Goal: Communication & Community: Answer question/provide support

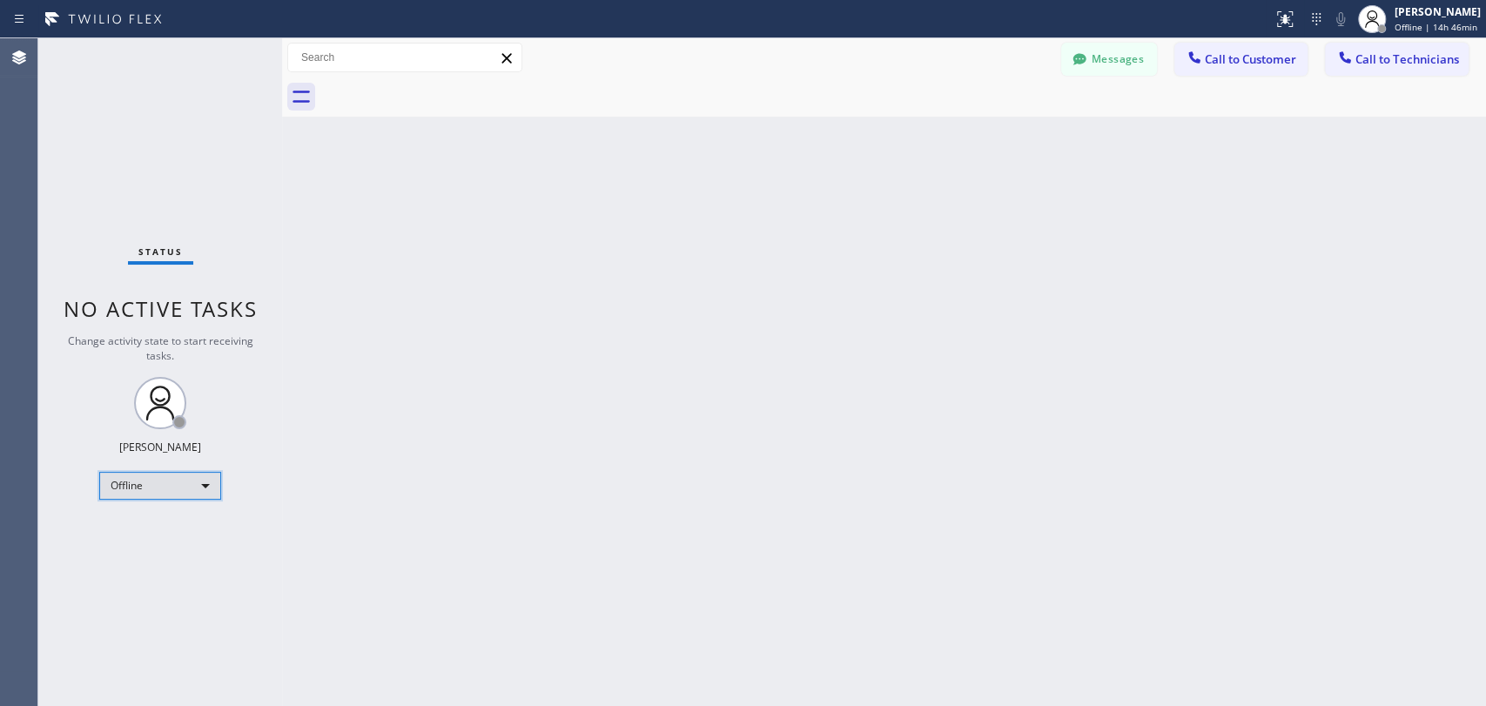
click at [146, 479] on div "Offline" at bounding box center [160, 486] width 122 height 28
click at [157, 539] on li "Available" at bounding box center [159, 529] width 118 height 21
click at [132, 468] on div "Available" at bounding box center [160, 478] width 122 height 28
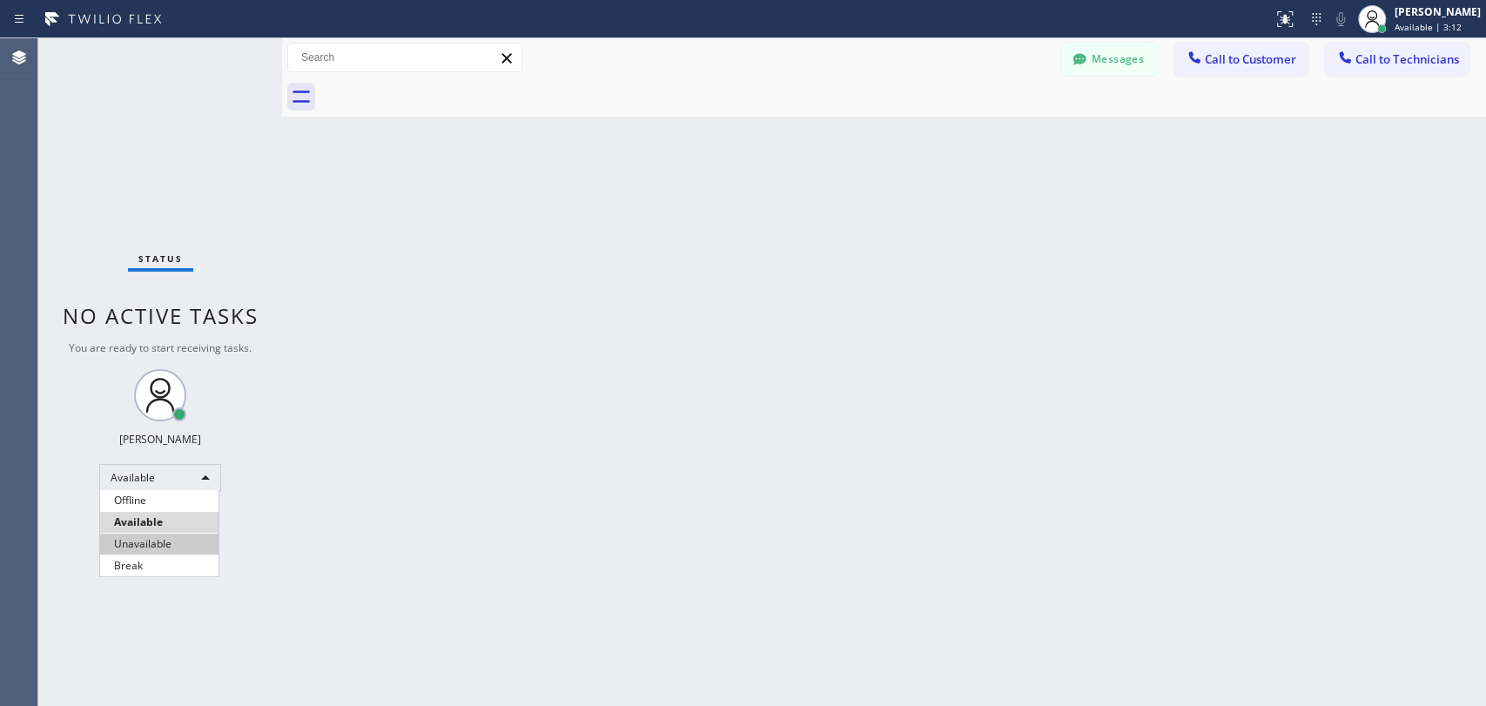
click at [138, 550] on li "Unavailable" at bounding box center [159, 544] width 118 height 21
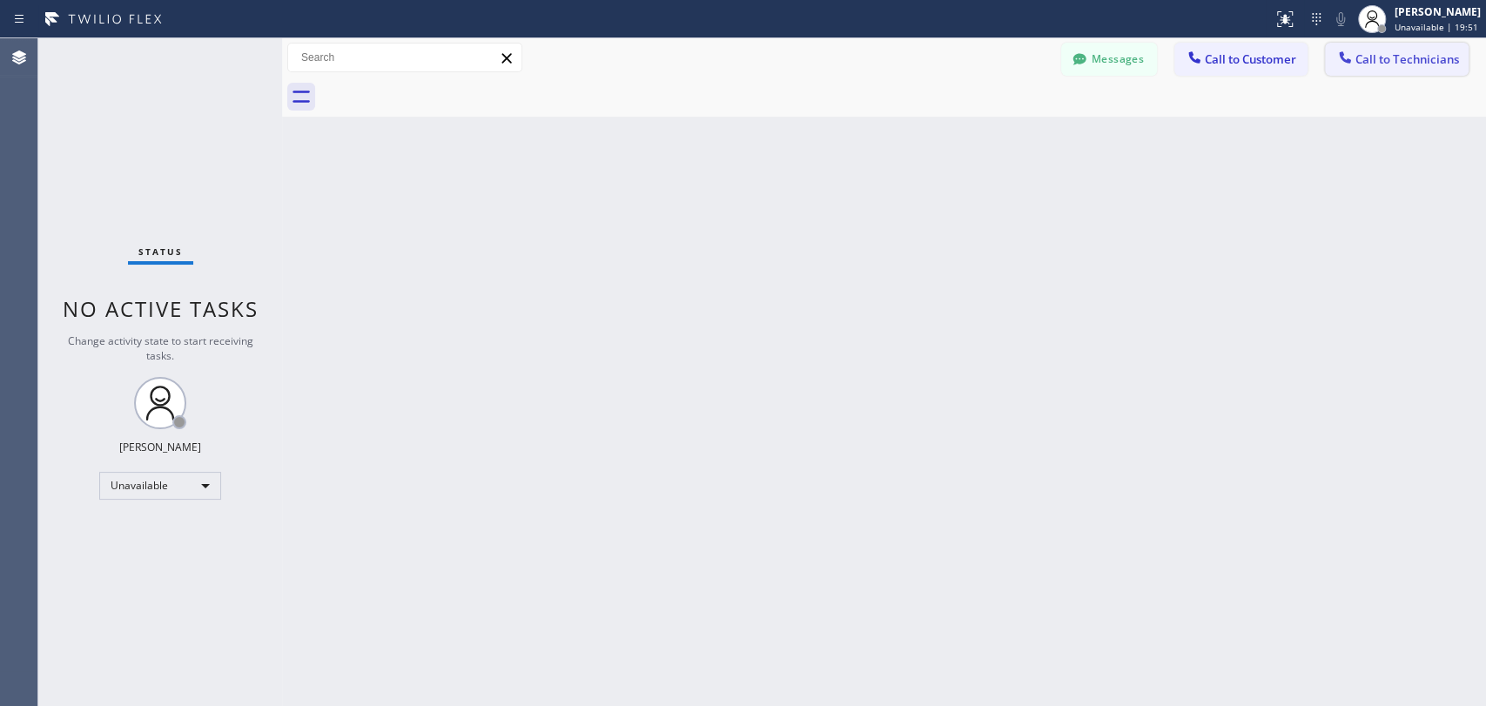
click at [1391, 57] on span "Call to Technicians" at bounding box center [1408, 59] width 104 height 16
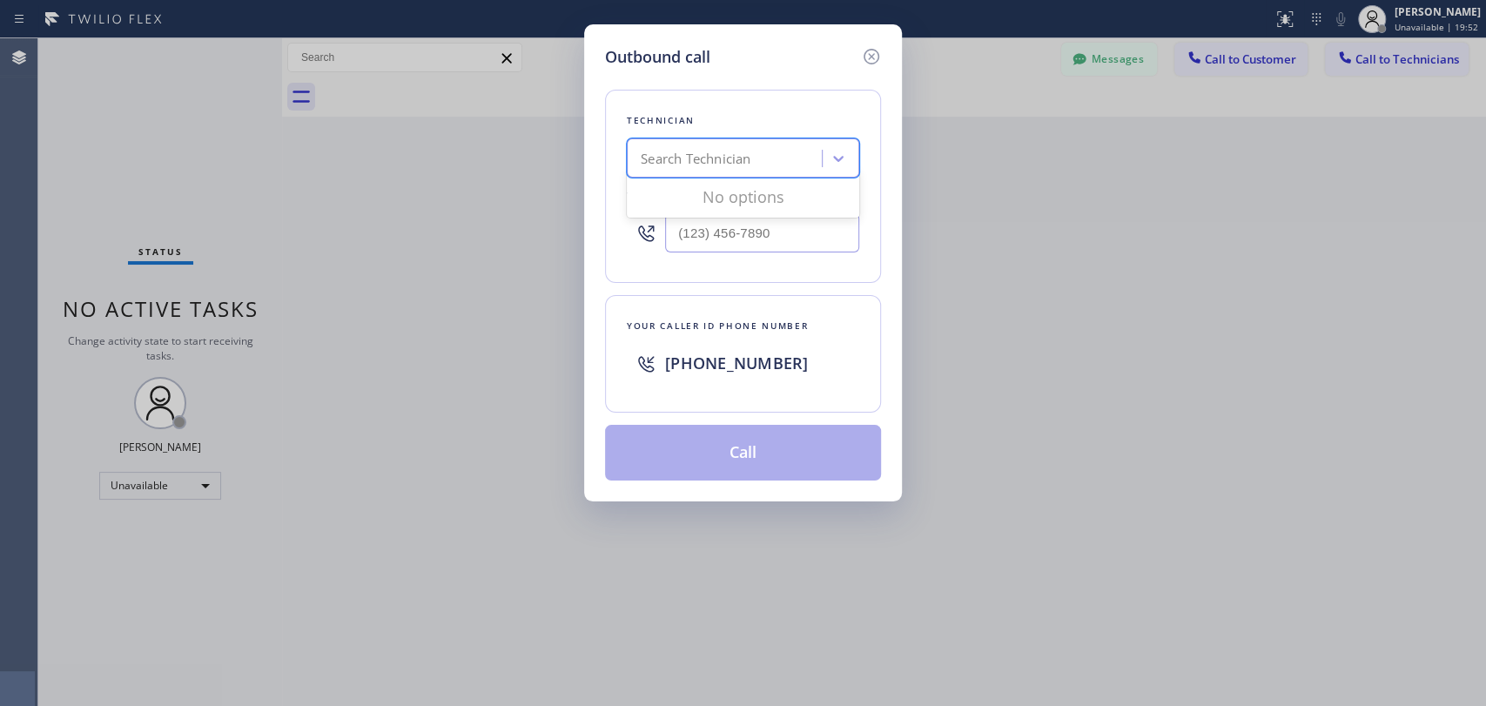
click at [700, 153] on div "Search Technician" at bounding box center [696, 159] width 110 height 20
type input "serg"
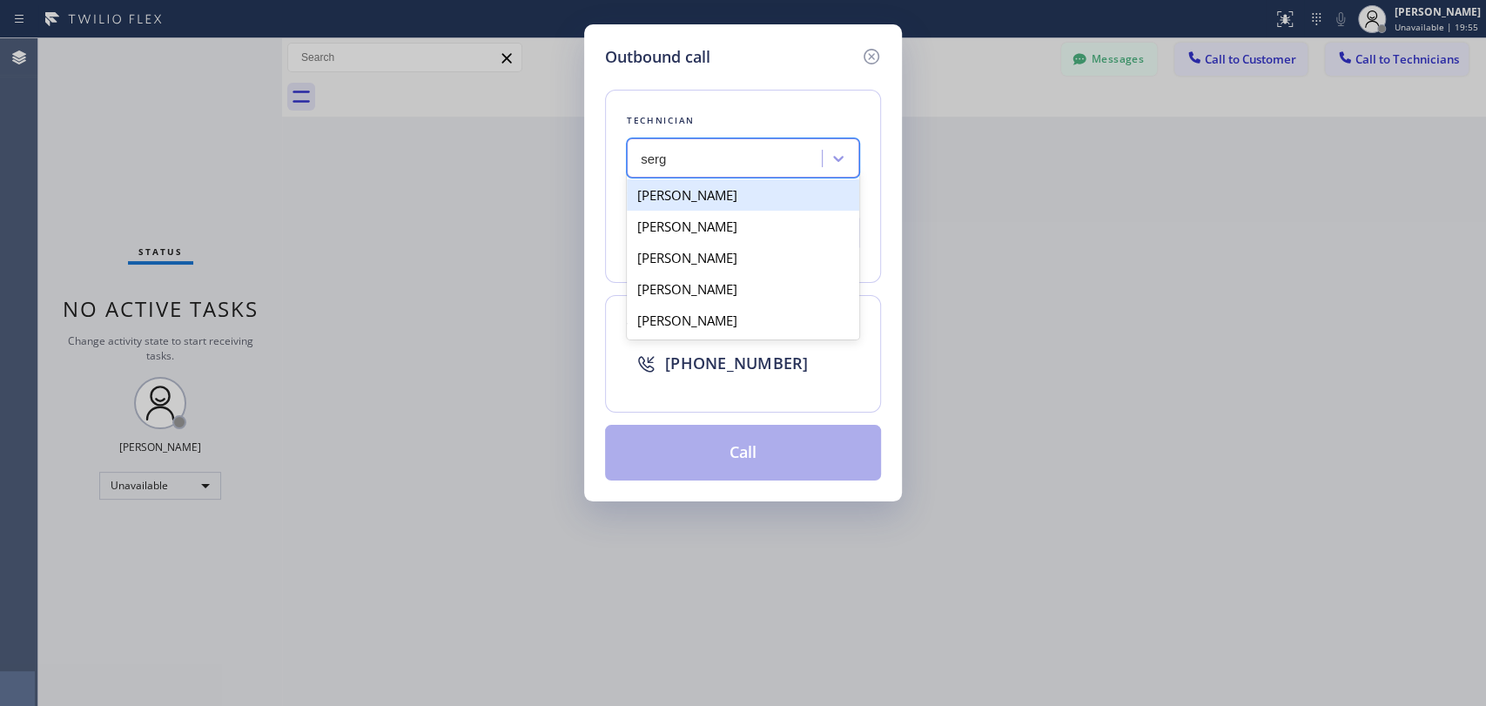
click at [741, 200] on div "[PERSON_NAME]" at bounding box center [743, 194] width 232 height 31
type input "(323) 304-1325"
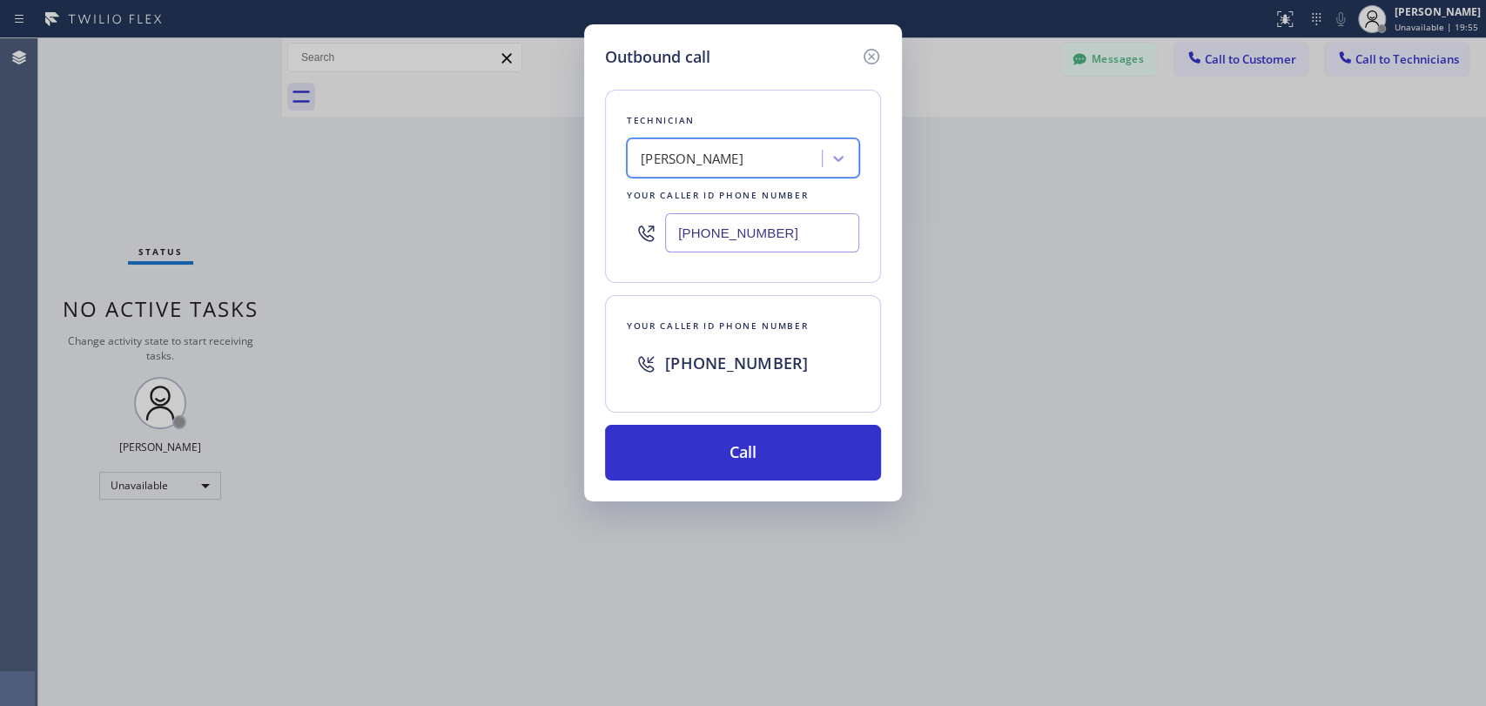
drag, startPoint x: 717, startPoint y: 447, endPoint x: 784, endPoint y: 491, distance: 79.2
click at [717, 447] on button "Call" at bounding box center [743, 453] width 276 height 56
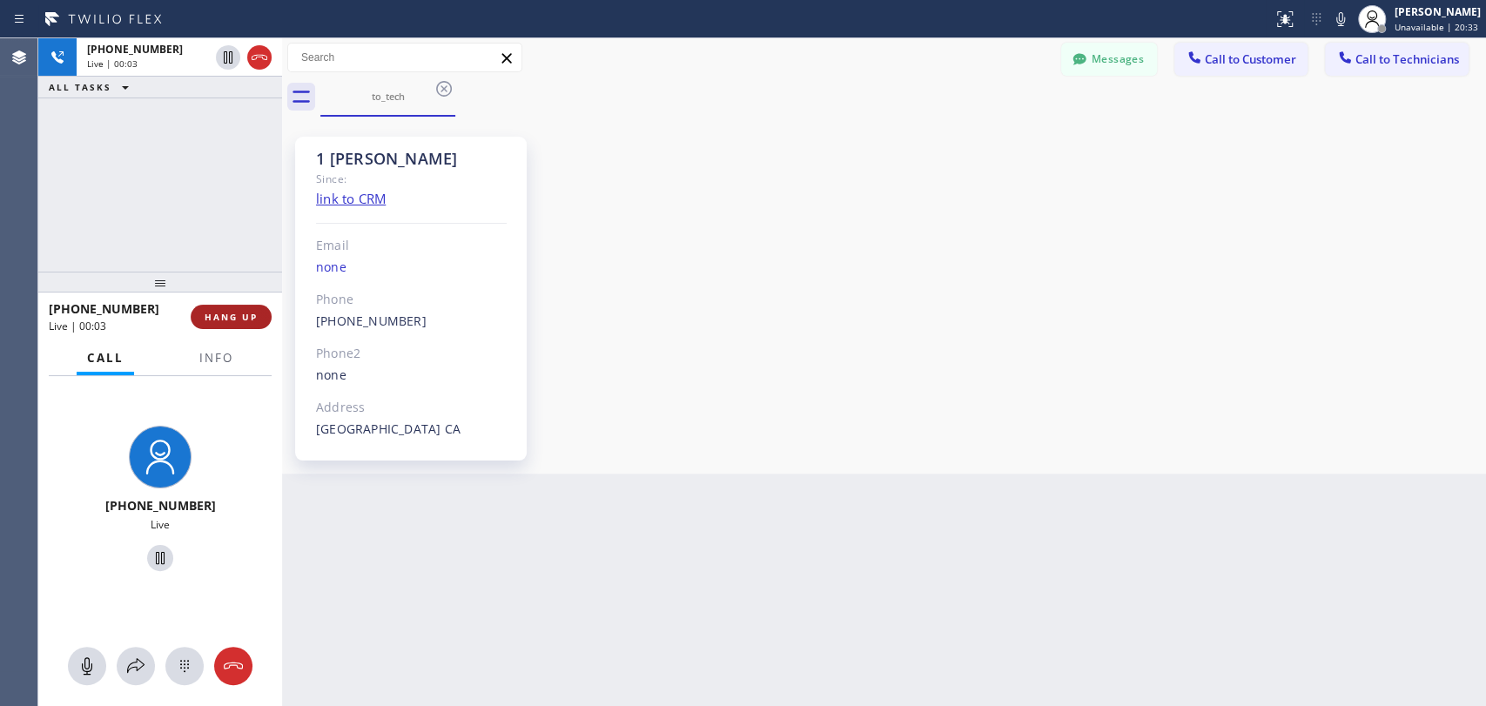
click at [201, 325] on button "HANG UP" at bounding box center [231, 317] width 81 height 24
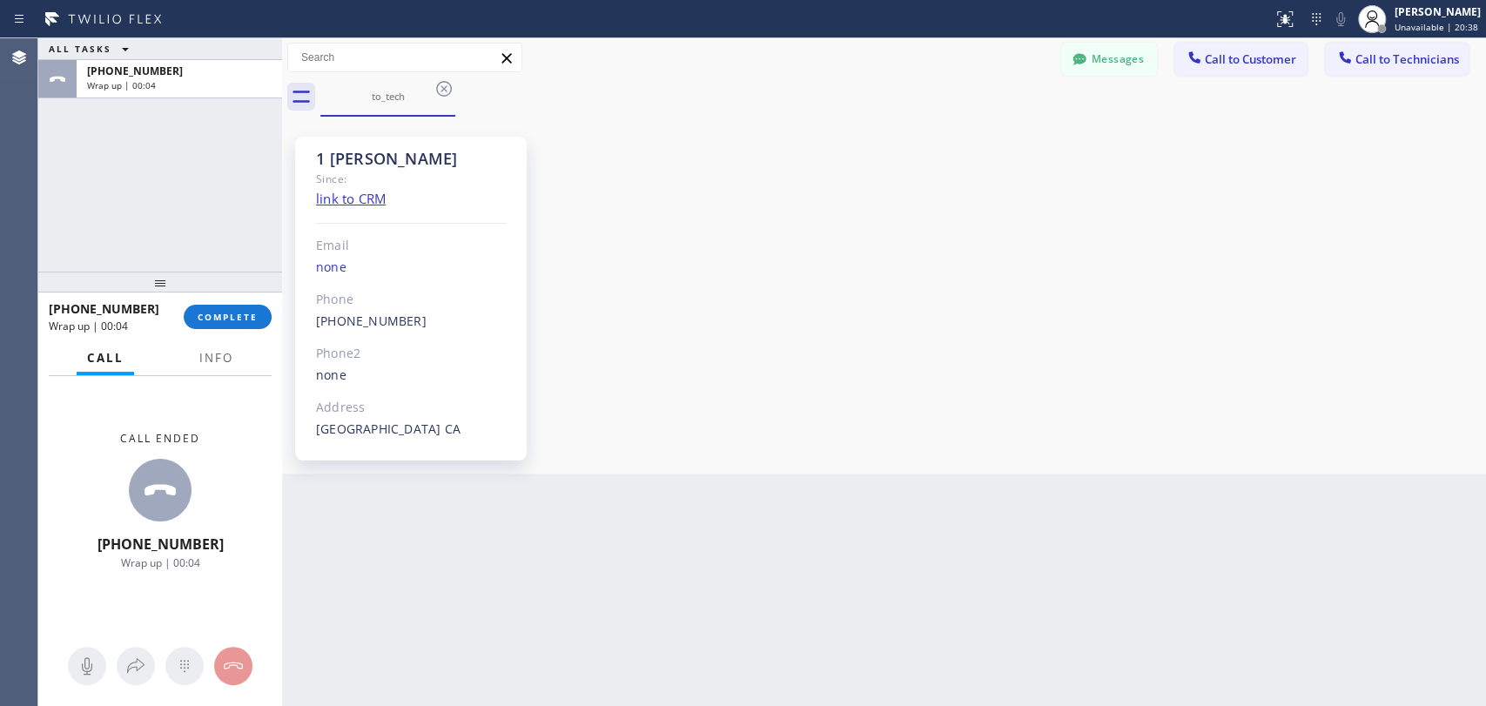
click at [1181, 341] on div "1 Sergey Since: link to CRM Email none Phone (323) 304-1325 Outbound call Techn…" at bounding box center [883, 295] width 1195 height 348
click at [239, 324] on button "COMPLETE" at bounding box center [228, 317] width 88 height 24
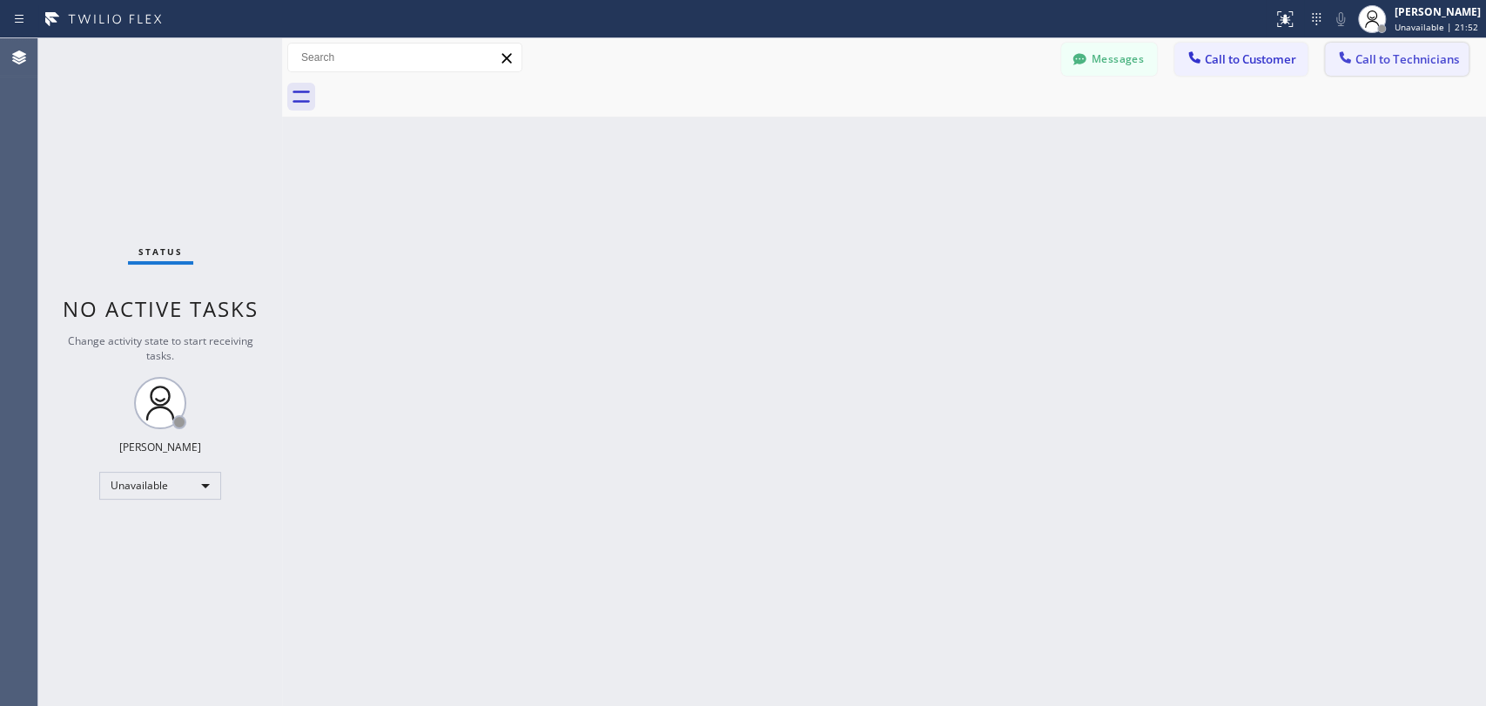
click at [1372, 63] on span "Call to Technicians" at bounding box center [1408, 59] width 104 height 16
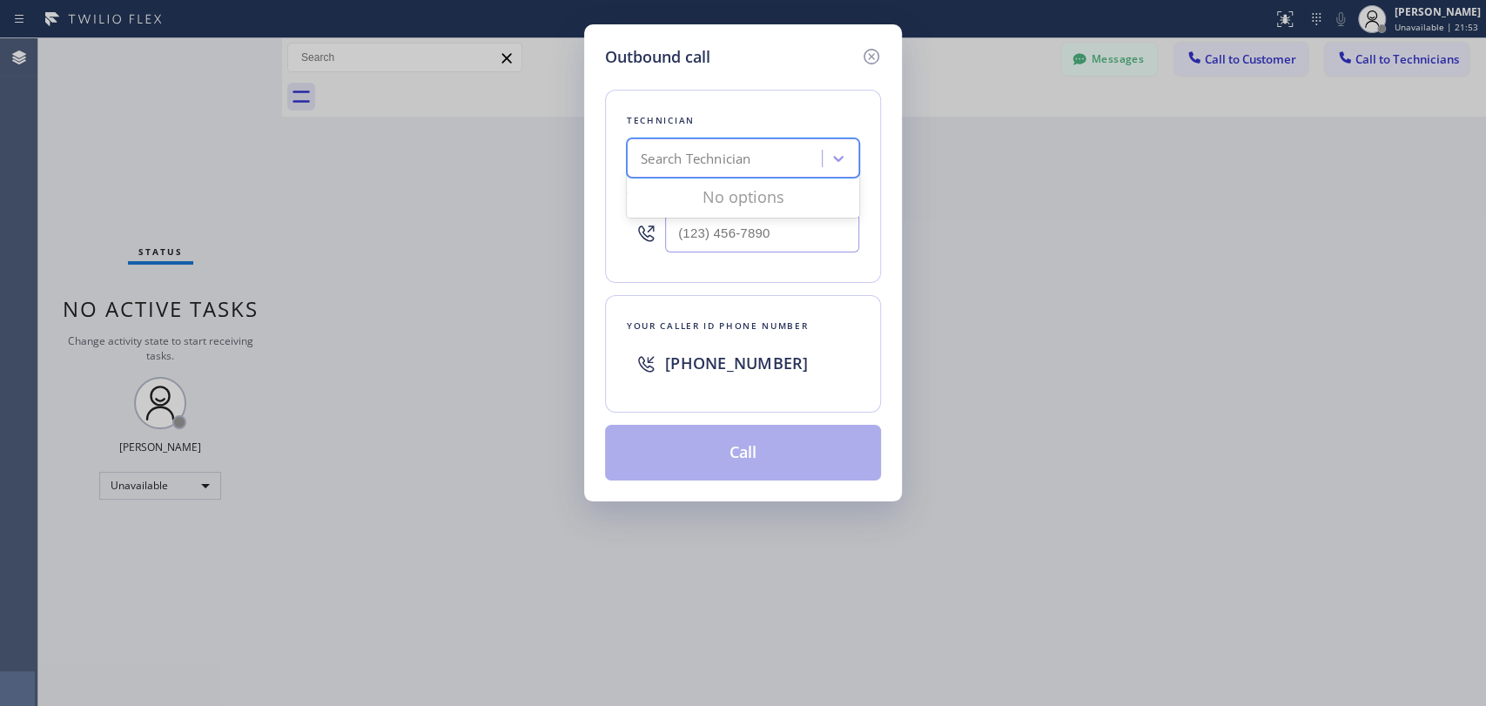
click at [655, 151] on div "Search Technician" at bounding box center [696, 159] width 110 height 20
type input "serg"
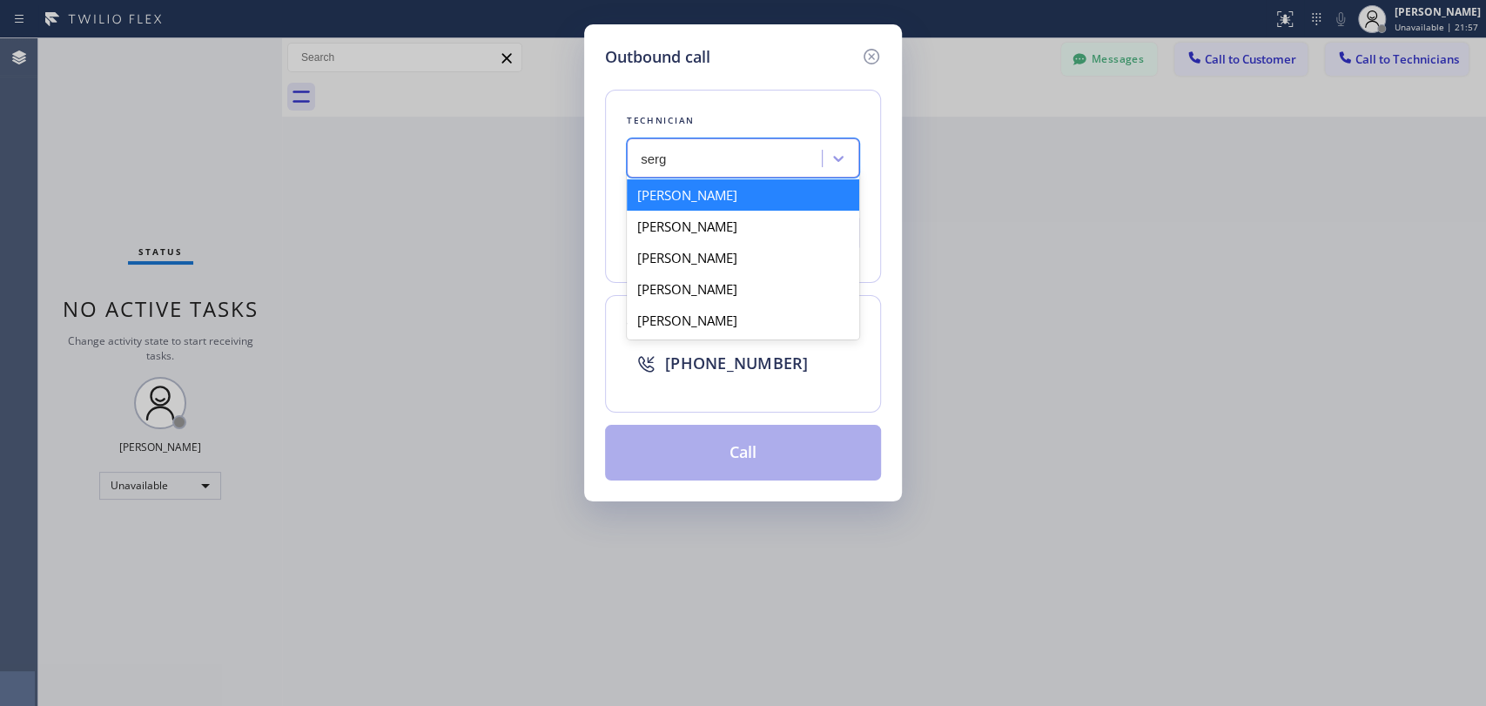
click at [778, 201] on div "[PERSON_NAME]" at bounding box center [743, 194] width 232 height 31
type input "(323) 304-1325"
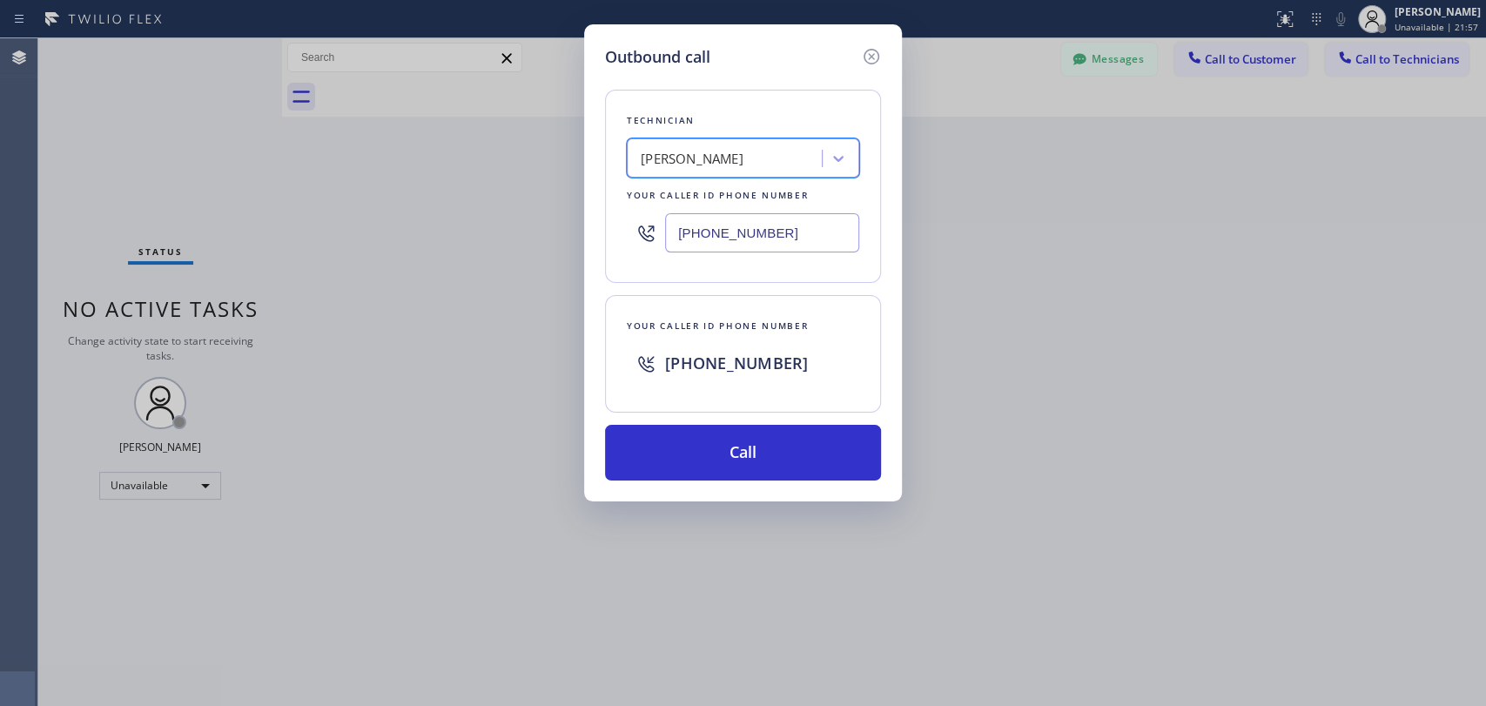
drag, startPoint x: 783, startPoint y: 462, endPoint x: 896, endPoint y: 554, distance: 145.5
click at [783, 461] on button "Call" at bounding box center [743, 453] width 276 height 56
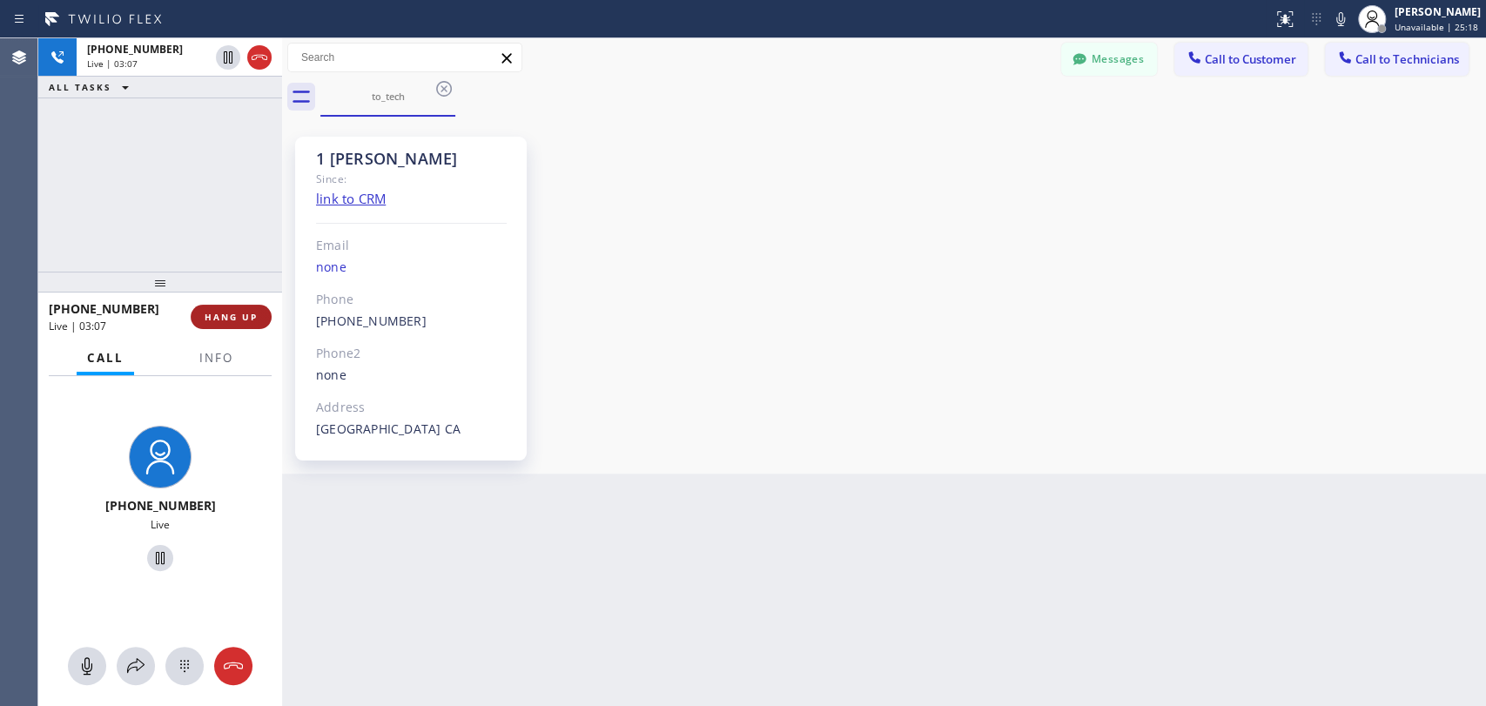
click at [237, 315] on span "HANG UP" at bounding box center [231, 317] width 53 height 12
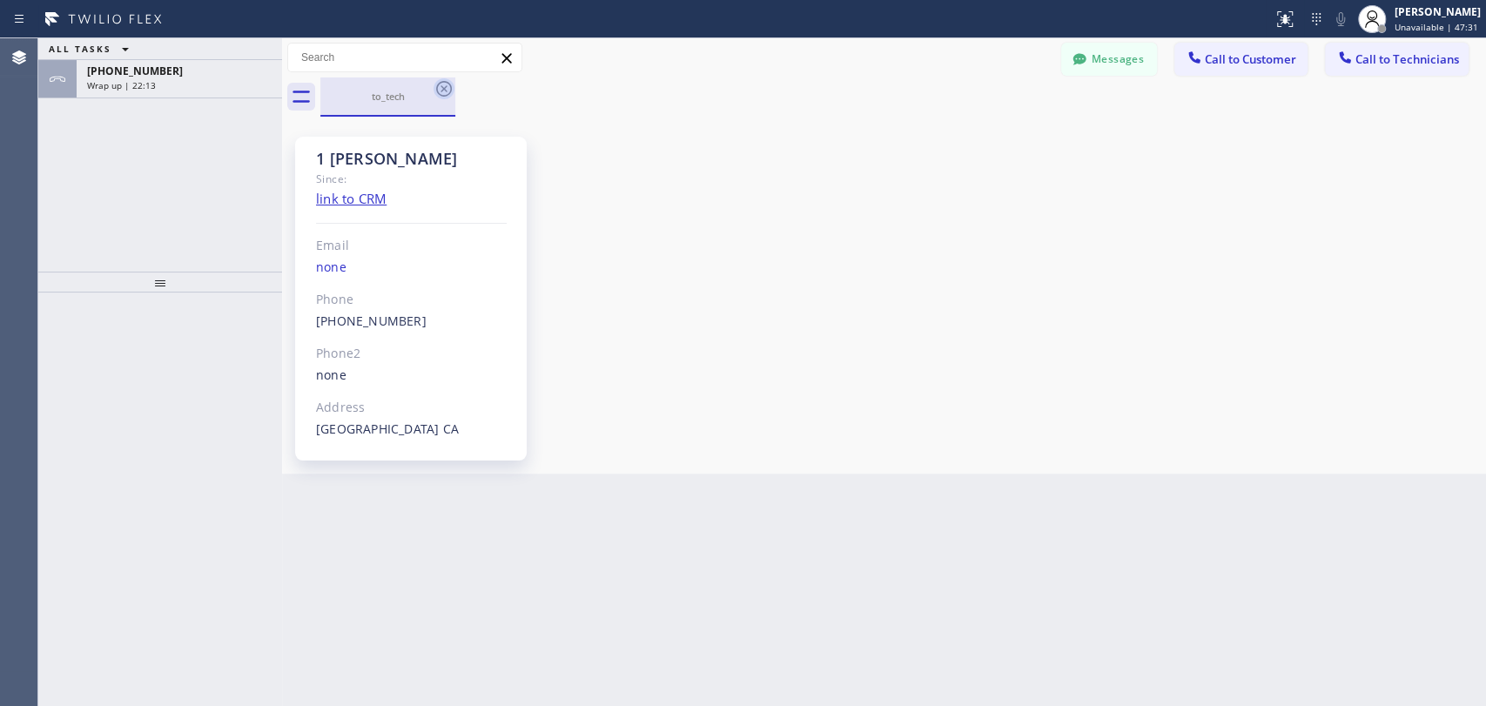
click at [444, 84] on icon at bounding box center [444, 88] width 21 height 21
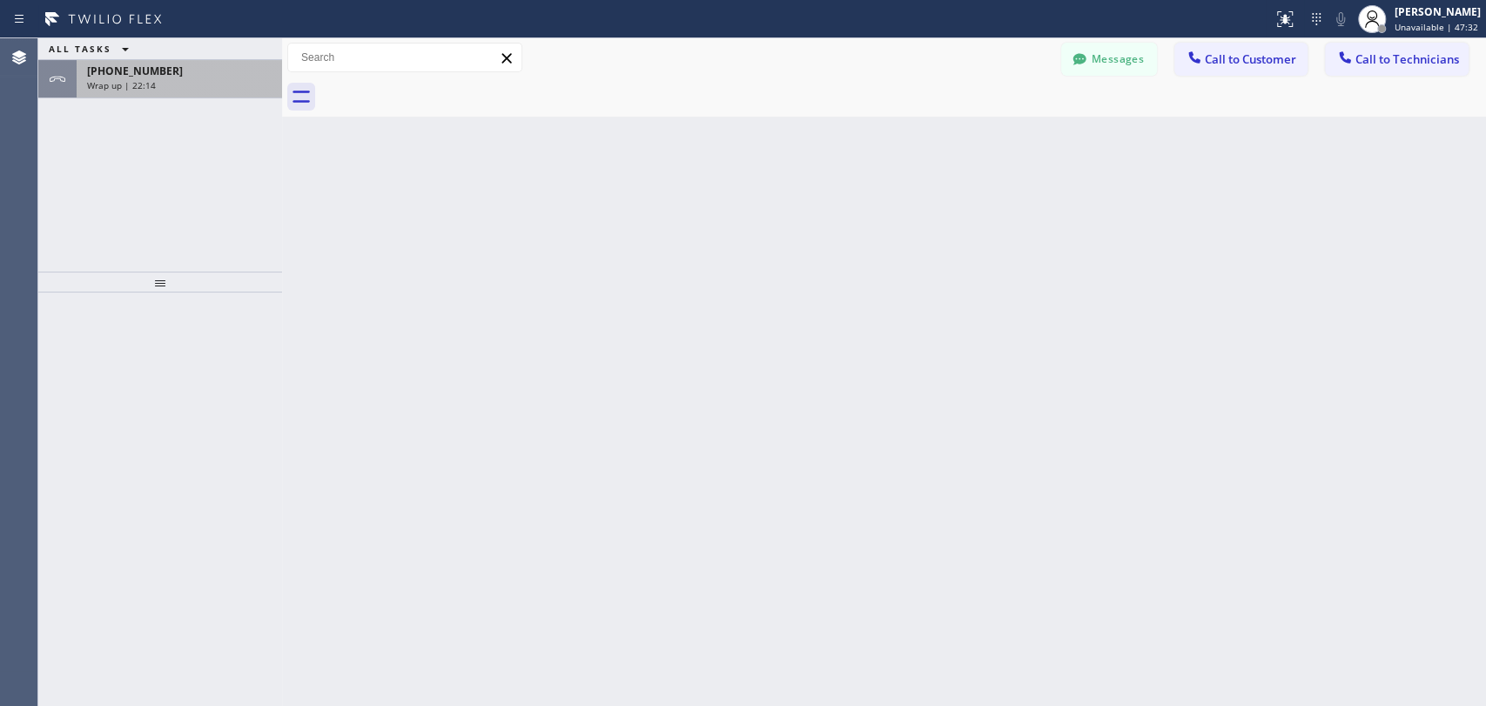
click at [240, 87] on div "Wrap up | 22:14" at bounding box center [179, 85] width 185 height 12
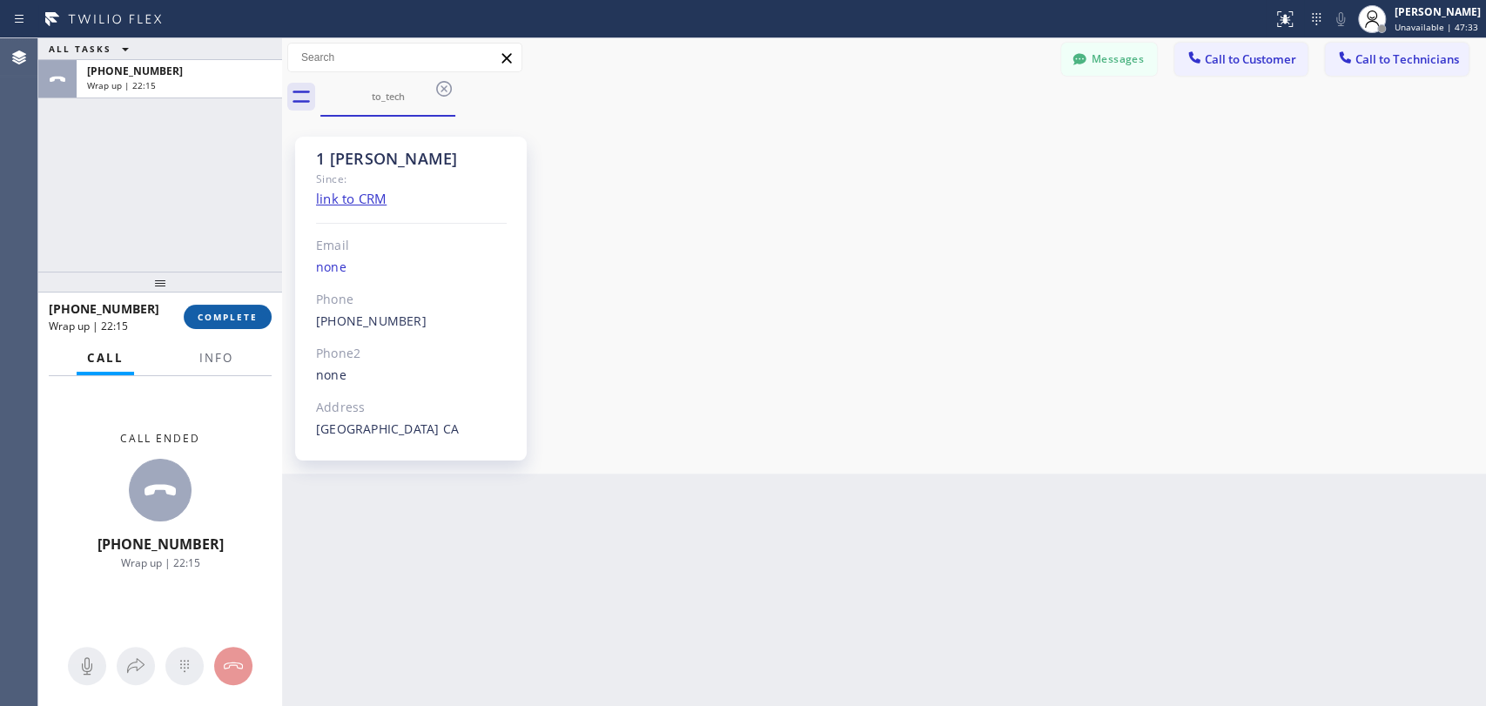
click at [222, 322] on span "COMPLETE" at bounding box center [228, 317] width 60 height 12
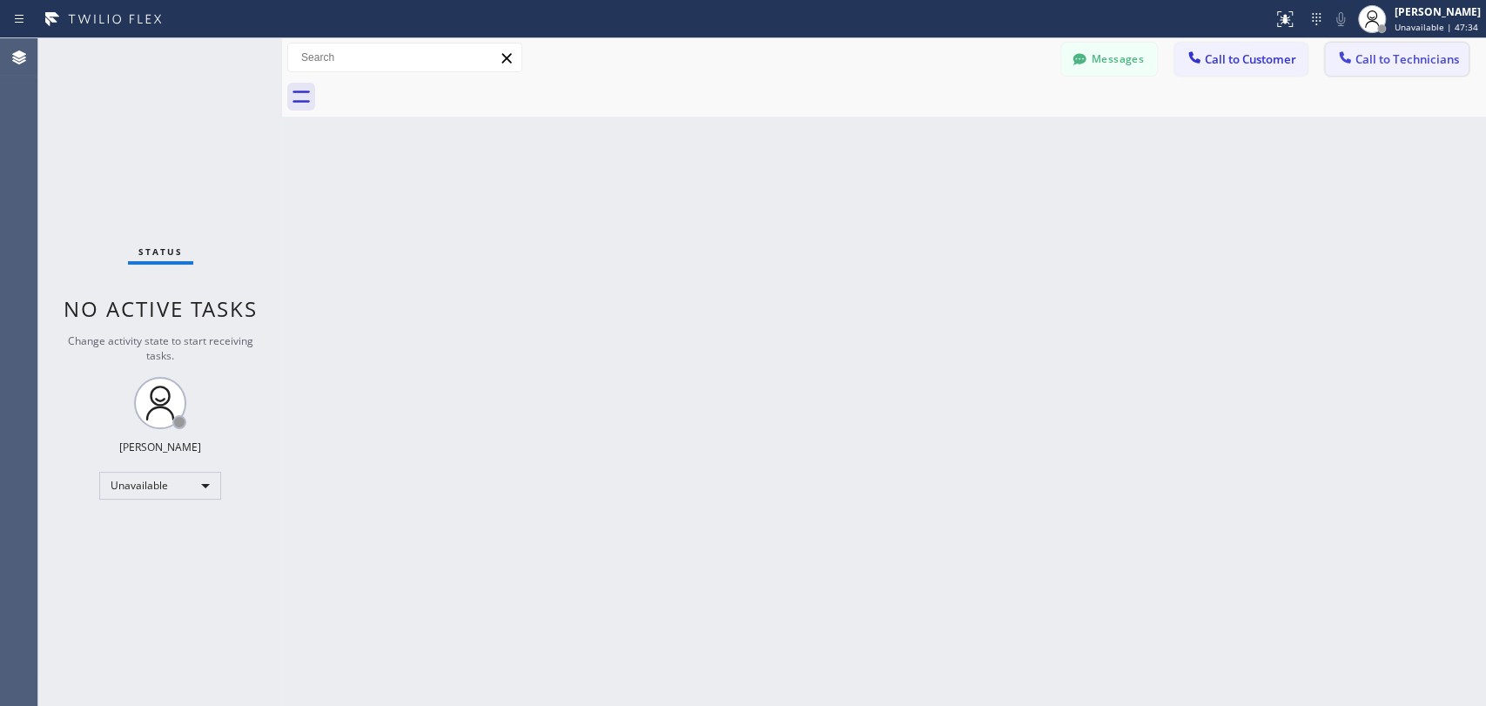
click at [1369, 56] on span "Call to Technicians" at bounding box center [1408, 59] width 104 height 16
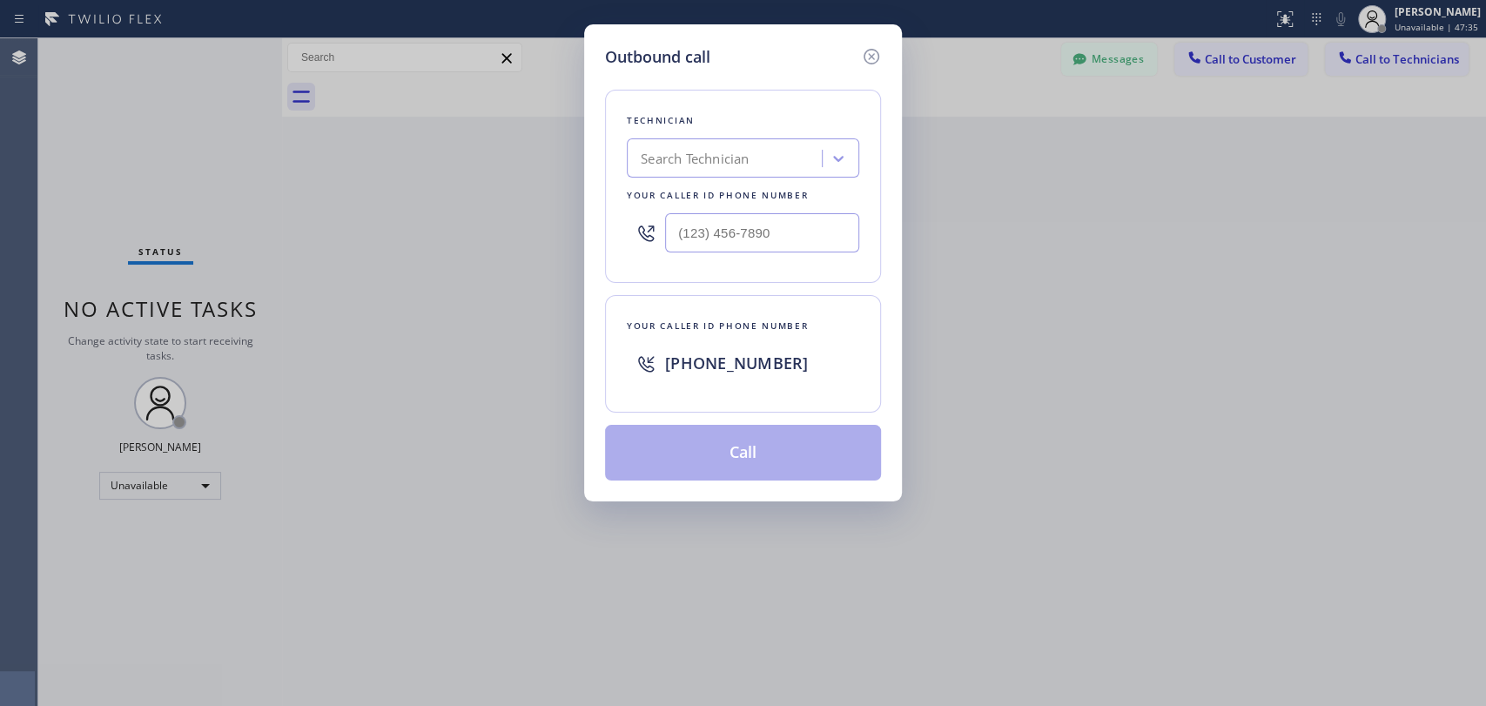
click at [680, 158] on div "Search Technician" at bounding box center [695, 159] width 108 height 20
type input "arm"
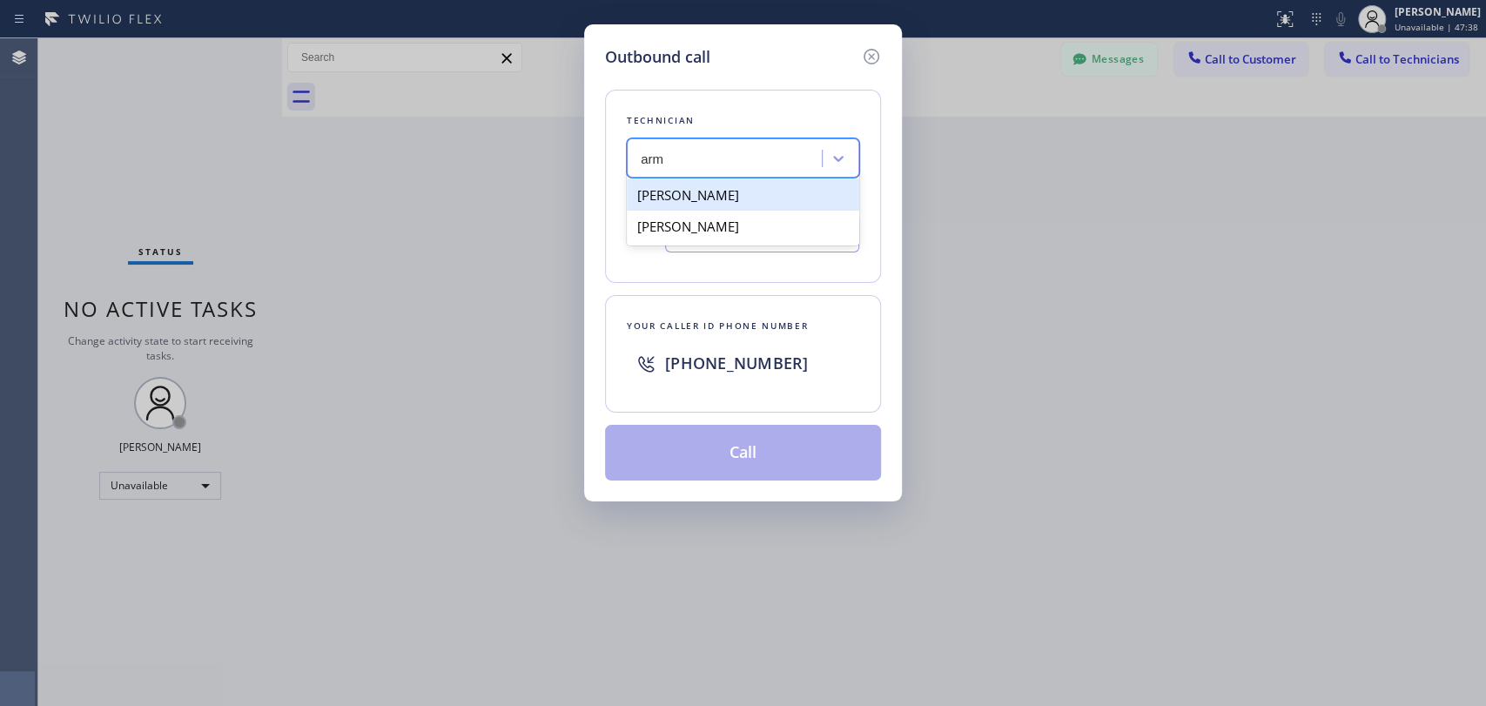
click at [764, 201] on div "Armen Gevorgyan" at bounding box center [743, 194] width 232 height 31
type input "(818) 302-5971"
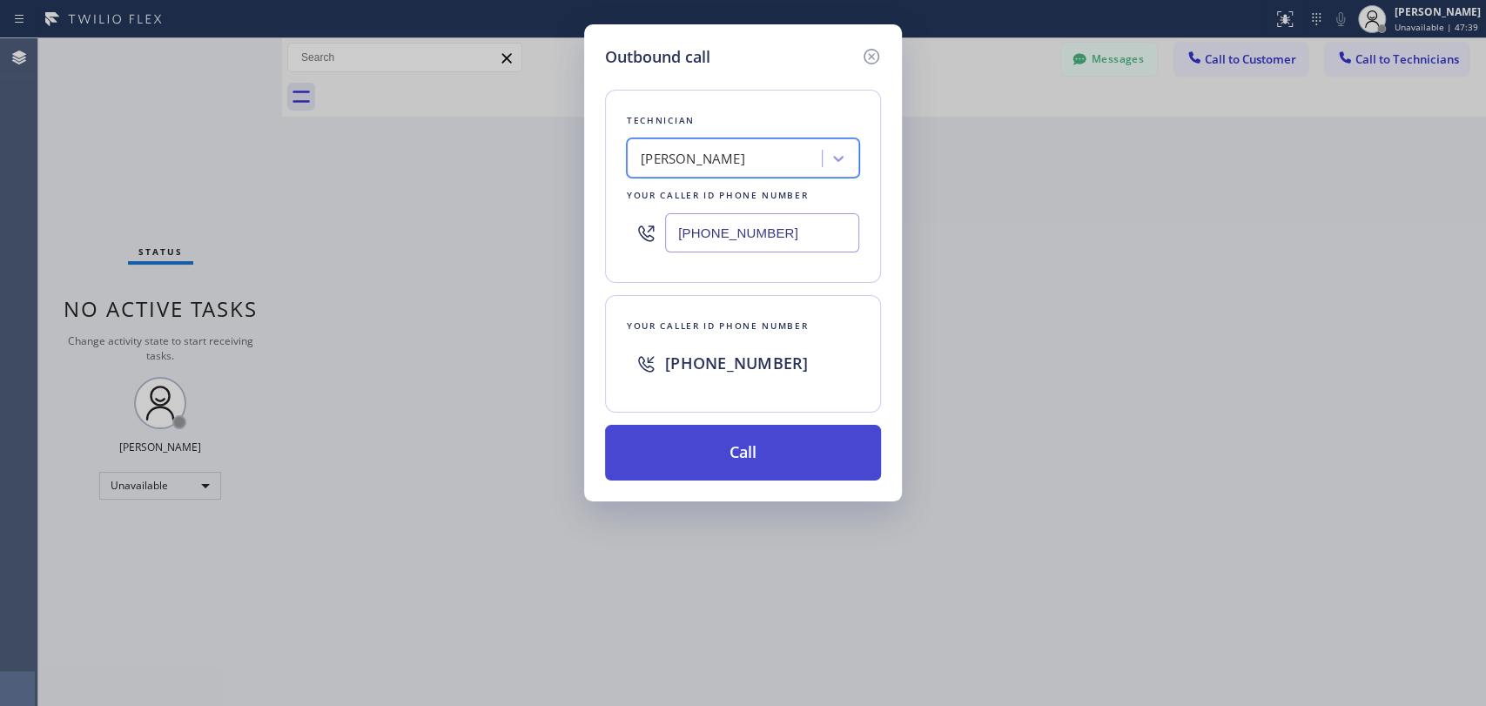
click at [745, 443] on button "Call" at bounding box center [743, 453] width 276 height 56
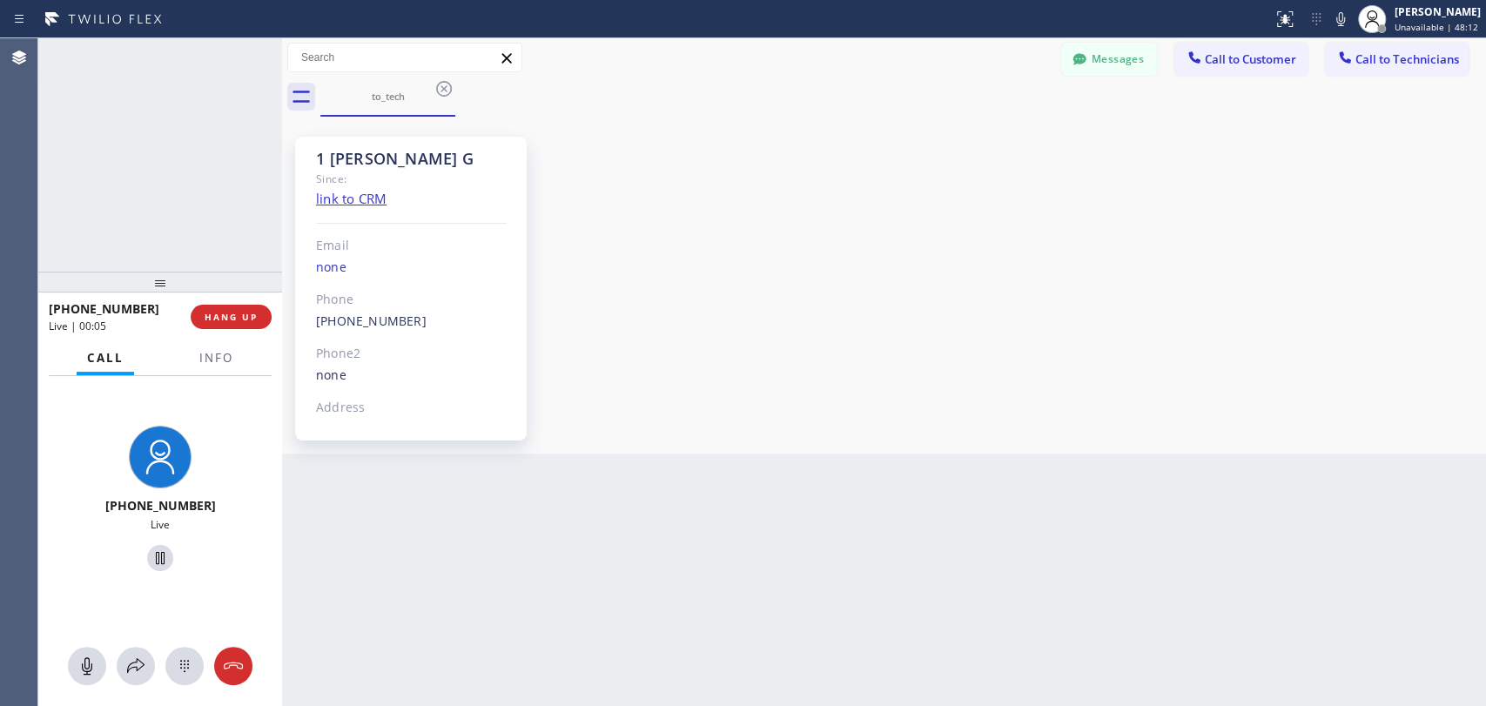
scroll to position [3283, 0]
click at [232, 183] on div "+18183025971 Live | 00:08 ALL TASKS ALL TASKS ACTIVE TASKS TASKS IN WRAP UP" at bounding box center [160, 154] width 244 height 233
click at [264, 239] on div "+18183025971 Live | 01:59 ALL TASKS ALL TASKS ACTIVE TASKS TASKS IN WRAP UP" at bounding box center [160, 154] width 244 height 233
drag, startPoint x: 249, startPoint y: 320, endPoint x: 939, endPoint y: 564, distance: 731.4
click at [926, 538] on div "+18183025971 Live | 02:03 ALL TASKS ALL TASKS ACTIVE TASKS TASKS IN WRAP UP +18…" at bounding box center [762, 372] width 1448 height 668
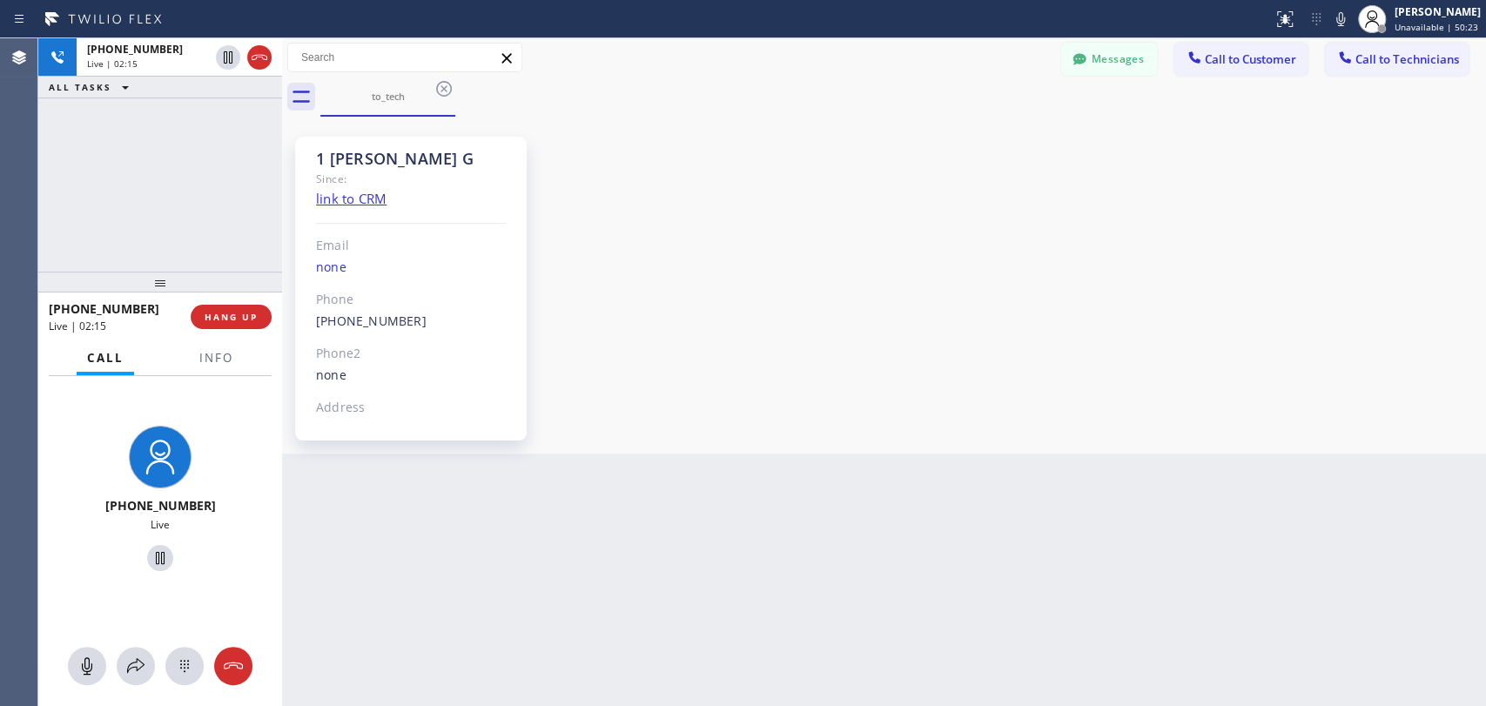
click at [1150, 359] on div "1 Armen G Since: link to CRM Email none Phone (818) 302-5971 Outbound call Tech…" at bounding box center [883, 285] width 1195 height 328
click at [239, 325] on button "HANG UP" at bounding box center [231, 317] width 81 height 24
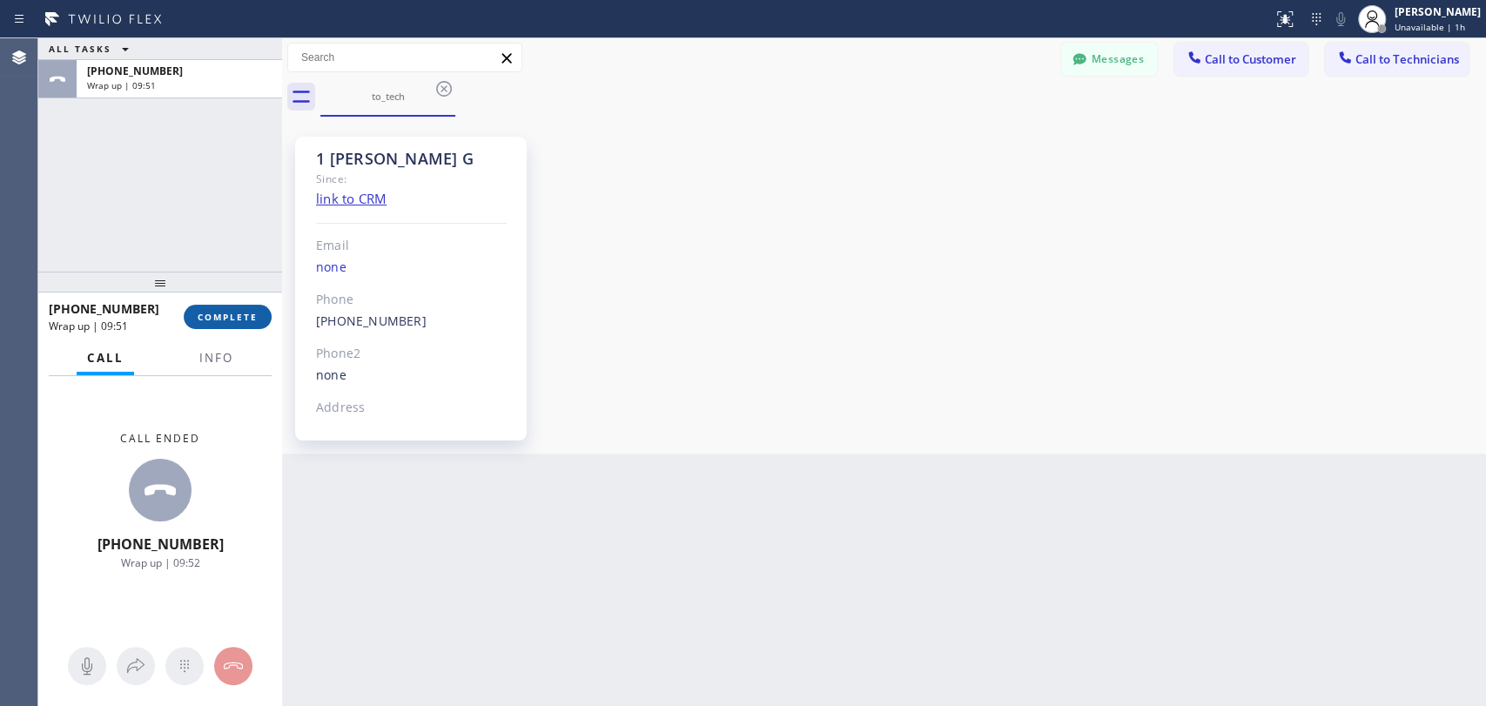
click at [244, 315] on span "COMPLETE" at bounding box center [228, 317] width 60 height 12
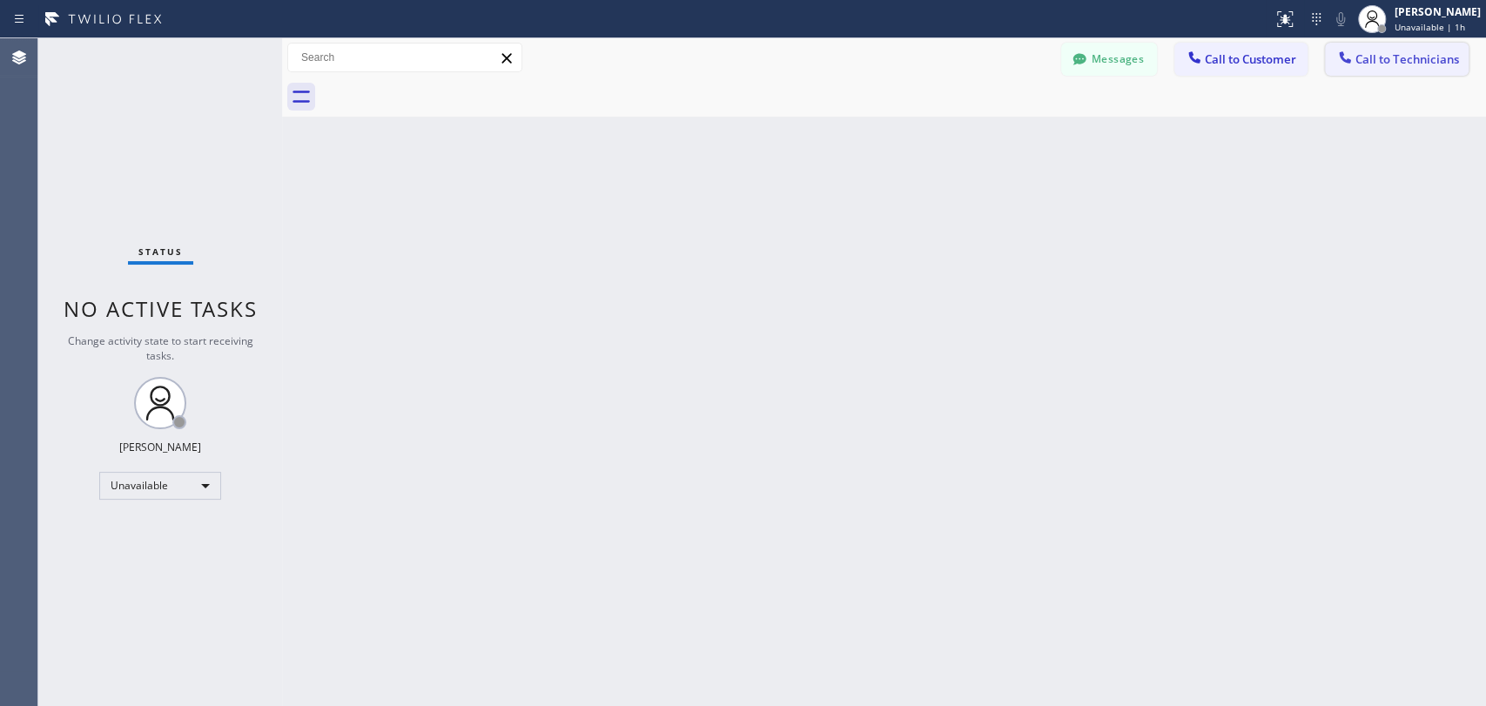
click at [1363, 62] on span "Call to Technicians" at bounding box center [1408, 59] width 104 height 16
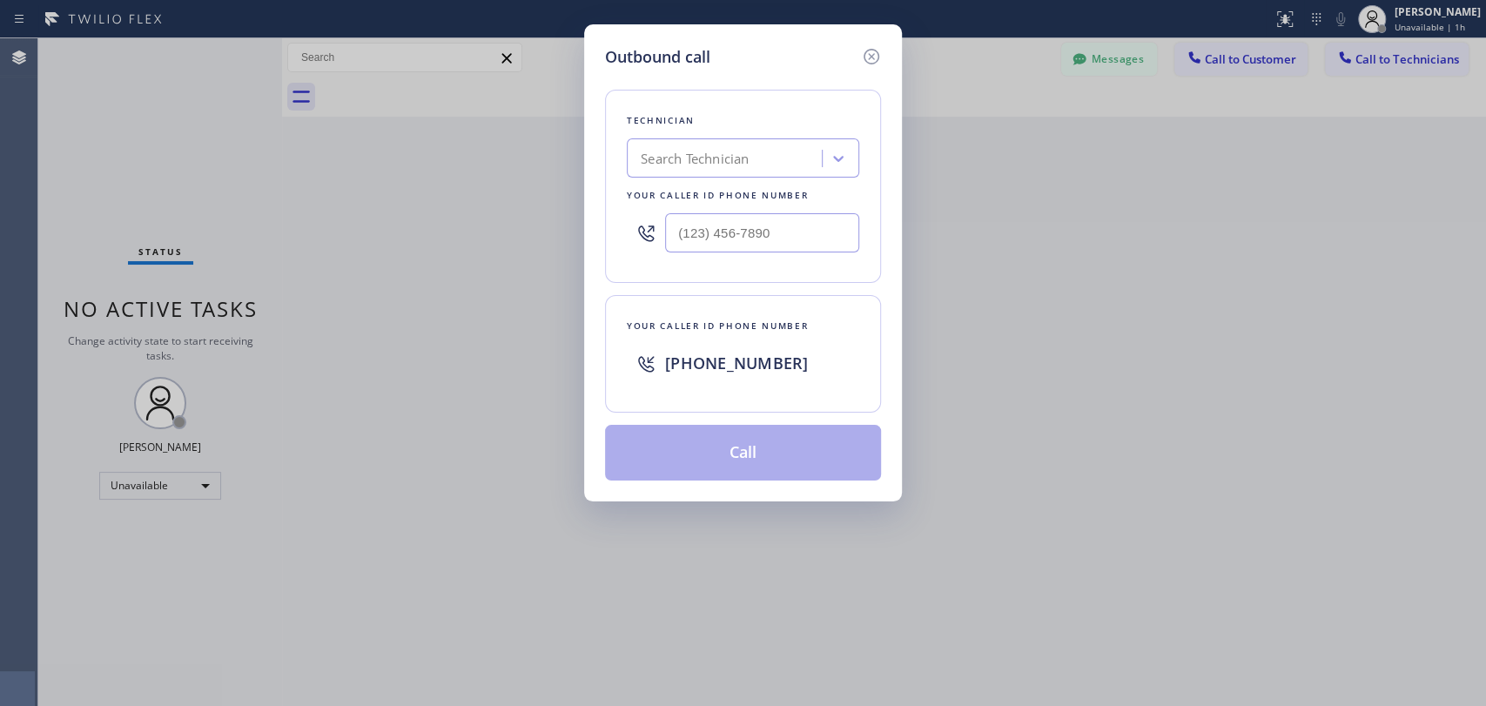
click at [693, 157] on div "Search Technician" at bounding box center [695, 159] width 108 height 20
type input "alex"
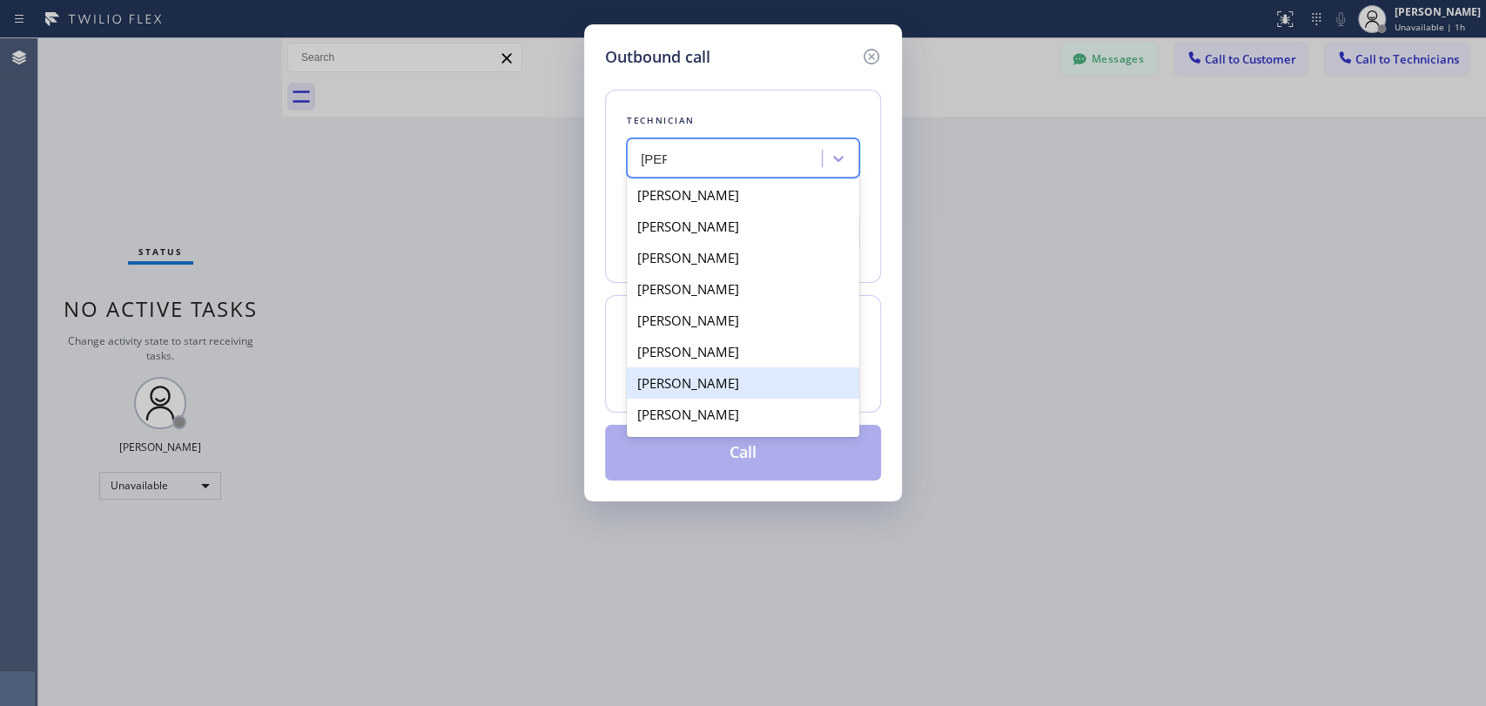
click at [742, 386] on div "Aleksei Galimov" at bounding box center [743, 382] width 232 height 31
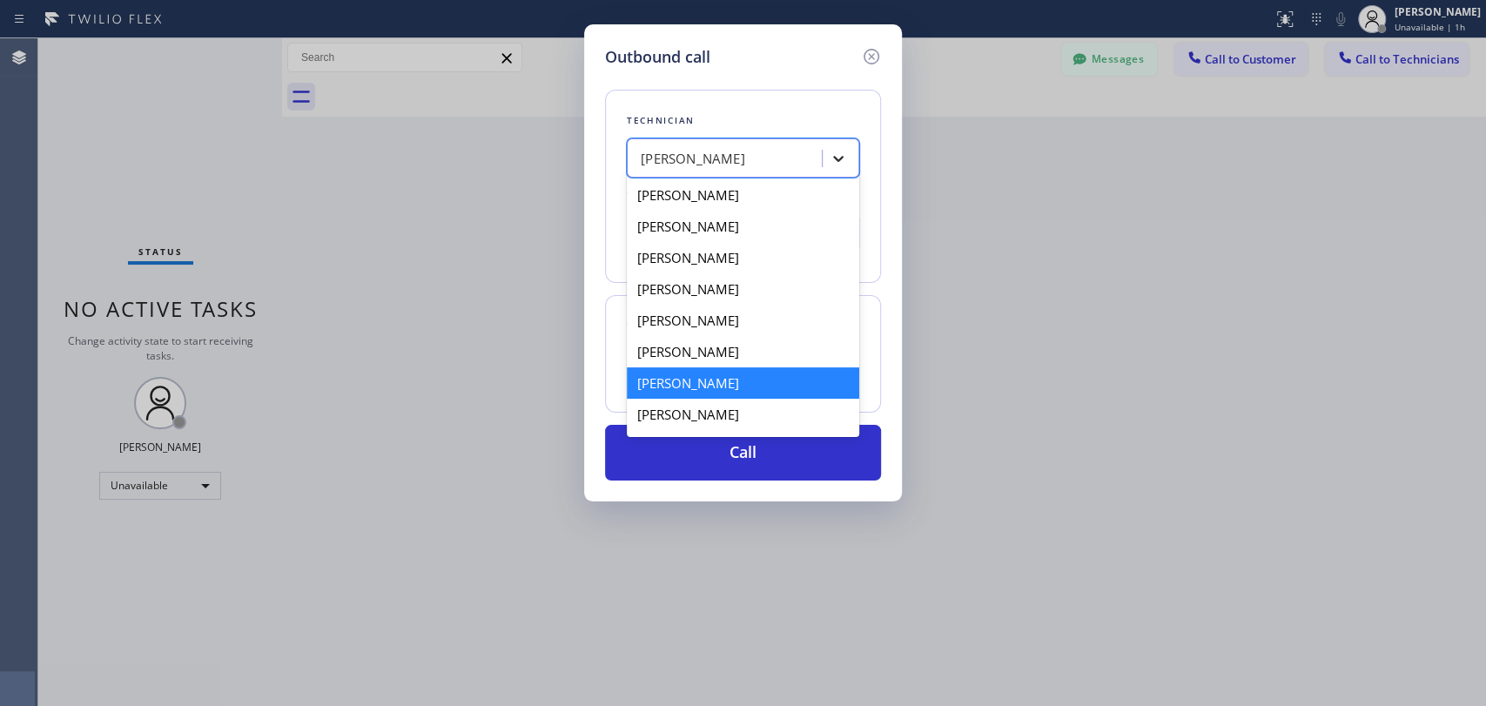
click at [843, 162] on icon at bounding box center [838, 158] width 17 height 17
click at [676, 414] on div "Alexey Galkin" at bounding box center [743, 414] width 232 height 31
type input "(858) 401-9159"
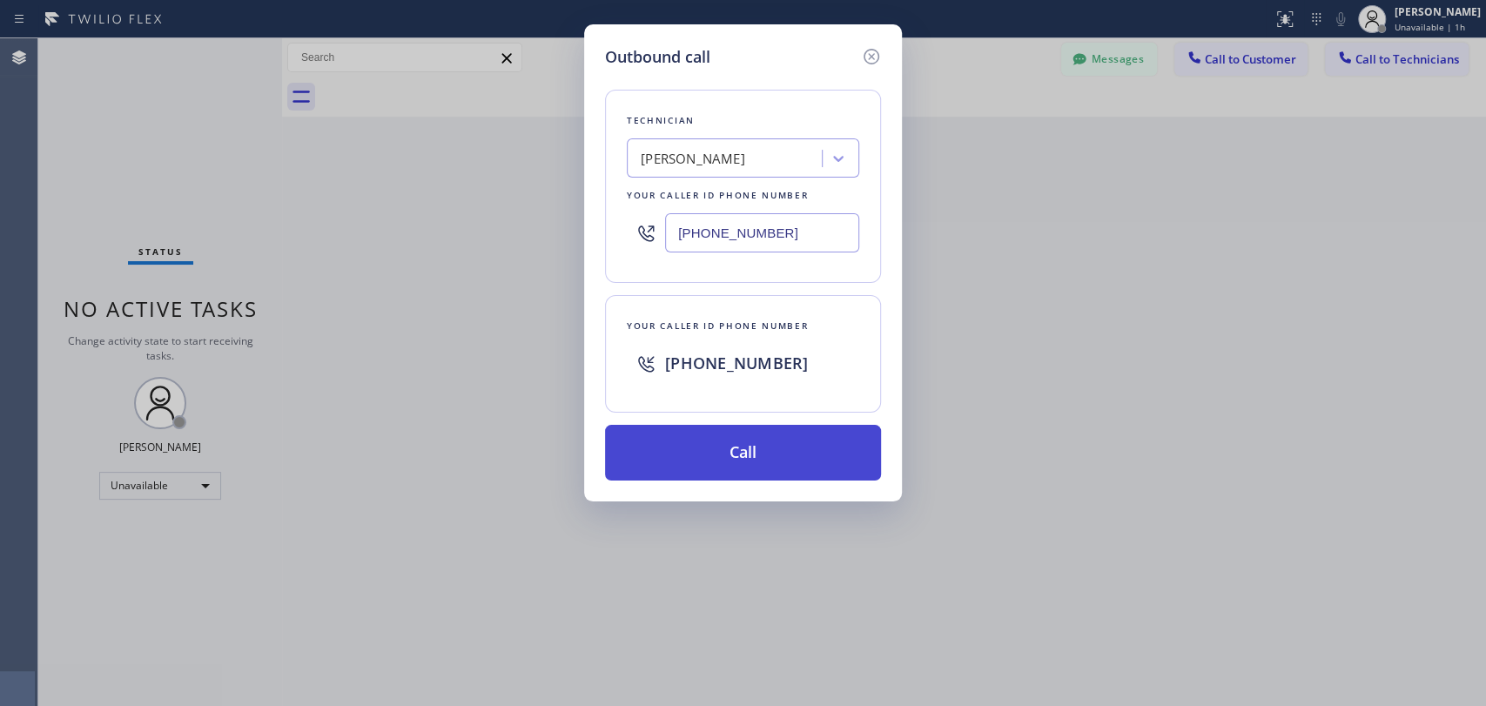
click at [704, 447] on button "Call" at bounding box center [743, 453] width 276 height 56
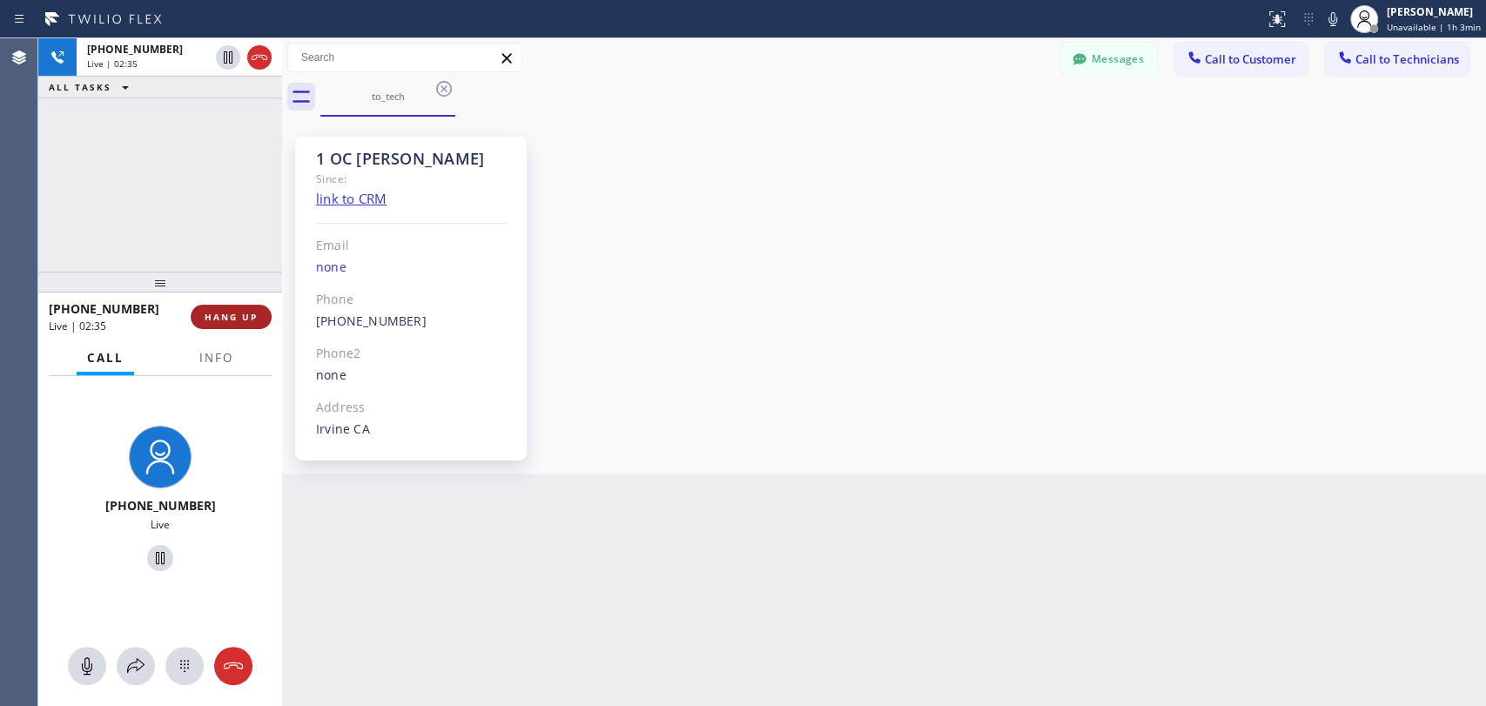
click at [246, 312] on span "HANG UP" at bounding box center [231, 317] width 53 height 12
click at [246, 311] on span "HANG UP" at bounding box center [231, 317] width 53 height 12
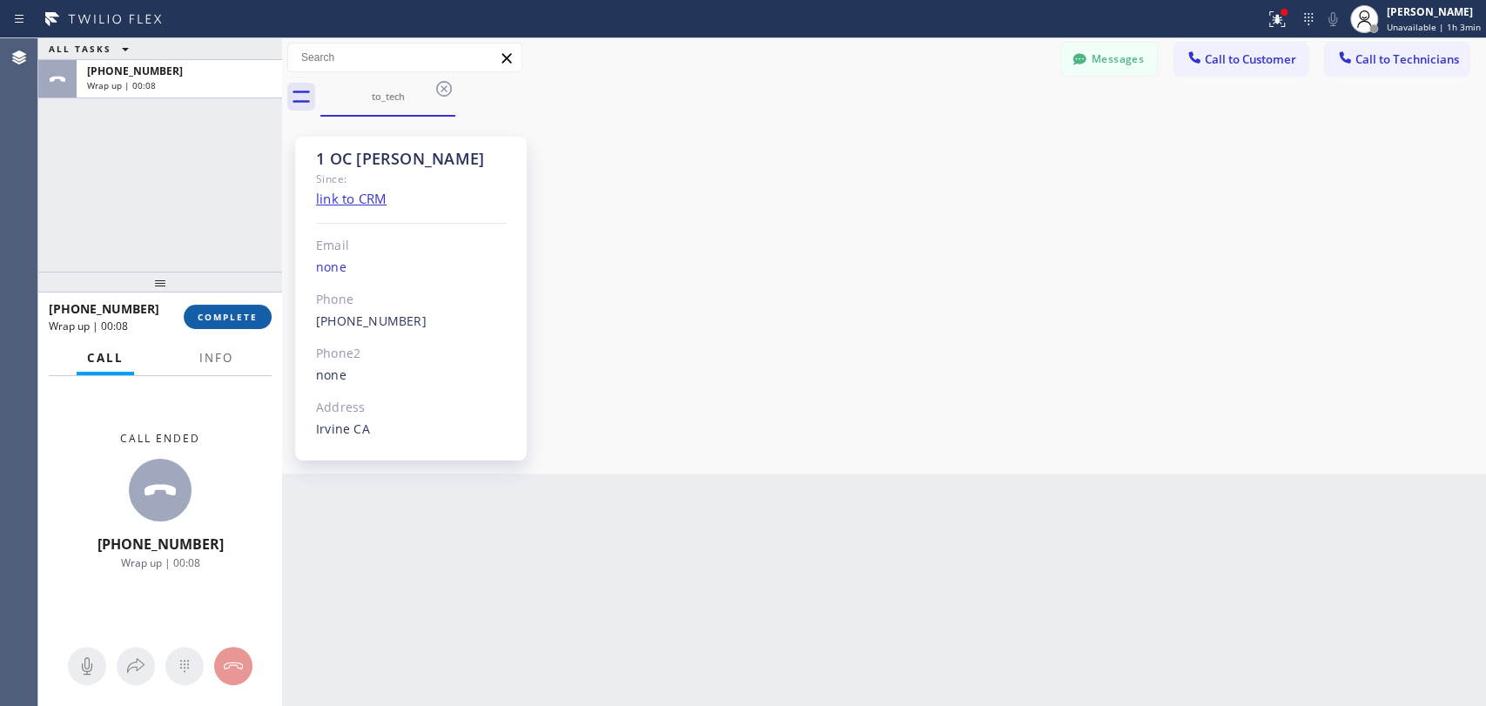
click at [224, 310] on button "COMPLETE" at bounding box center [228, 317] width 88 height 24
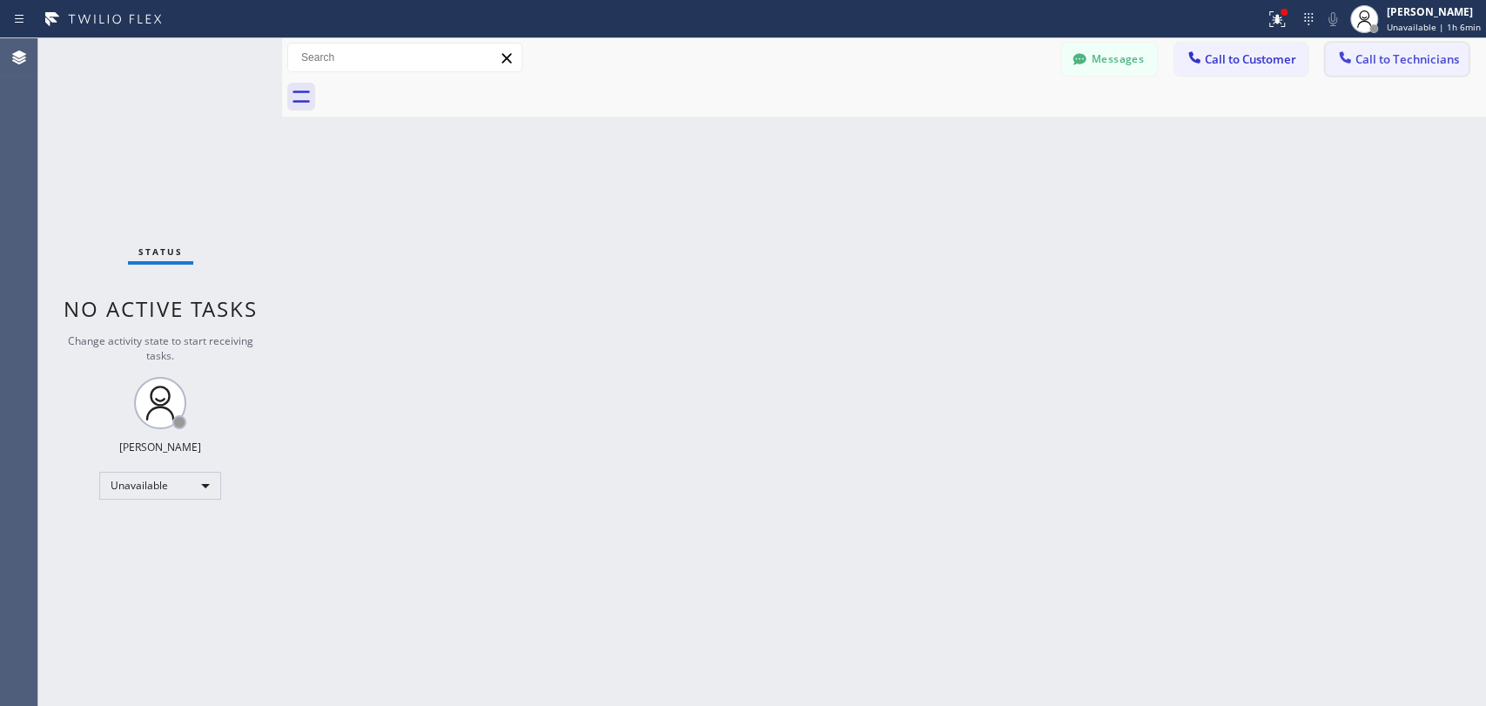
drag, startPoint x: 1389, startPoint y: 62, endPoint x: 1359, endPoint y: 55, distance: 30.4
click at [1388, 62] on span "Call to Technicians" at bounding box center [1408, 59] width 104 height 16
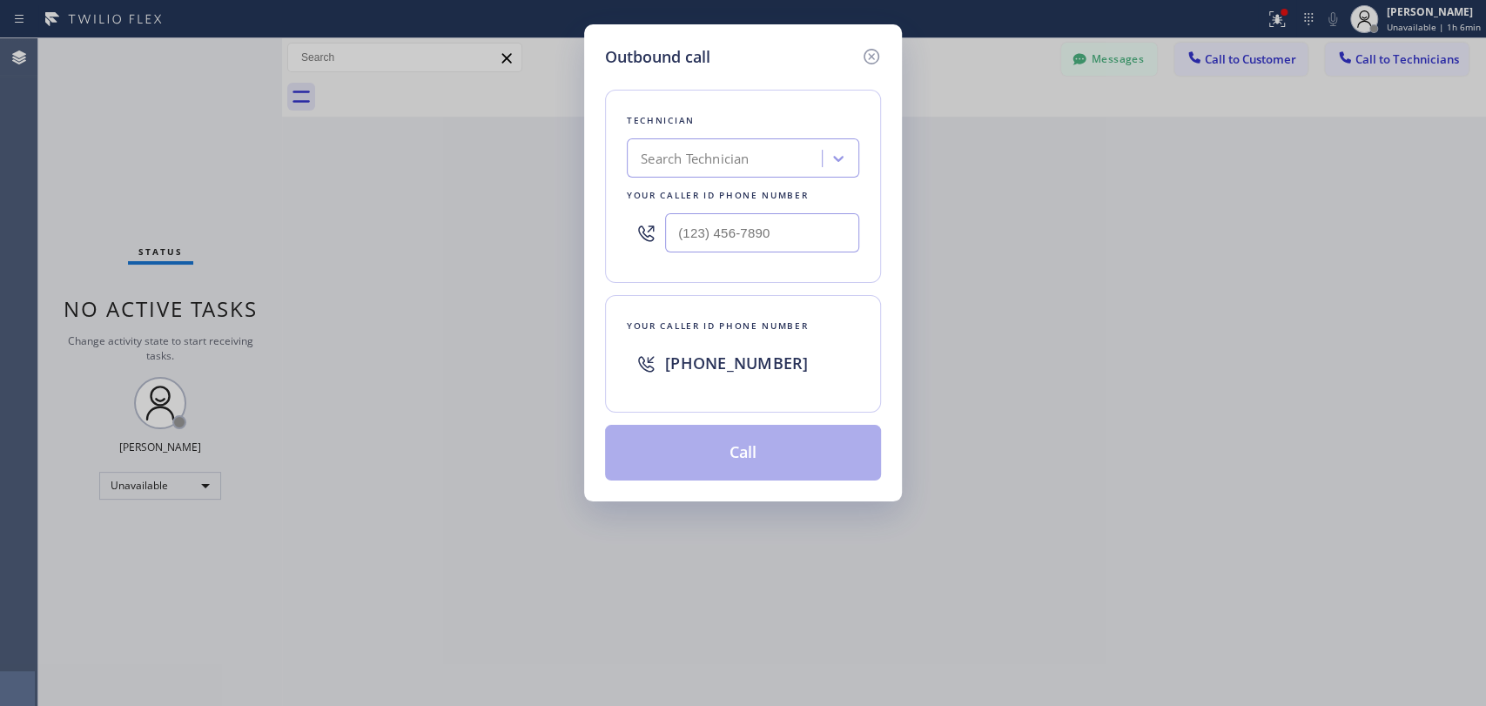
click at [723, 165] on div "Search Technician" at bounding box center [695, 159] width 108 height 20
type input "arm"
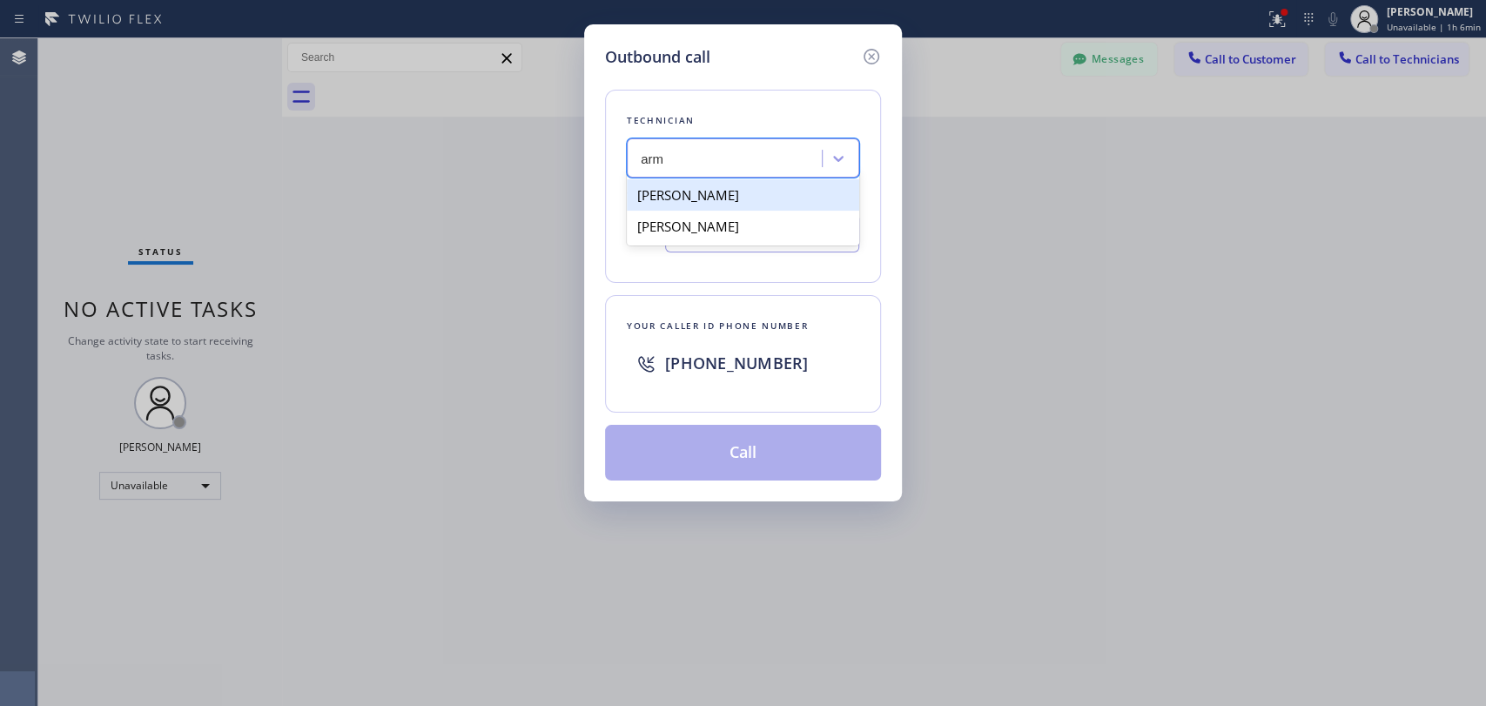
click at [732, 204] on div "Armen Gevorgyan" at bounding box center [743, 194] width 232 height 31
type input "(818) 302-5971"
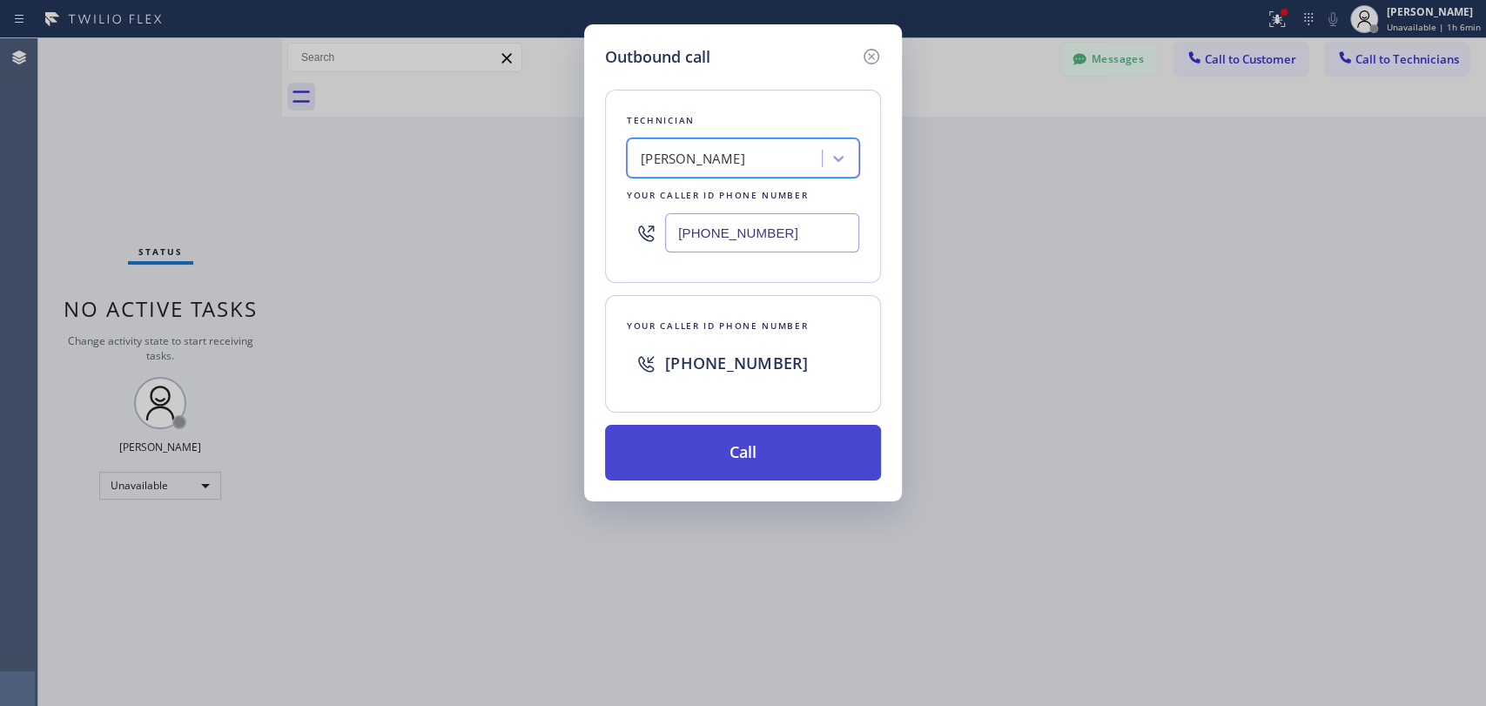
click at [747, 439] on button "Call" at bounding box center [743, 453] width 276 height 56
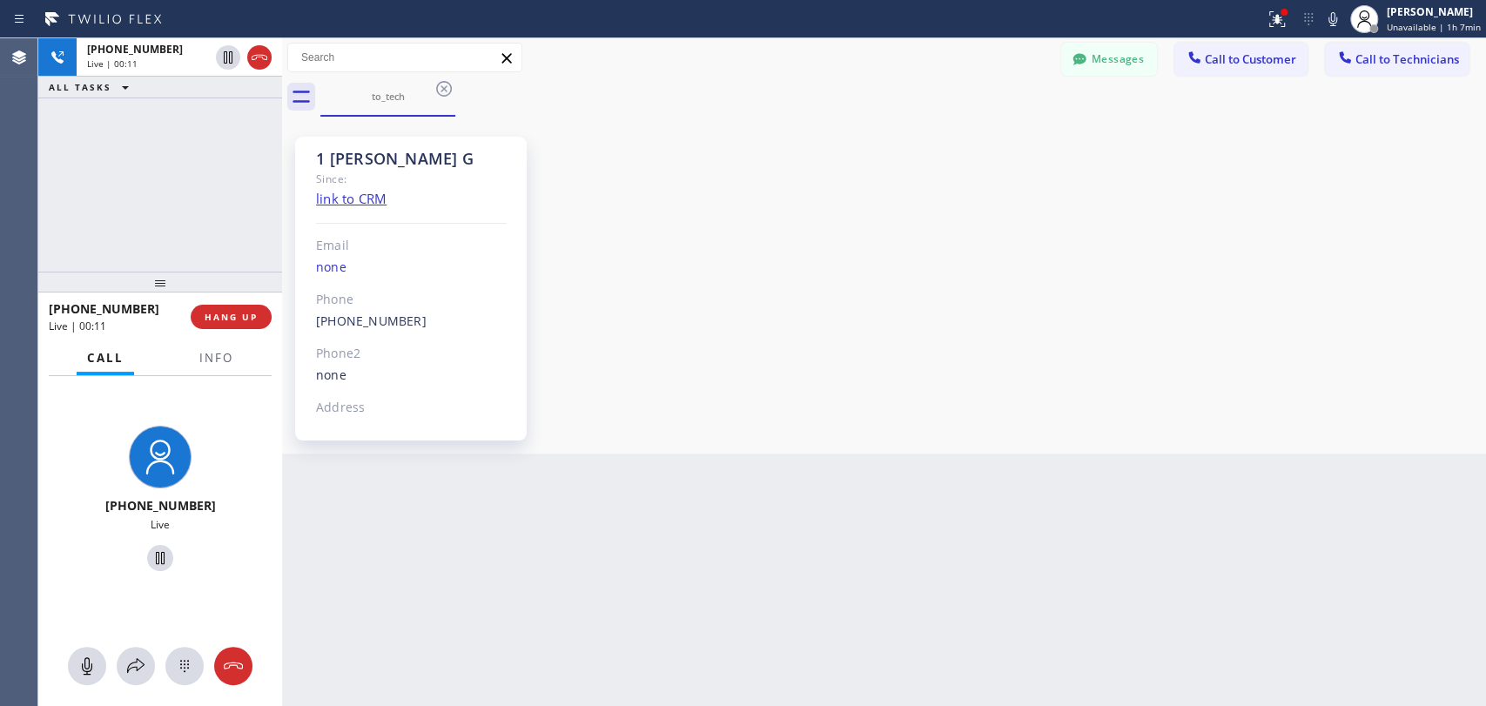
scroll to position [3283, 0]
click at [1258, 287] on div "1 Armen G Since: link to CRM Email none Phone (818) 302-5971 Outbound call Tech…" at bounding box center [883, 285] width 1195 height 328
click at [223, 228] on div "+18183025971 Live | 02:03 ALL TASKS ALL TASKS ACTIVE TASKS TASKS IN WRAP UP" at bounding box center [160, 154] width 244 height 233
click at [232, 315] on span "HANG UP" at bounding box center [231, 317] width 53 height 12
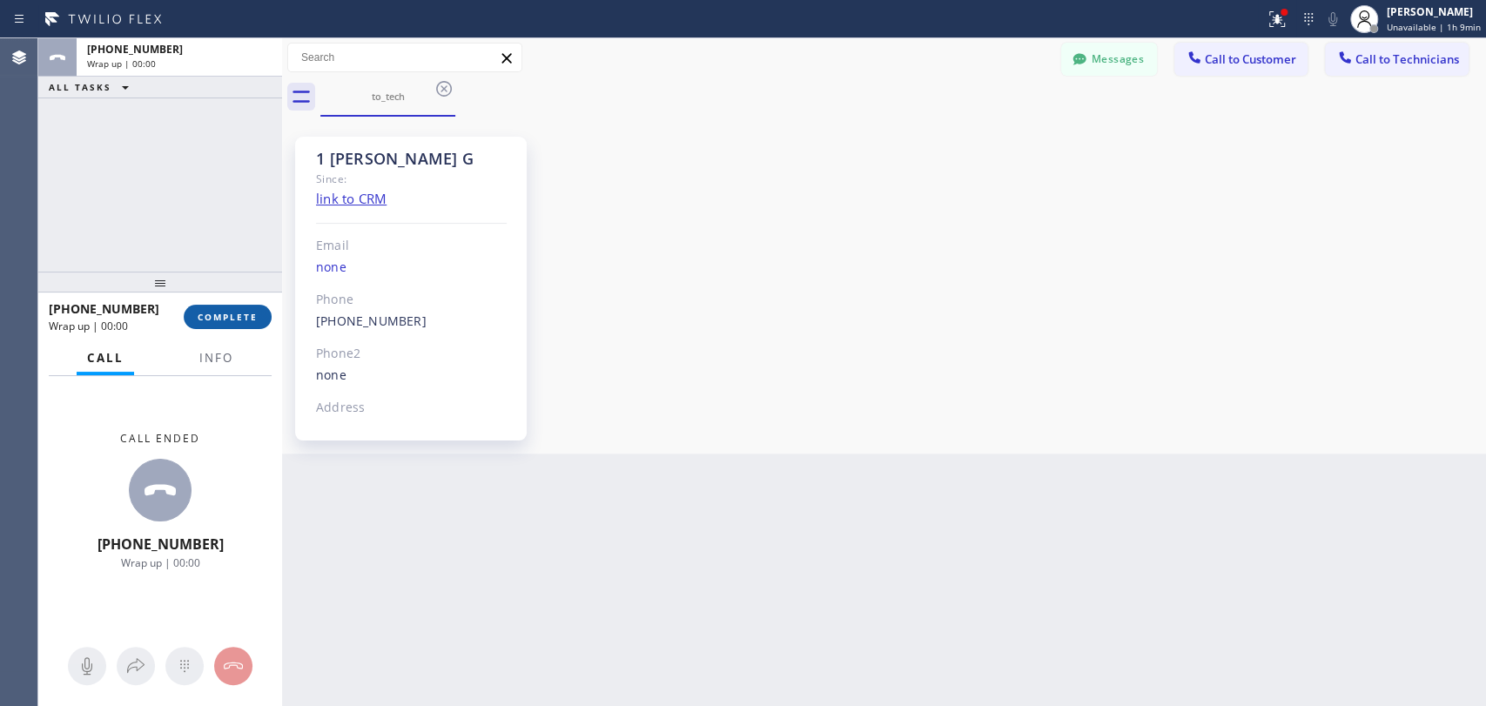
click at [234, 315] on span "COMPLETE" at bounding box center [228, 317] width 60 height 12
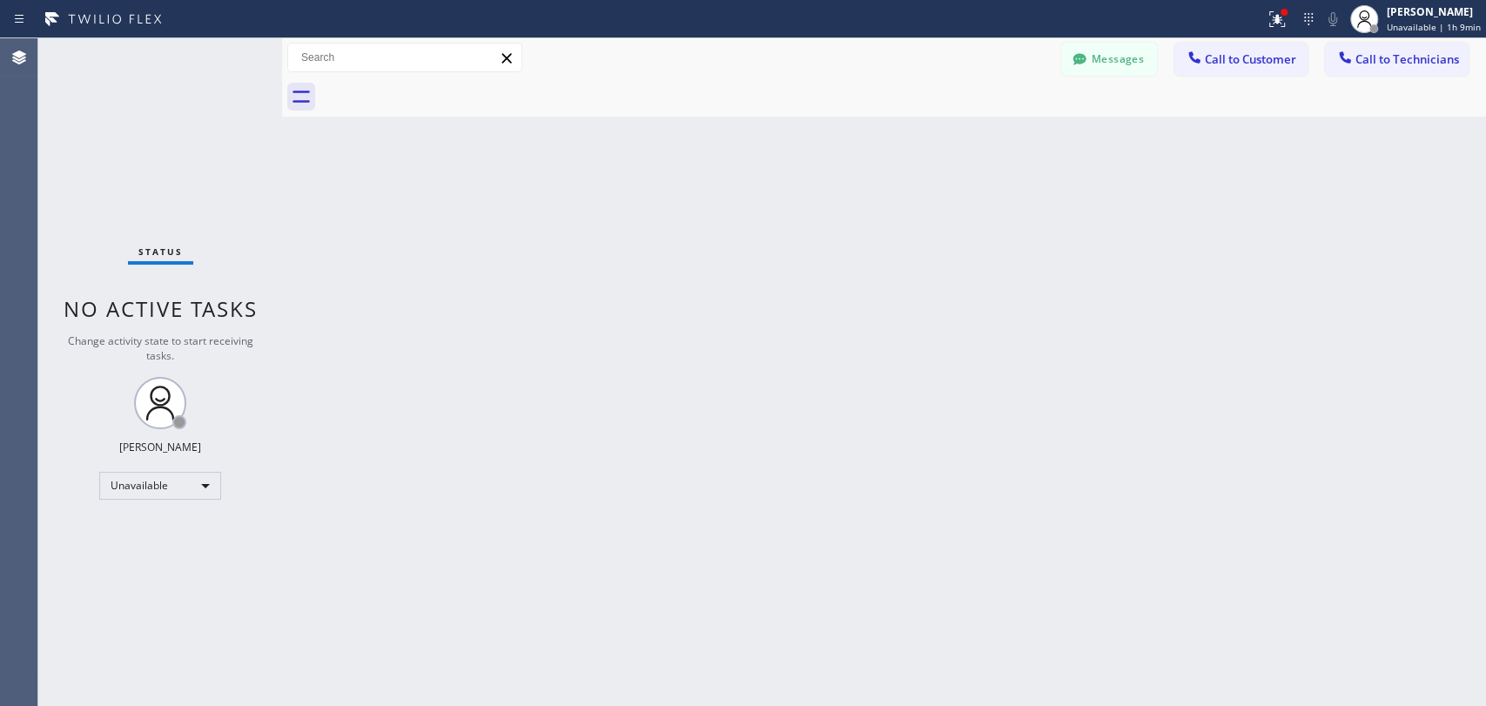
click at [157, 504] on div "Status No active tasks Change activity state to start receiving tasks. Maria Ta…" at bounding box center [160, 372] width 244 height 668
click at [160, 488] on div "Unavailable" at bounding box center [160, 486] width 122 height 28
click at [172, 522] on li "Available" at bounding box center [159, 529] width 118 height 21
click at [1397, 66] on span "Call to Technicians" at bounding box center [1408, 59] width 104 height 16
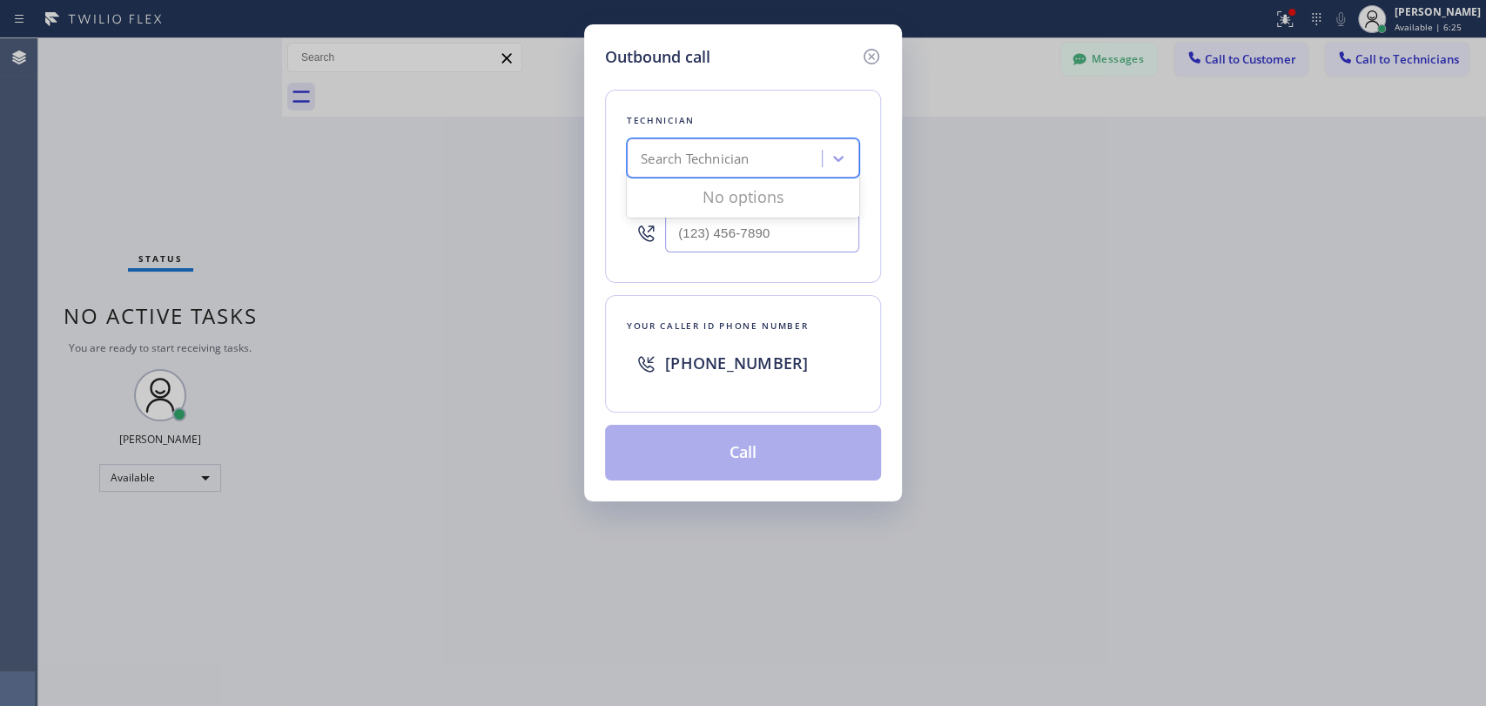
click at [704, 162] on div "Search Technician" at bounding box center [695, 159] width 108 height 20
type input "vadim"
click at [702, 201] on div "Vadim Kartunov" at bounding box center [743, 194] width 232 height 31
type input "(818) 309-0098"
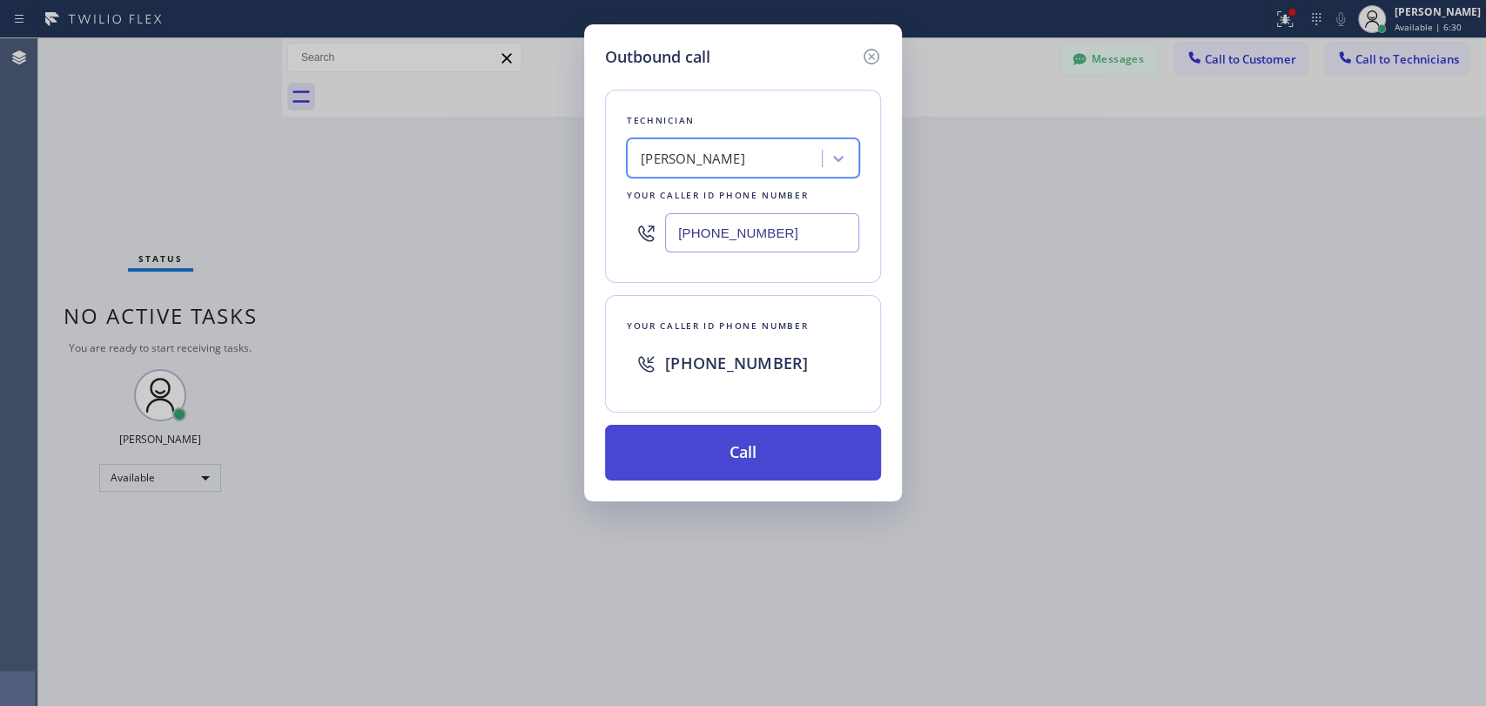
click at [715, 453] on button "Call" at bounding box center [743, 453] width 276 height 56
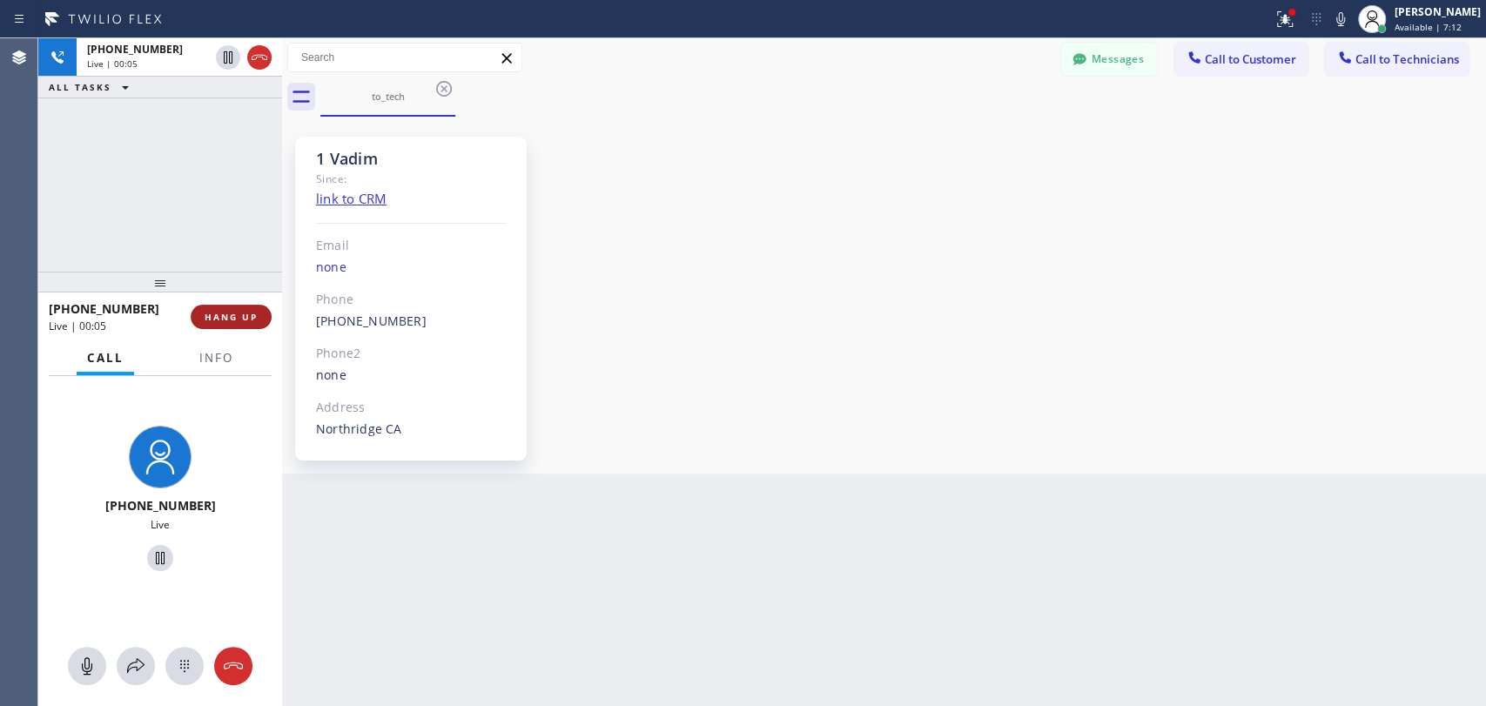
click at [218, 313] on span "HANG UP" at bounding box center [231, 317] width 53 height 12
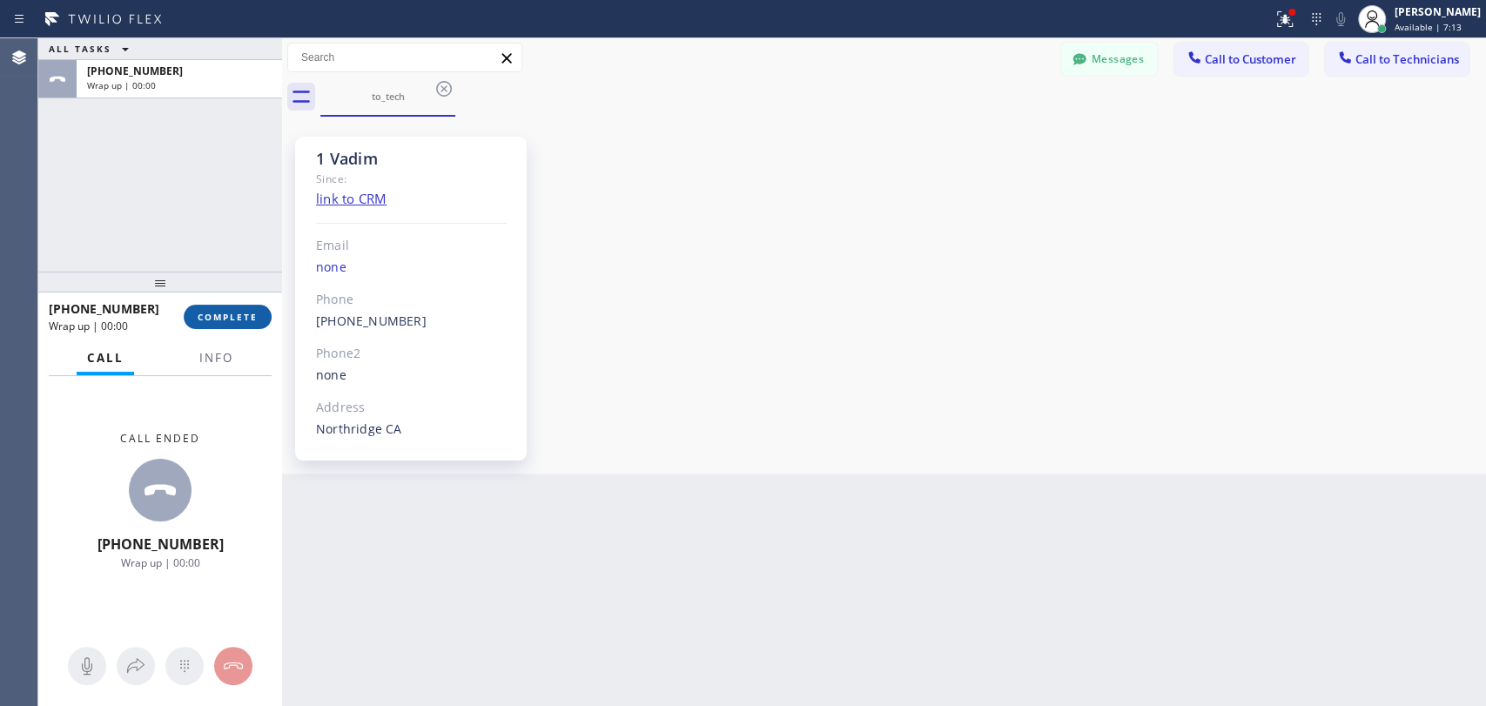
click at [225, 311] on span "COMPLETE" at bounding box center [228, 317] width 60 height 12
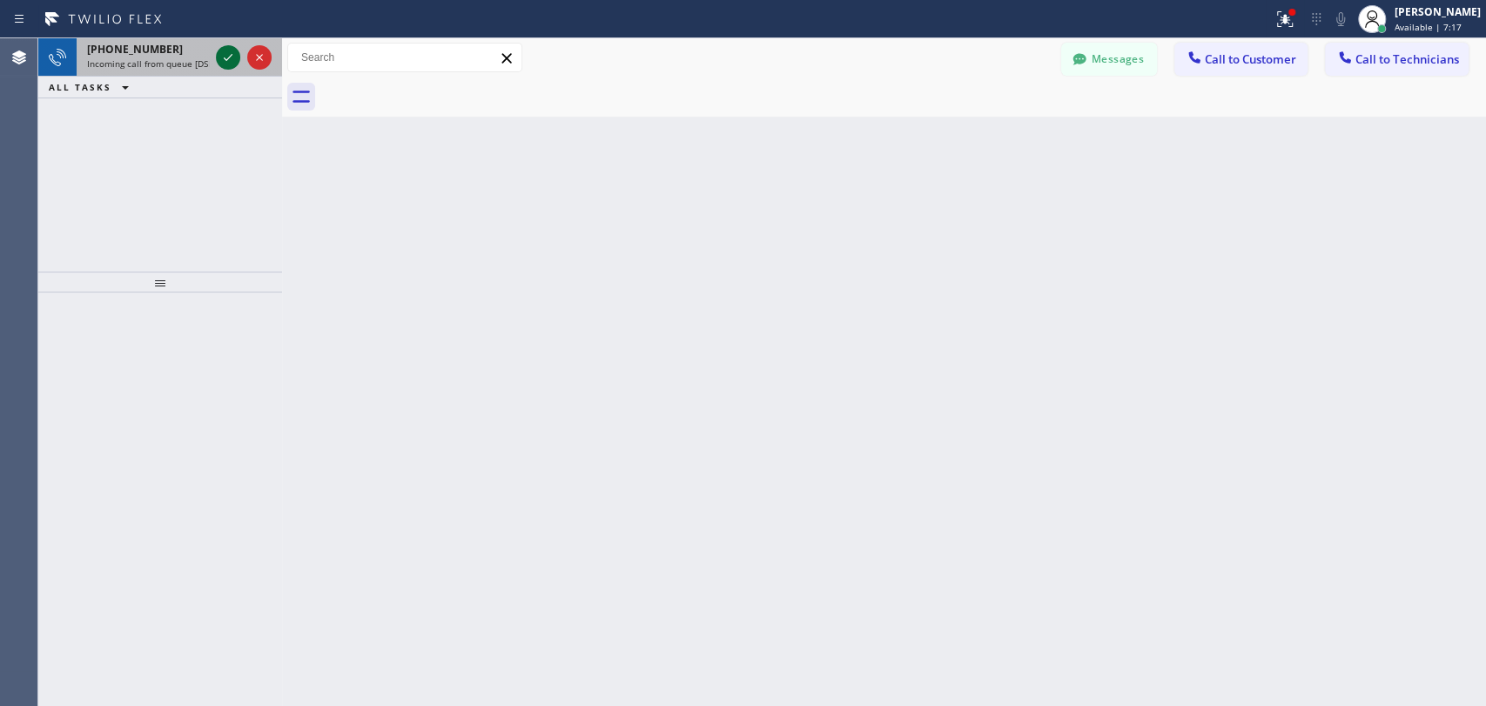
click at [235, 51] on icon at bounding box center [228, 57] width 21 height 21
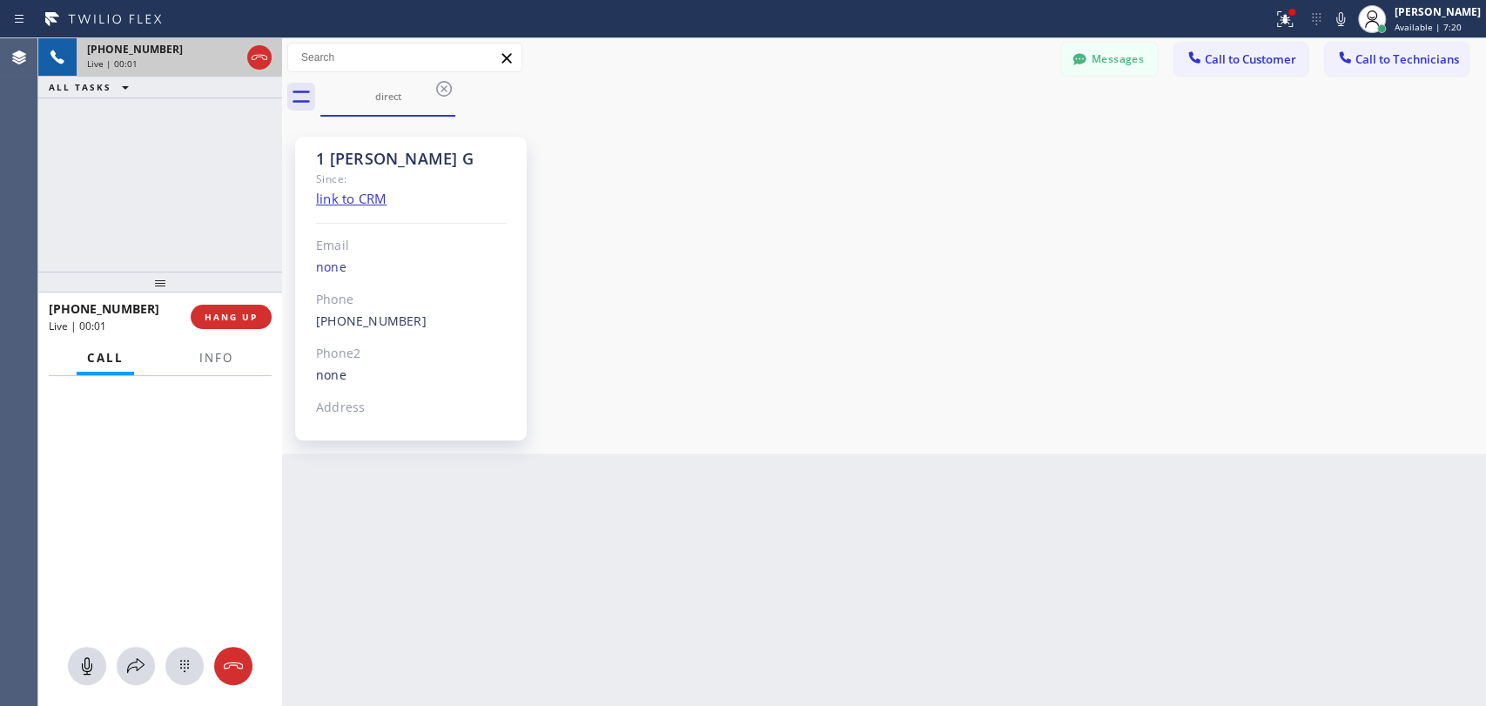
scroll to position [3283, 0]
click at [199, 312] on button "HANG UP" at bounding box center [231, 317] width 81 height 24
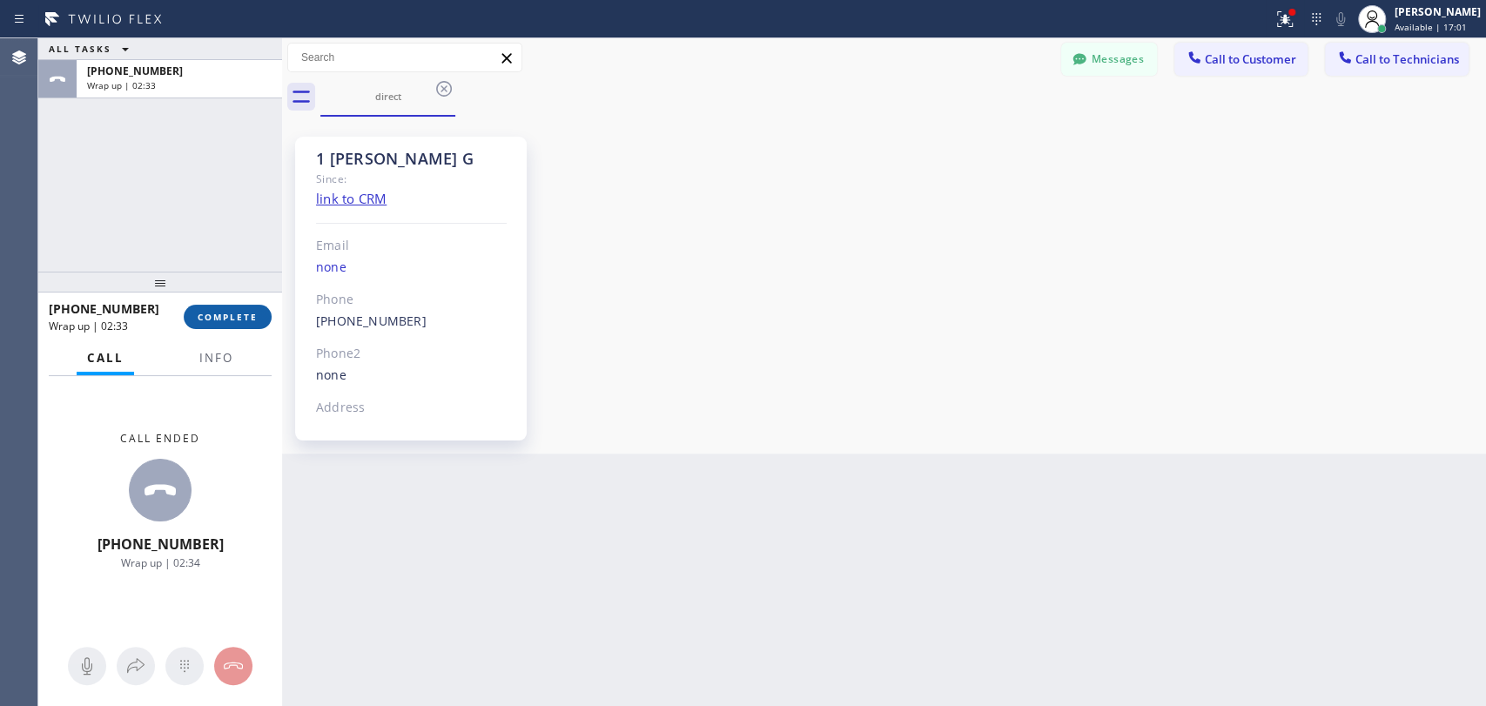
click at [227, 312] on span "COMPLETE" at bounding box center [228, 317] width 60 height 12
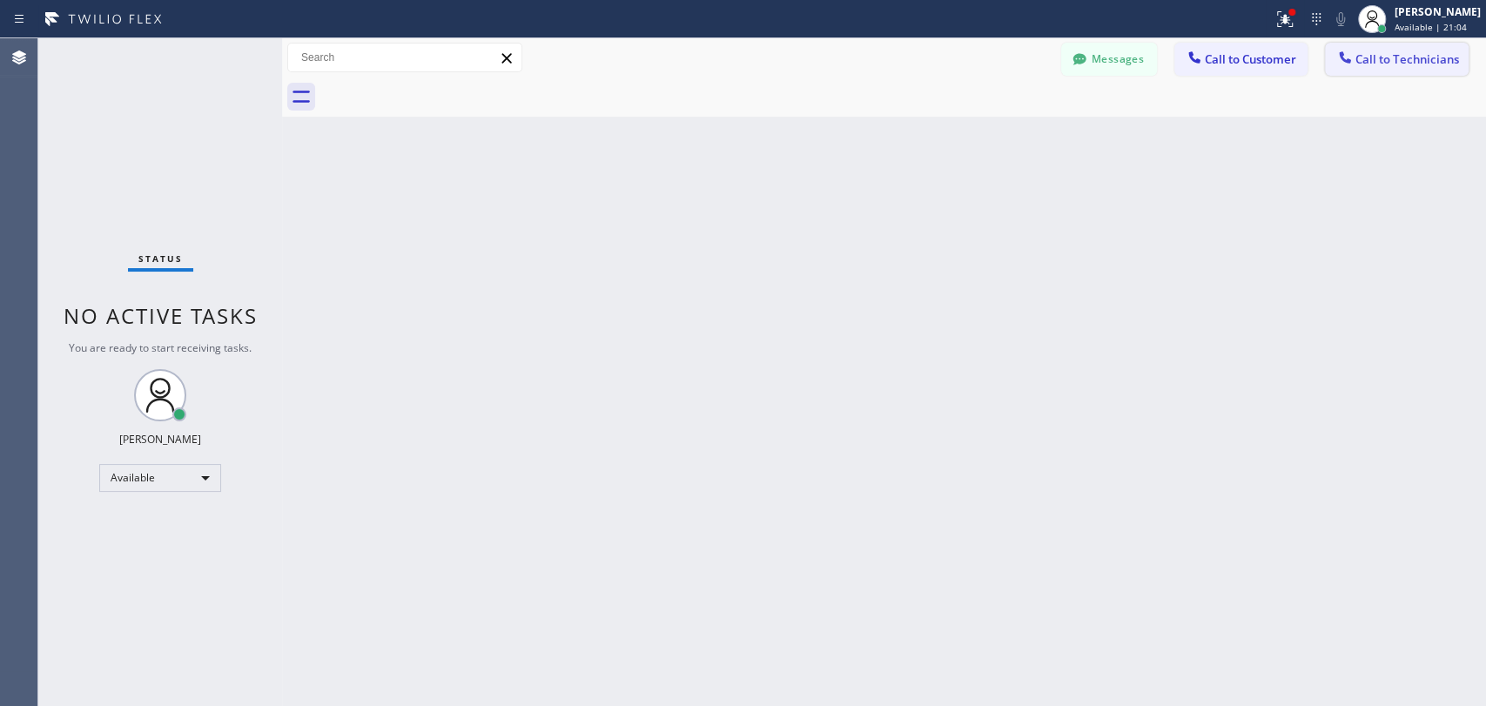
click at [1369, 60] on span "Call to Technicians" at bounding box center [1408, 59] width 104 height 16
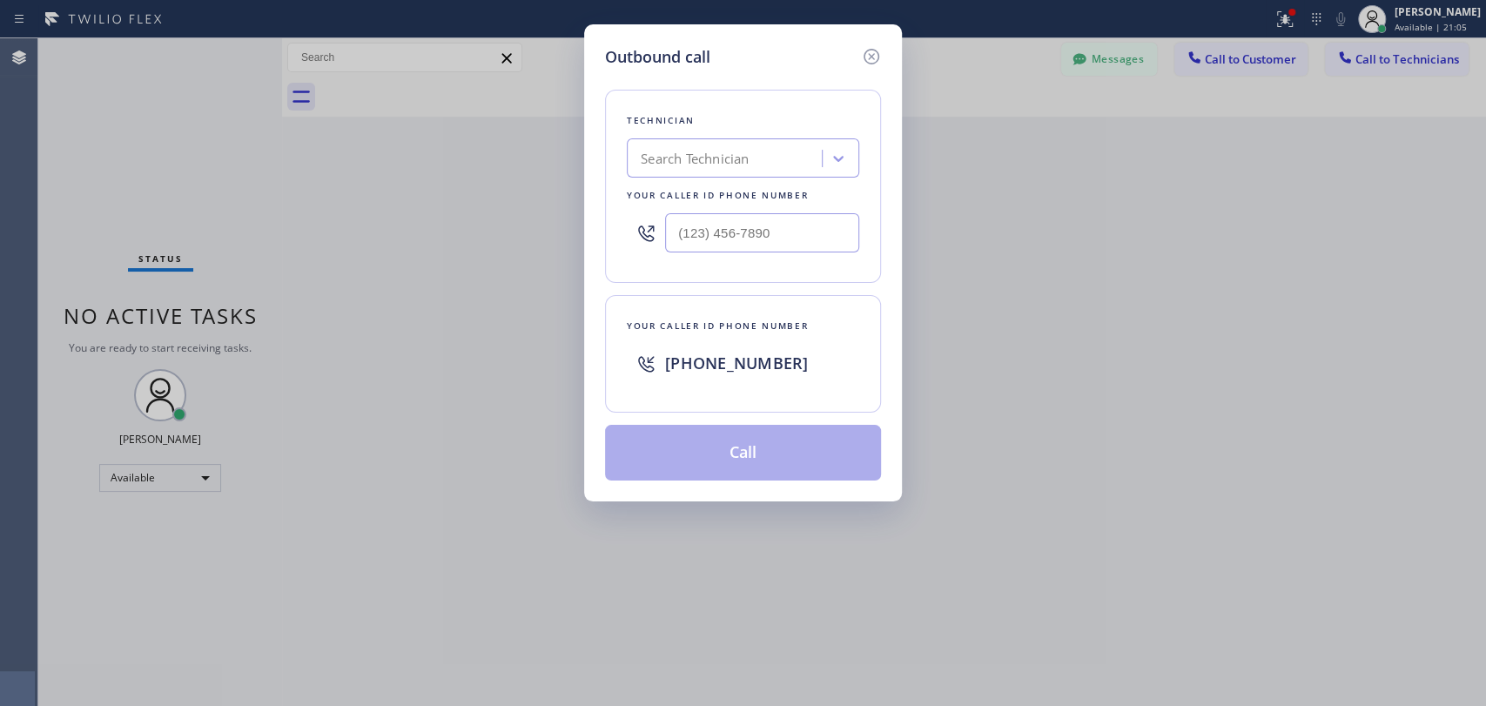
click at [749, 158] on div "Search Technician" at bounding box center [695, 159] width 108 height 20
type input "sevak"
click at [710, 199] on div "[PERSON_NAME]" at bounding box center [743, 194] width 232 height 31
type input "[PHONE_NUMBER]"
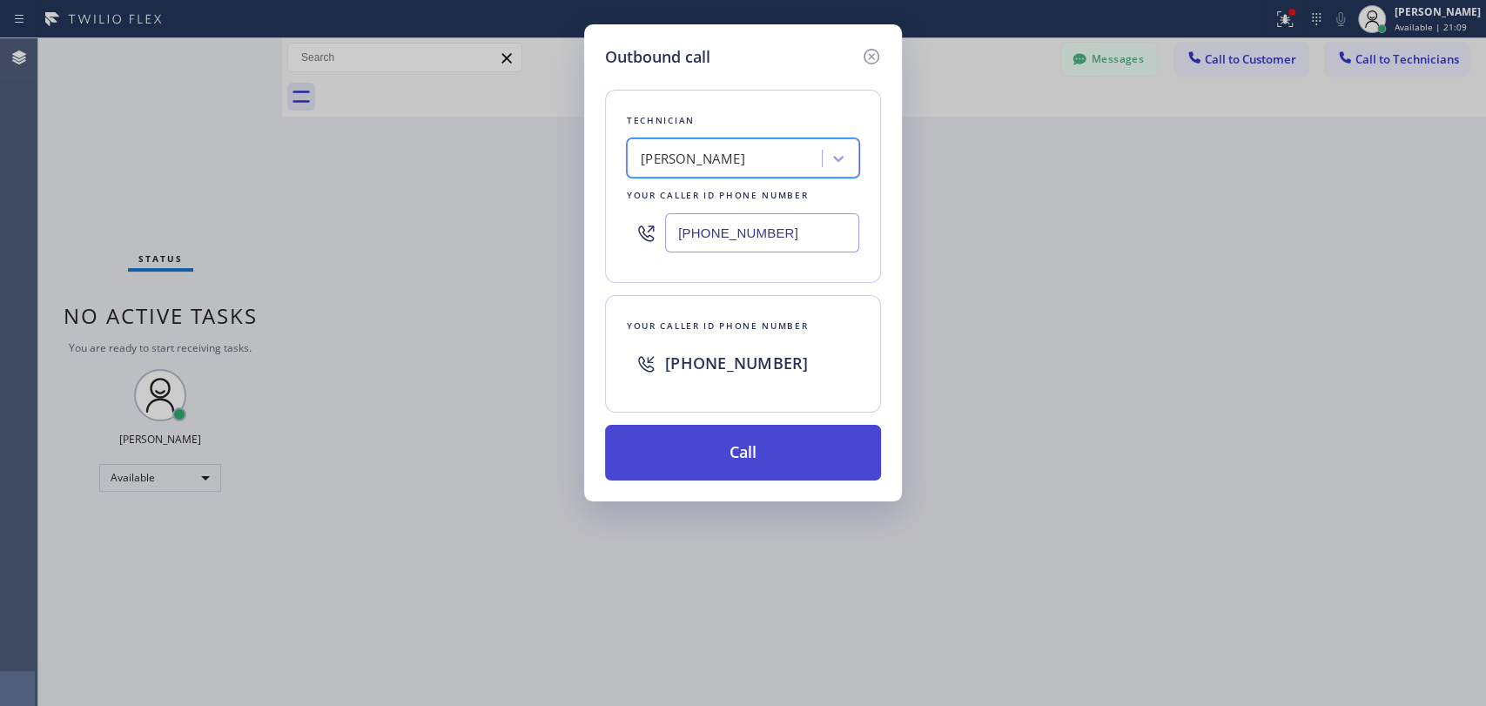
click at [710, 447] on button "Call" at bounding box center [743, 453] width 276 height 56
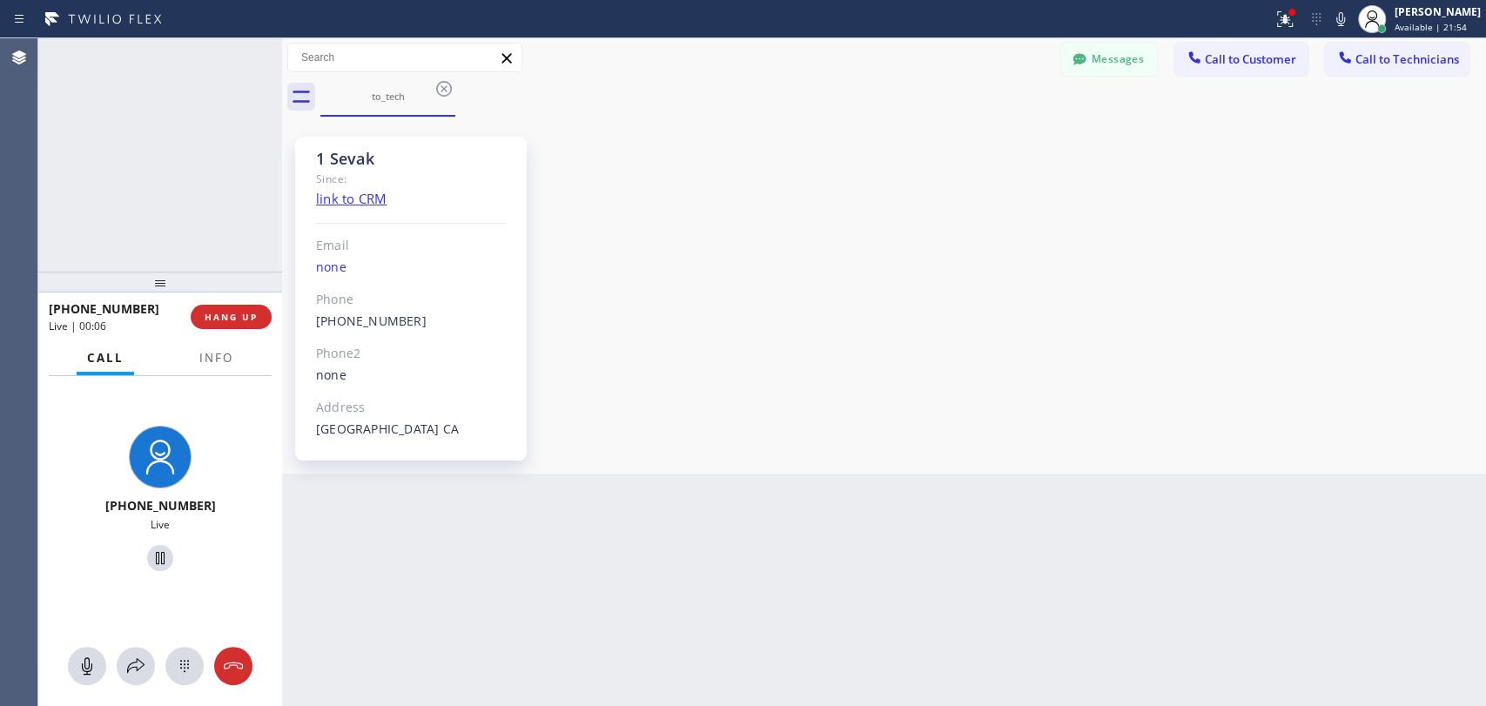
scroll to position [819, 0]
click at [240, 315] on span "HANG UP" at bounding box center [231, 317] width 53 height 12
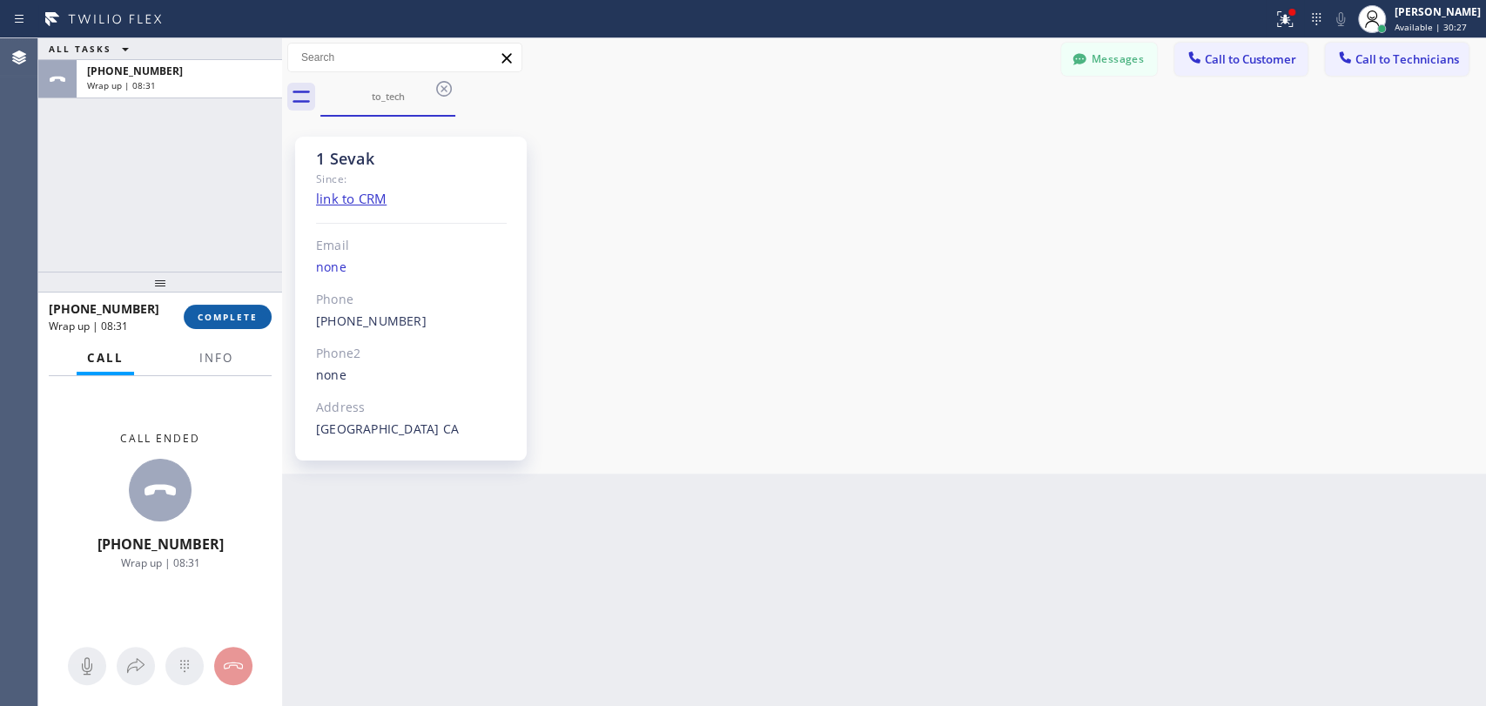
click at [252, 316] on span "COMPLETE" at bounding box center [228, 317] width 60 height 12
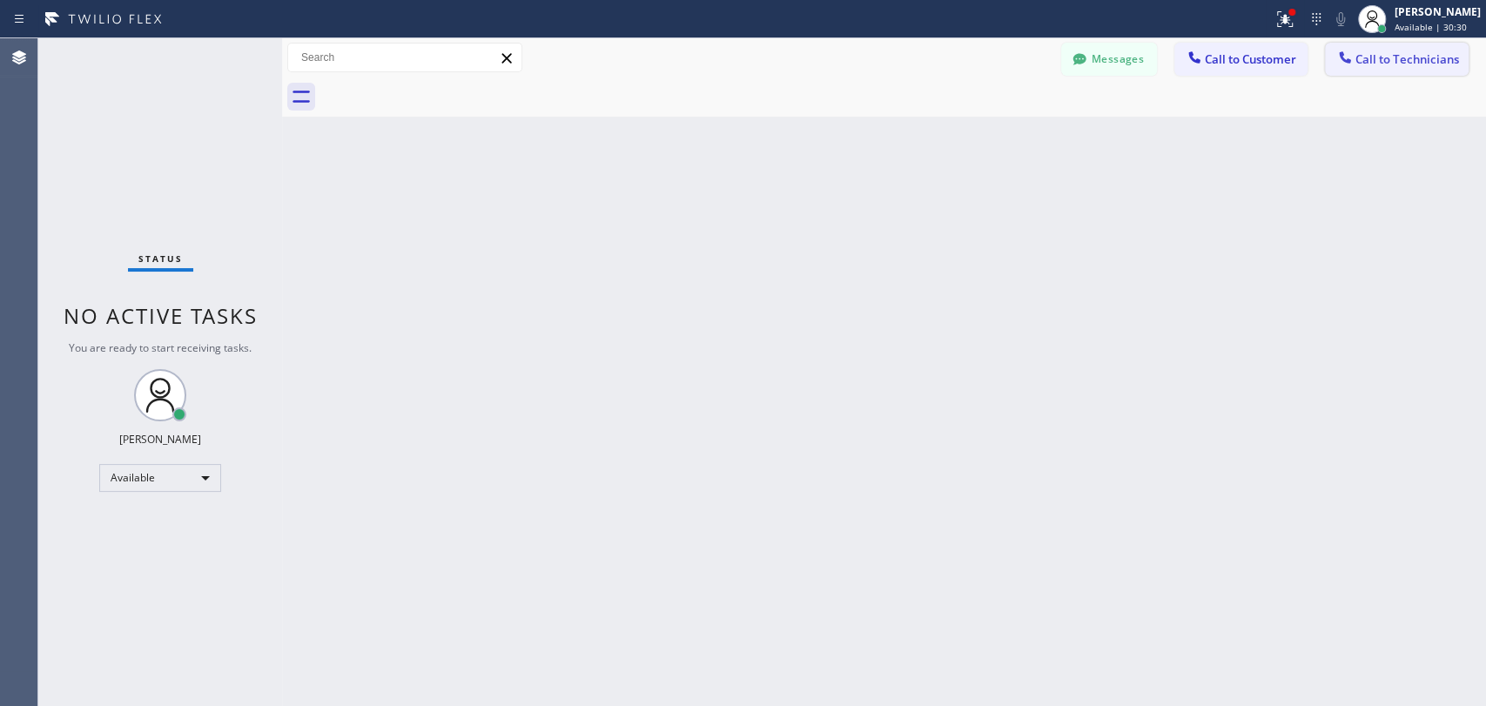
click at [1363, 67] on button "Call to Technicians" at bounding box center [1397, 59] width 144 height 33
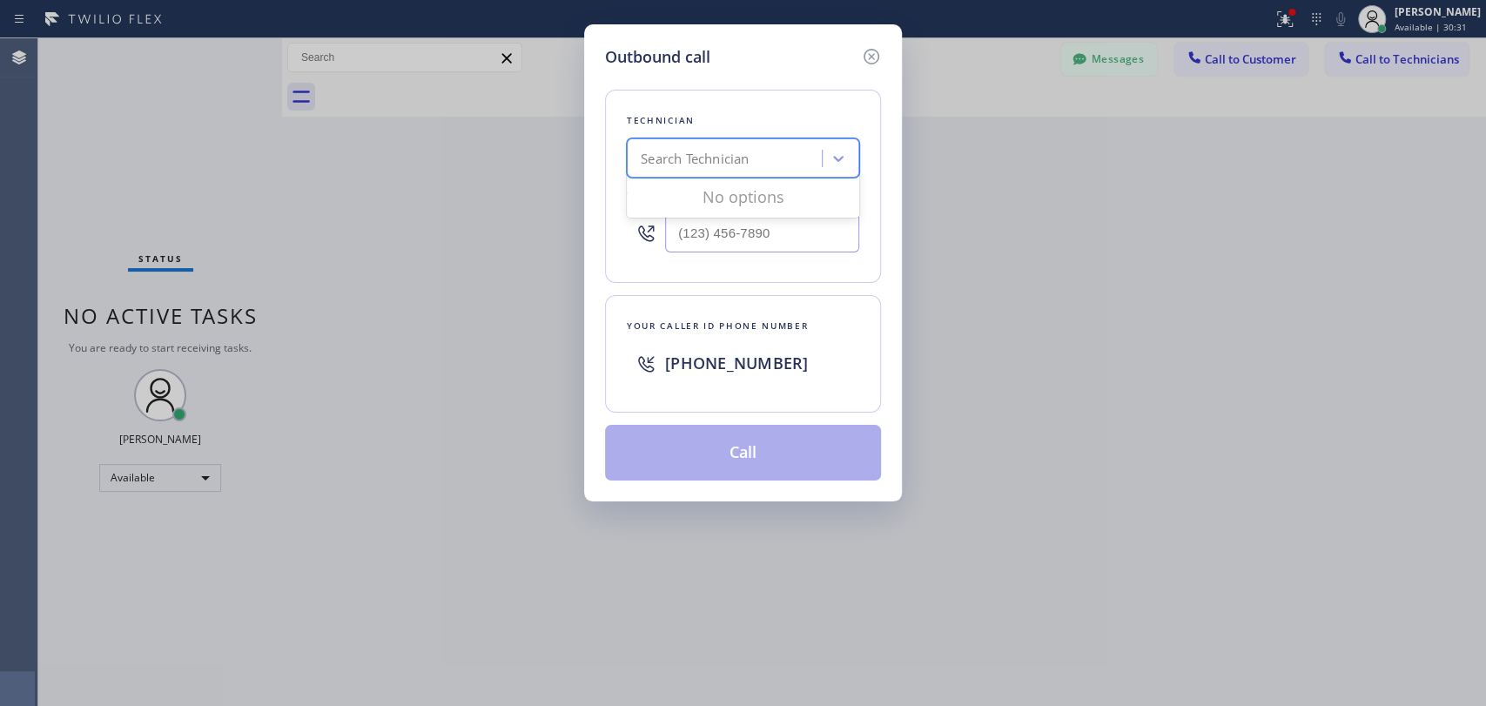
click at [649, 175] on div "Search Technician" at bounding box center [743, 157] width 232 height 39
type input "sevak"
click at [710, 200] on div "[PERSON_NAME]" at bounding box center [743, 194] width 232 height 31
type input "[PHONE_NUMBER]"
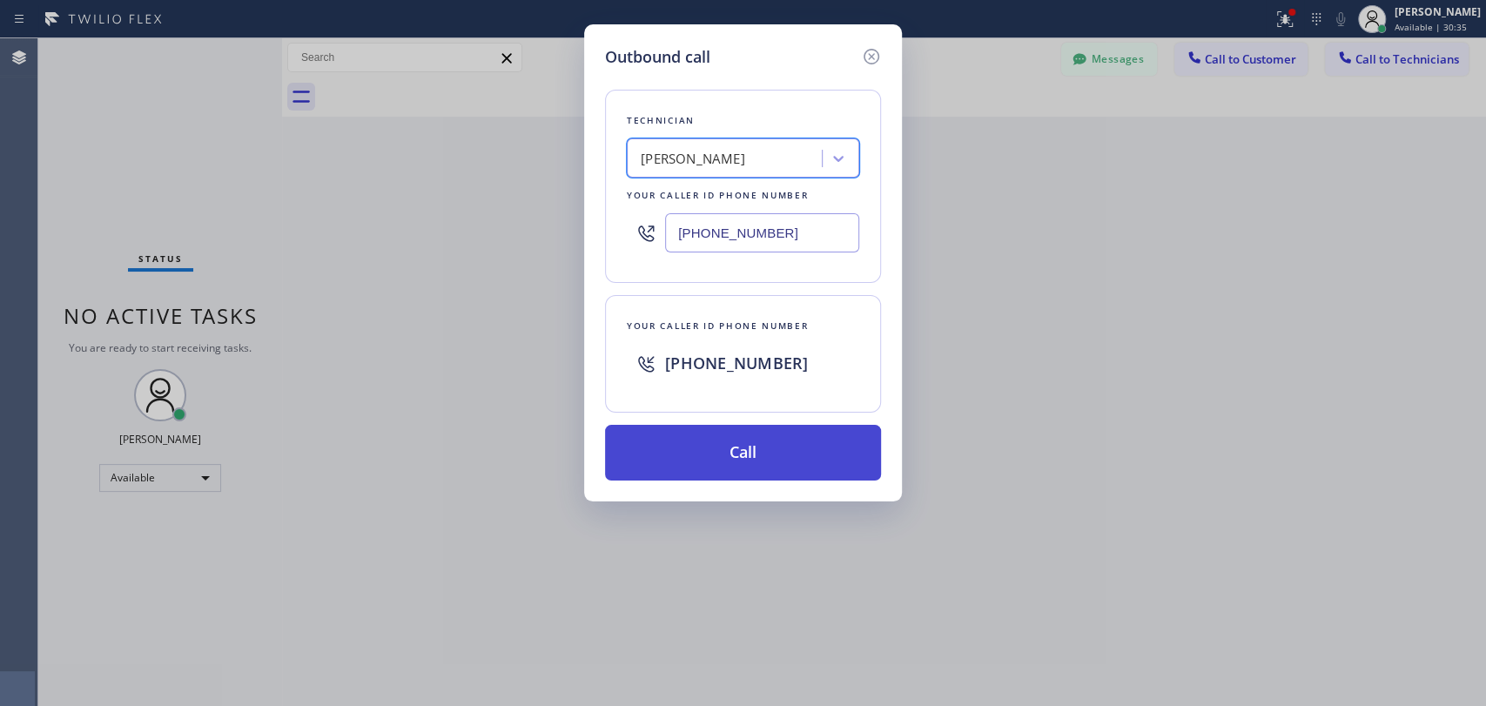
click at [723, 450] on button "Call" at bounding box center [743, 453] width 276 height 56
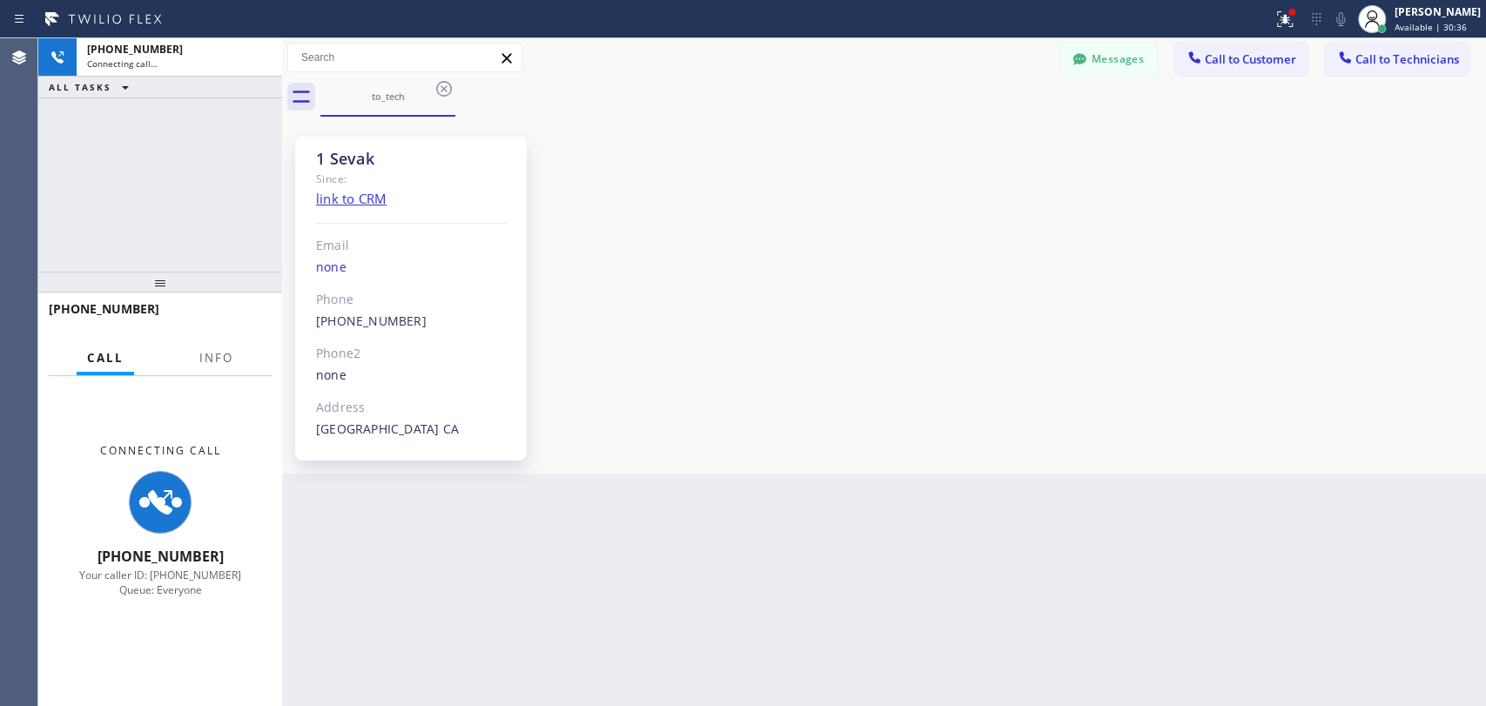
scroll to position [819, 0]
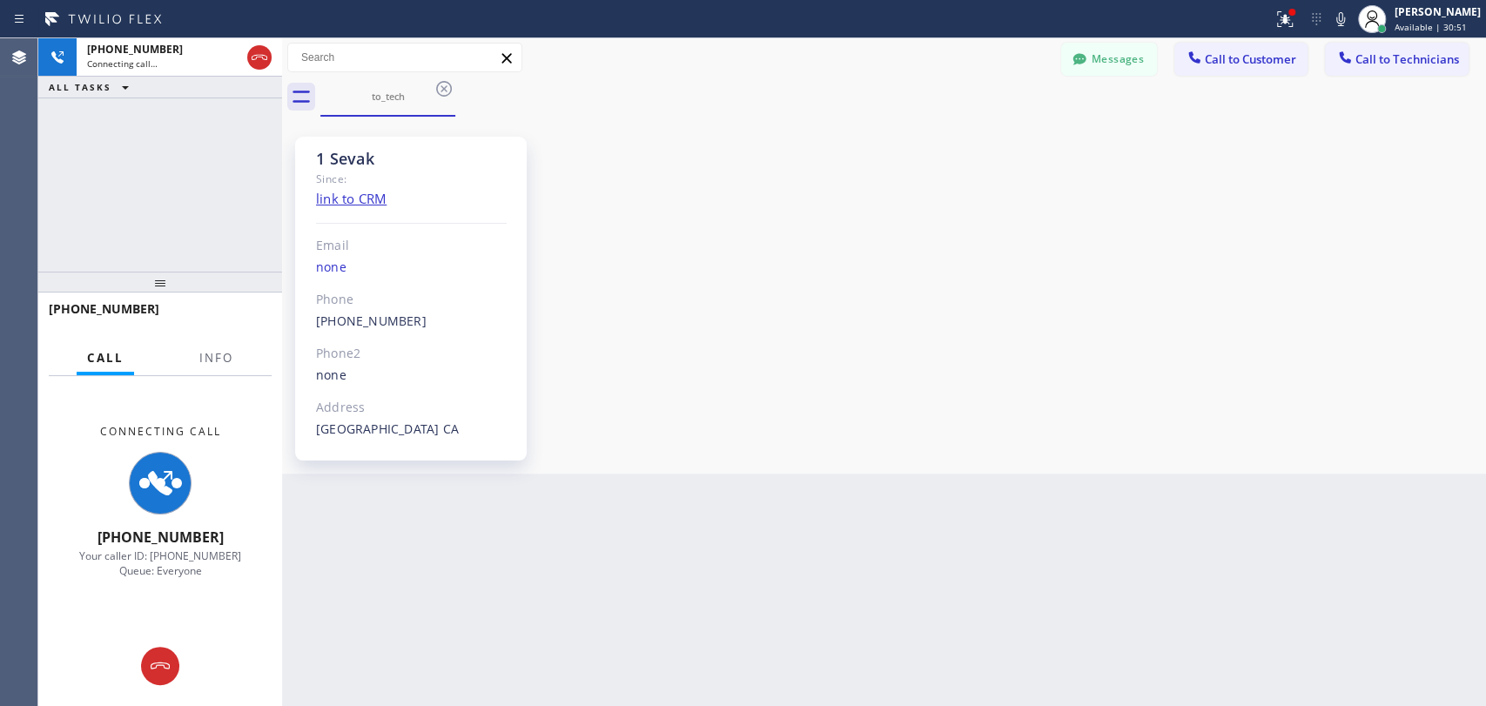
click at [1234, 216] on div "1 Sevak Since: link to CRM Email none Phone (818) 625-1094 Outbound call Techni…" at bounding box center [883, 295] width 1195 height 348
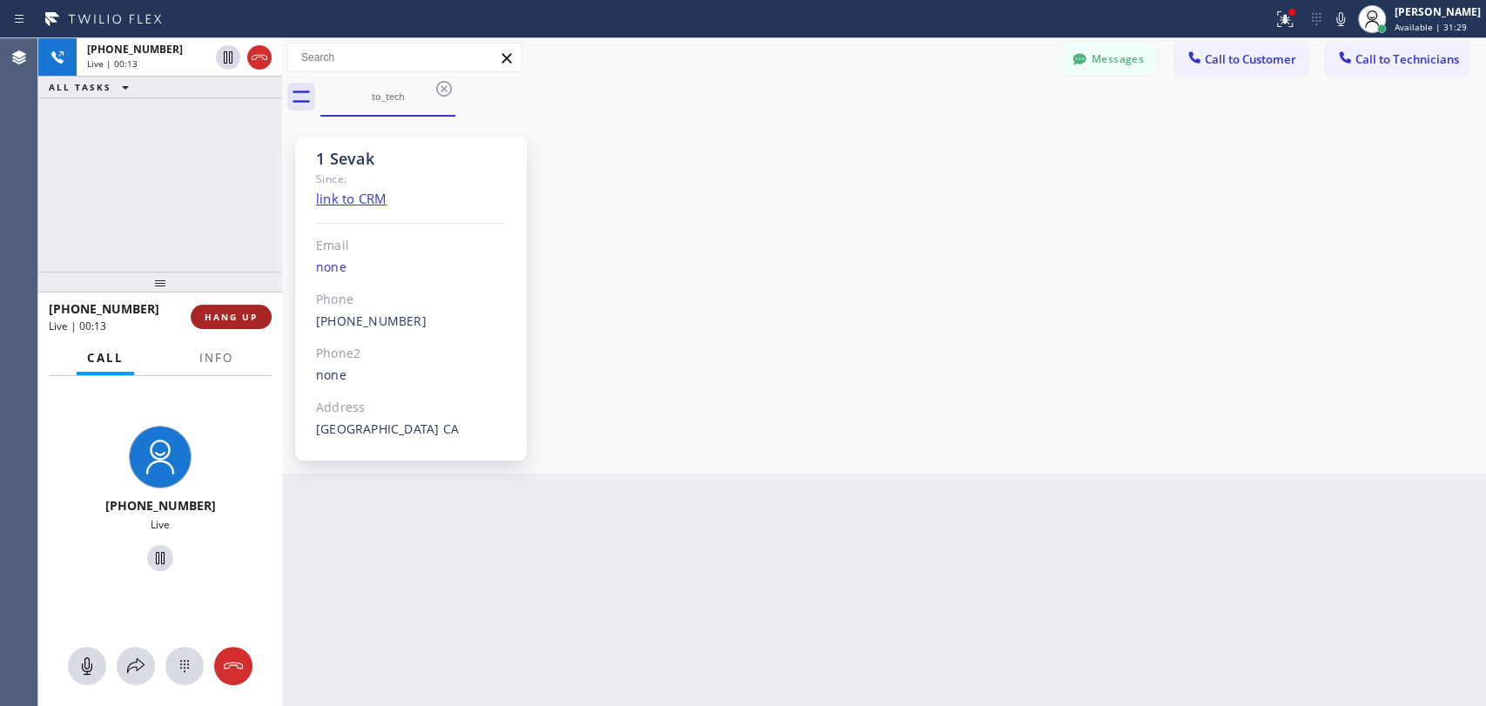
click at [232, 321] on span "HANG UP" at bounding box center [231, 317] width 53 height 12
click at [234, 315] on span "HANG UP" at bounding box center [231, 317] width 53 height 12
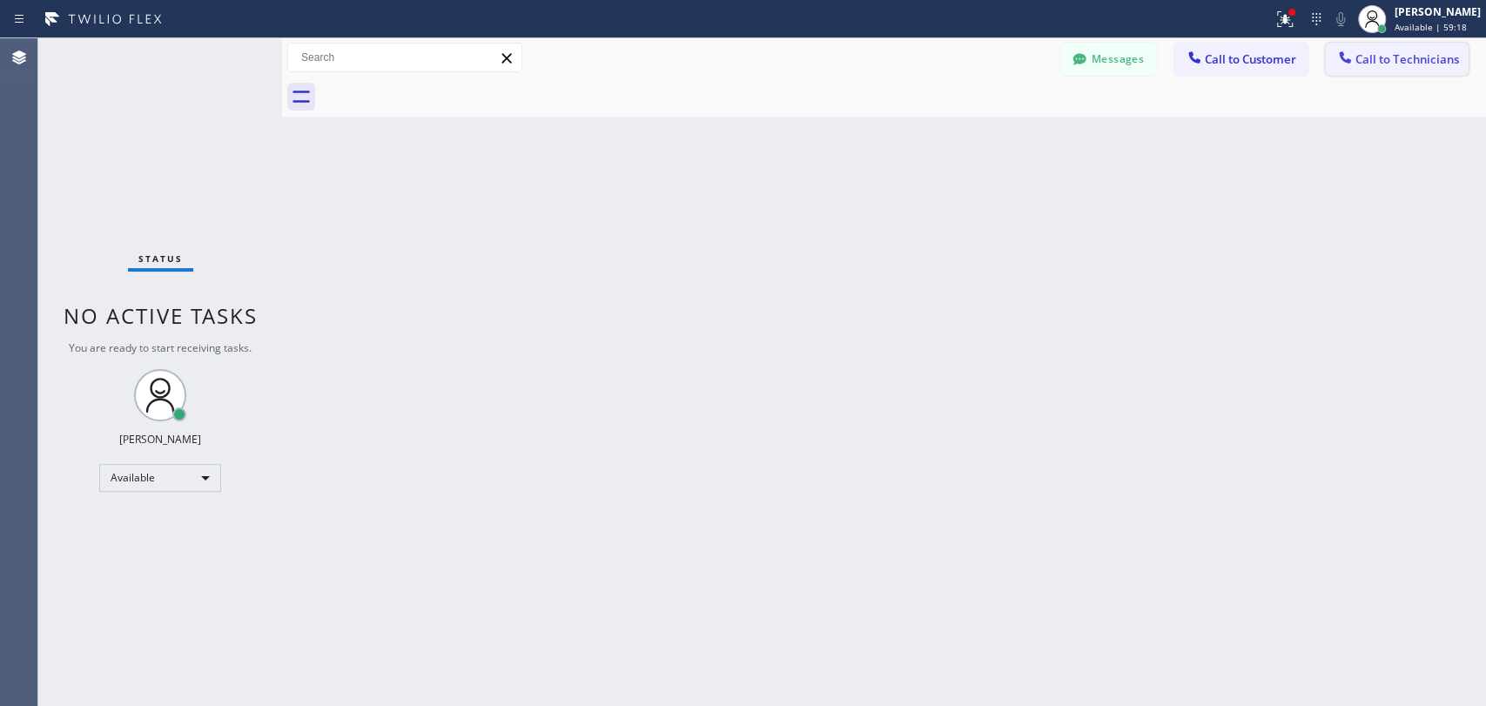
click at [1370, 62] on span "Call to Technicians" at bounding box center [1408, 59] width 104 height 16
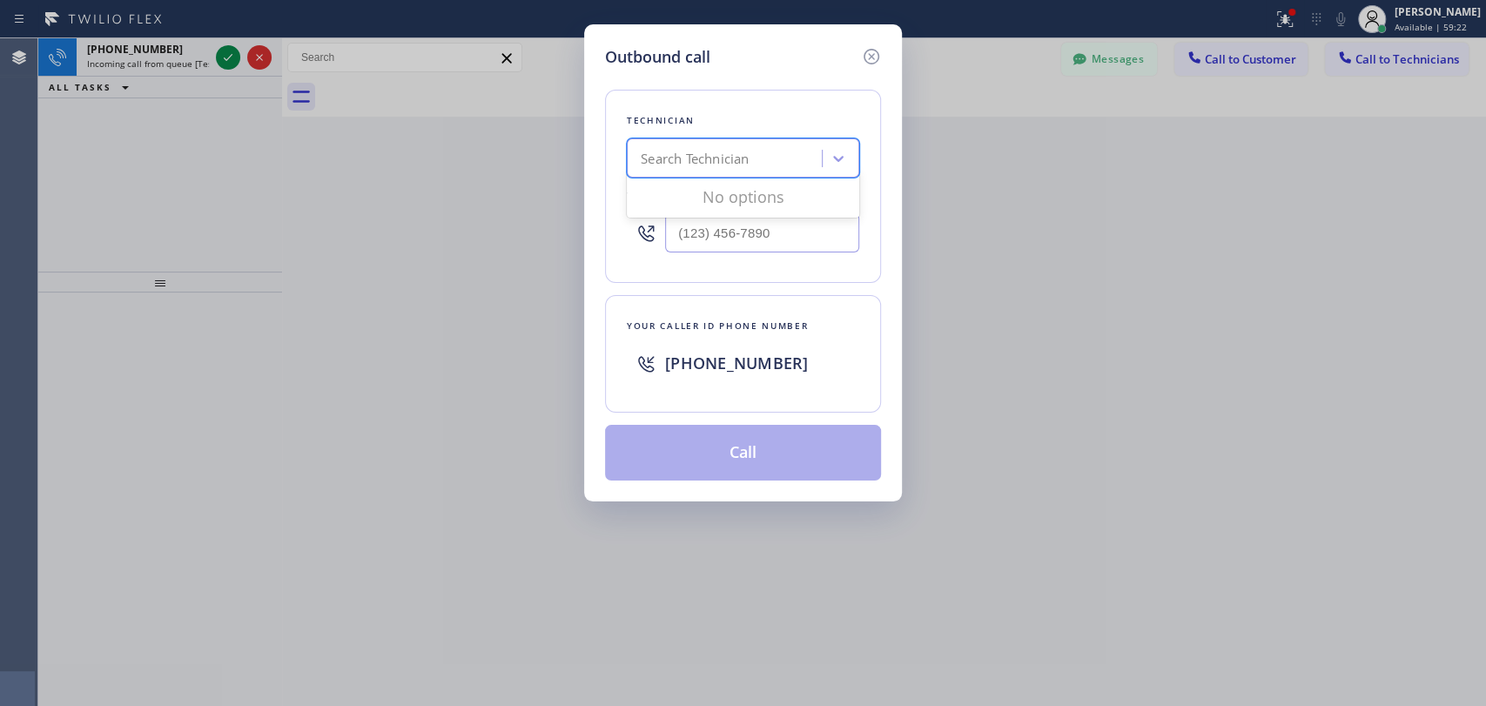
click at [737, 168] on div "Search Technician" at bounding box center [695, 159] width 108 height 20
type input "serge"
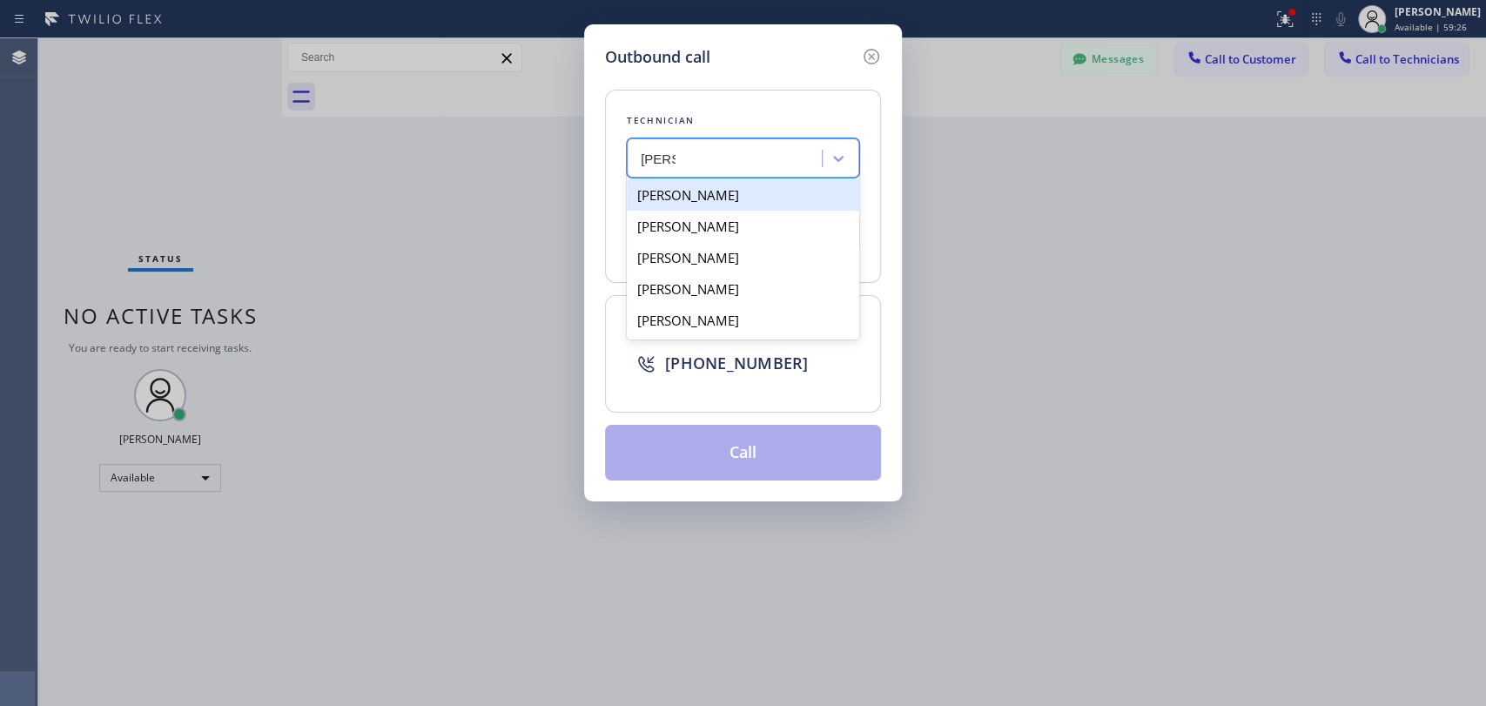
click at [729, 192] on div "[PERSON_NAME]" at bounding box center [743, 194] width 232 height 31
type input "(323) 304-1325"
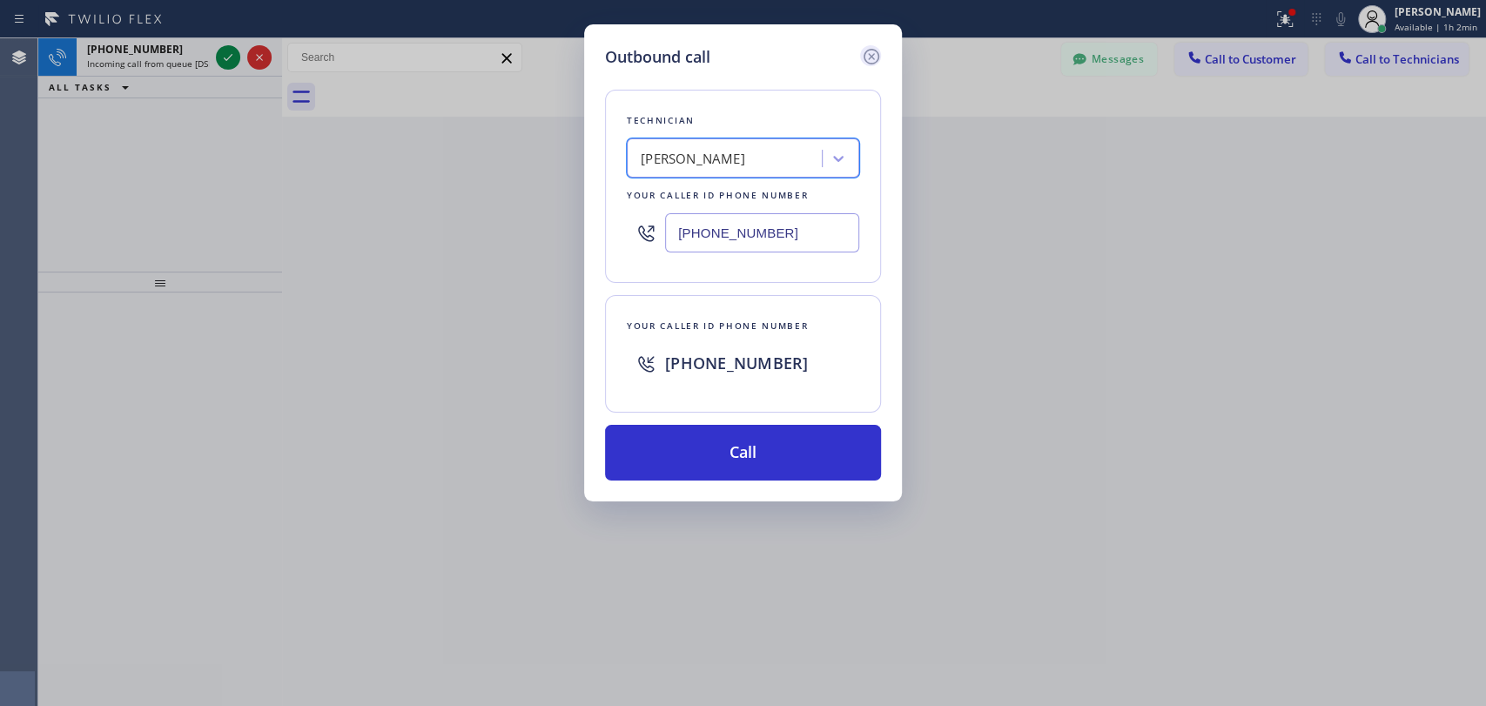
click at [871, 57] on icon at bounding box center [872, 57] width 16 height 16
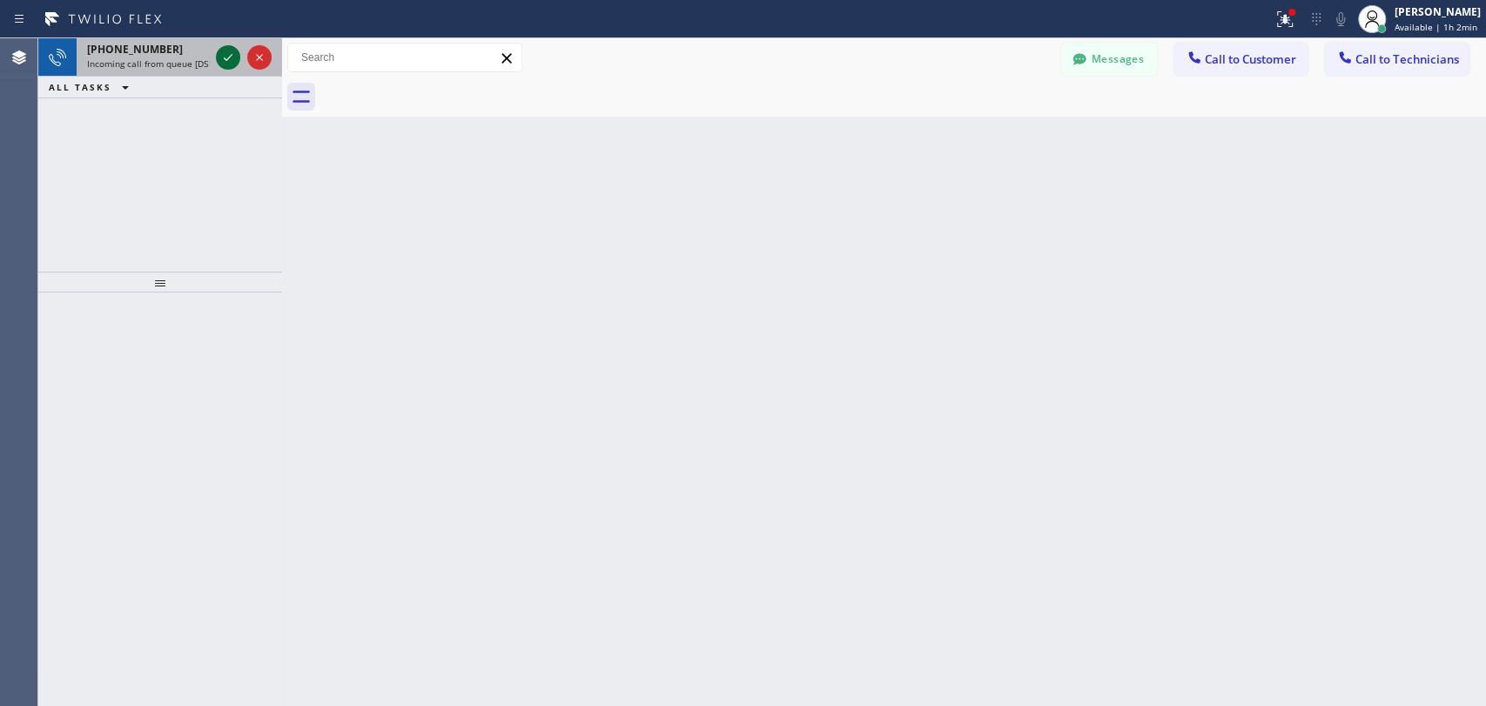
drag, startPoint x: 224, startPoint y: 51, endPoint x: 233, endPoint y: 58, distance: 11.8
click at [225, 52] on icon at bounding box center [228, 57] width 21 height 21
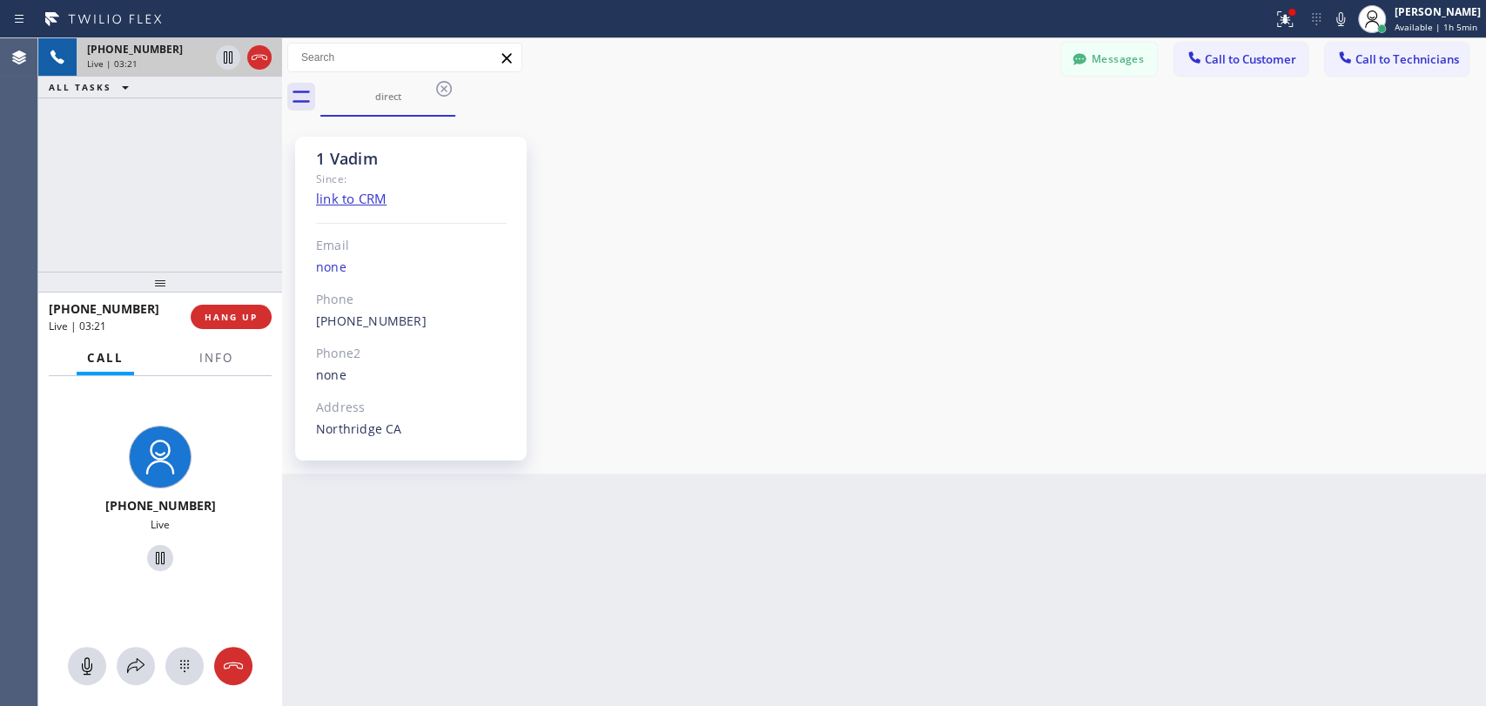
click at [165, 232] on div "+18183090098 Live | 03:21 ALL TASKS ALL TASKS ACTIVE TASKS TASKS IN WRAP UP" at bounding box center [160, 154] width 244 height 233
click at [258, 314] on button "HANG UP" at bounding box center [231, 317] width 81 height 24
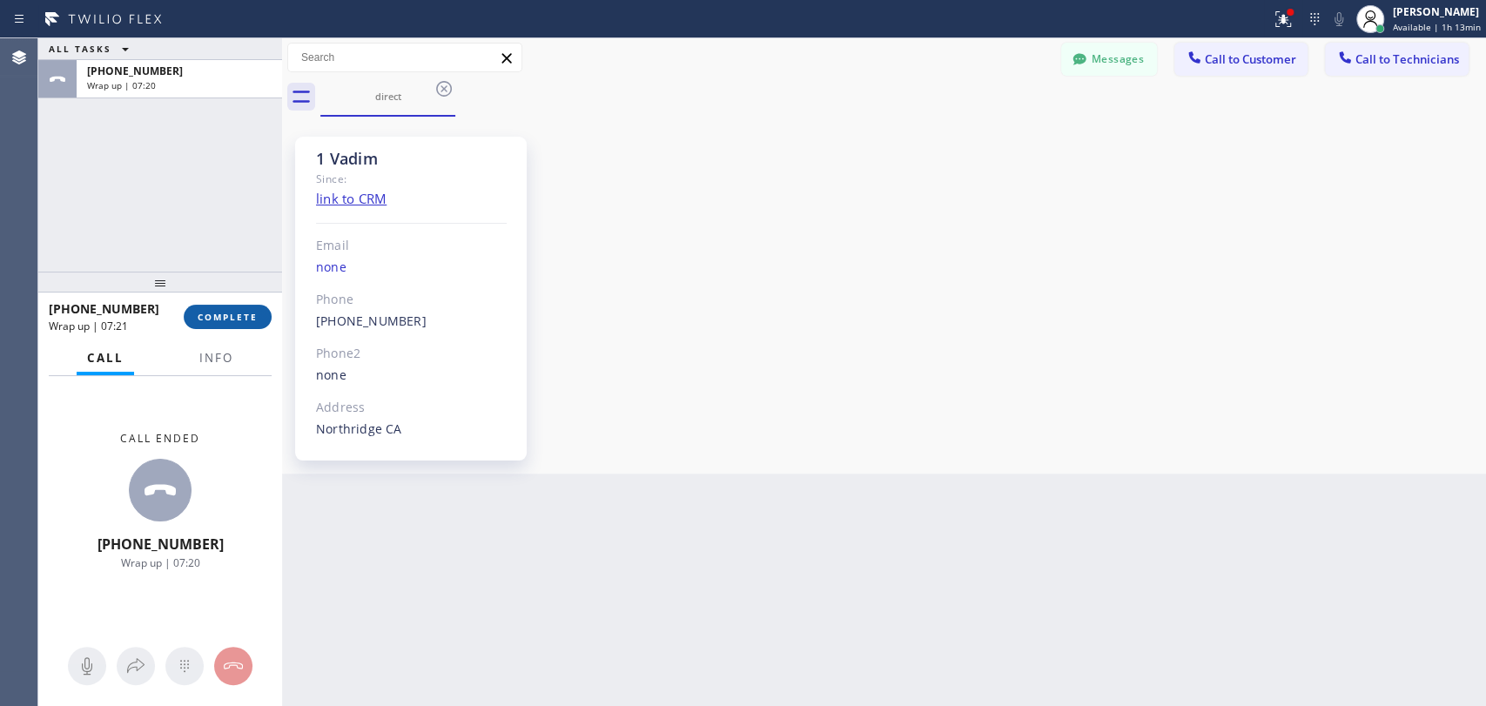
click at [225, 317] on span "COMPLETE" at bounding box center [228, 317] width 60 height 12
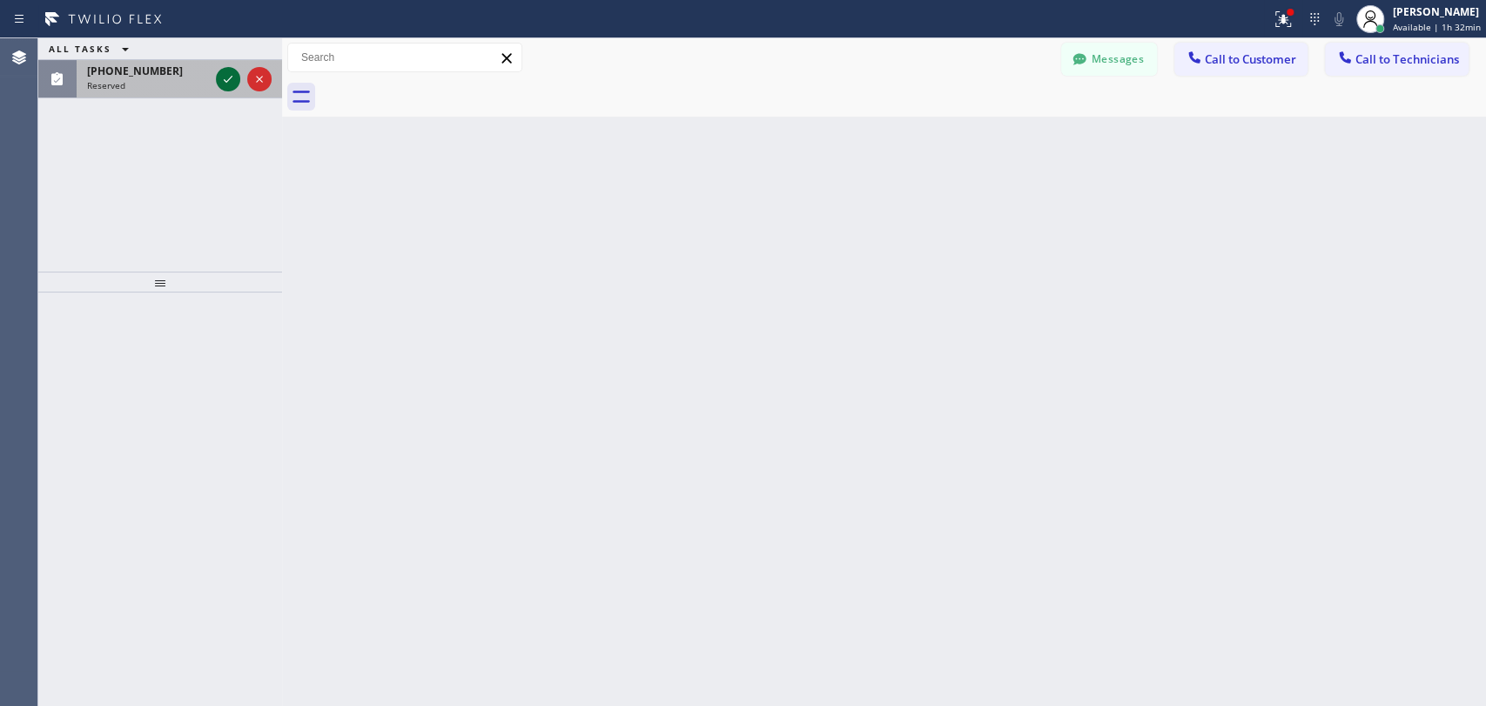
click at [223, 81] on icon at bounding box center [228, 79] width 21 height 21
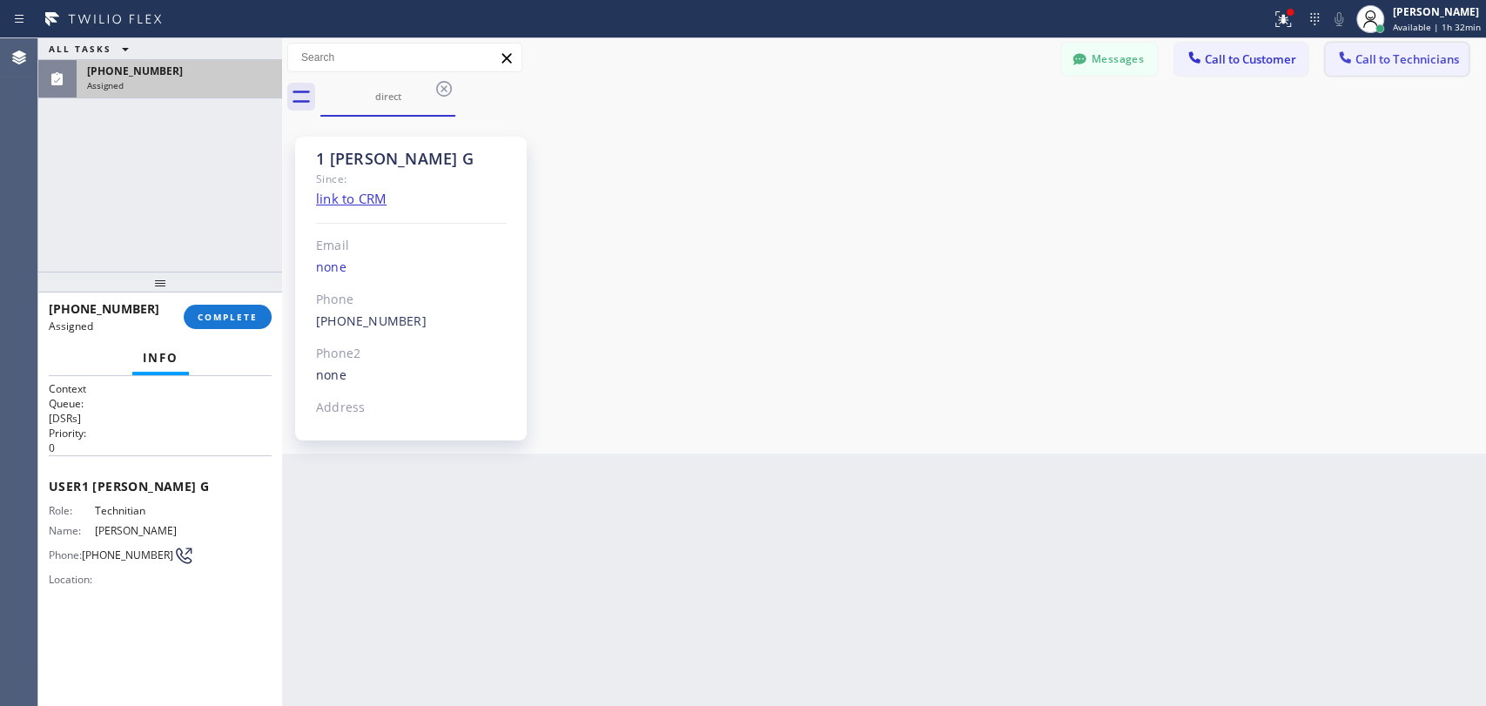
click at [1408, 66] on span "Call to Technicians" at bounding box center [1408, 59] width 104 height 16
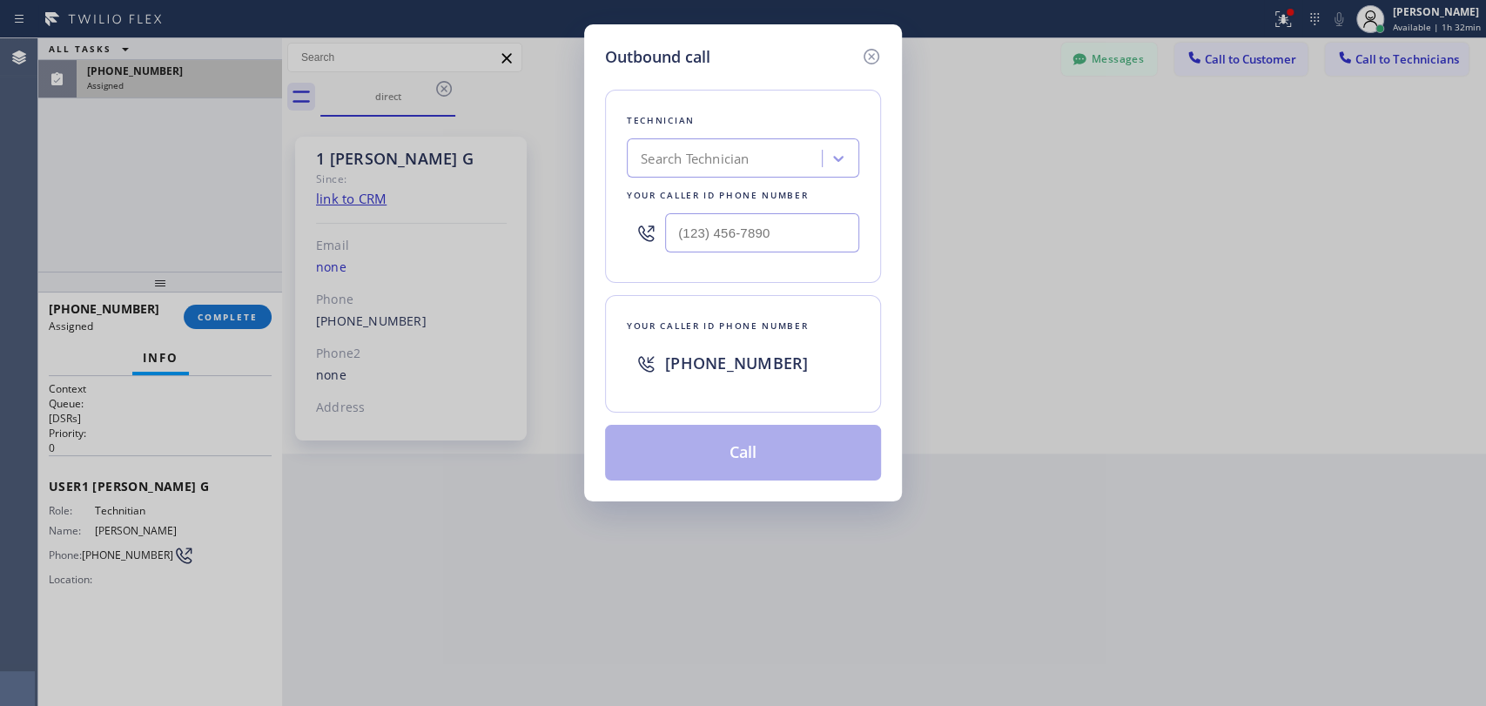
scroll to position [3283, 0]
click at [766, 155] on div "Search Technician" at bounding box center [727, 159] width 190 height 30
type input "armen"
click at [756, 199] on div "Armen Gevorgyan" at bounding box center [743, 194] width 232 height 31
type input "(818) 302-5971"
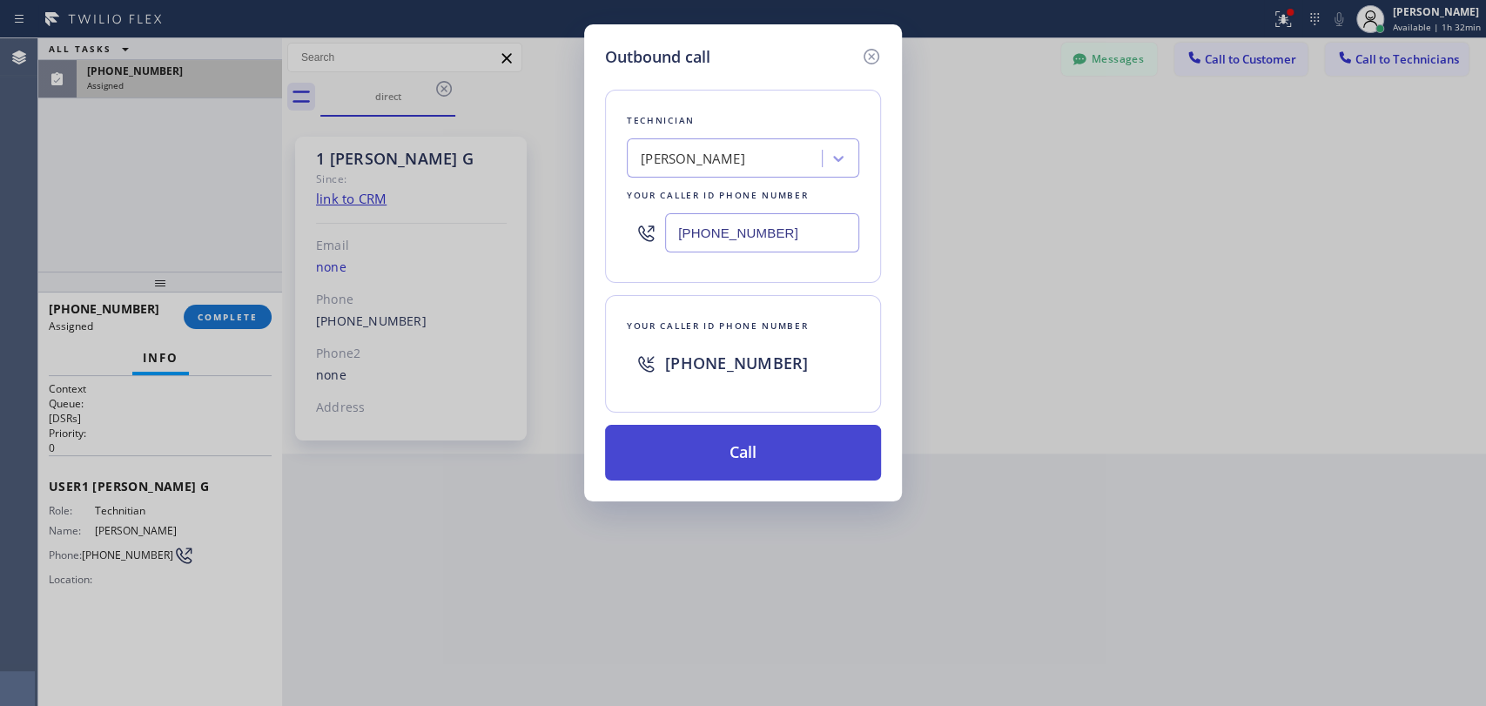
click at [749, 445] on button "Call" at bounding box center [743, 453] width 276 height 56
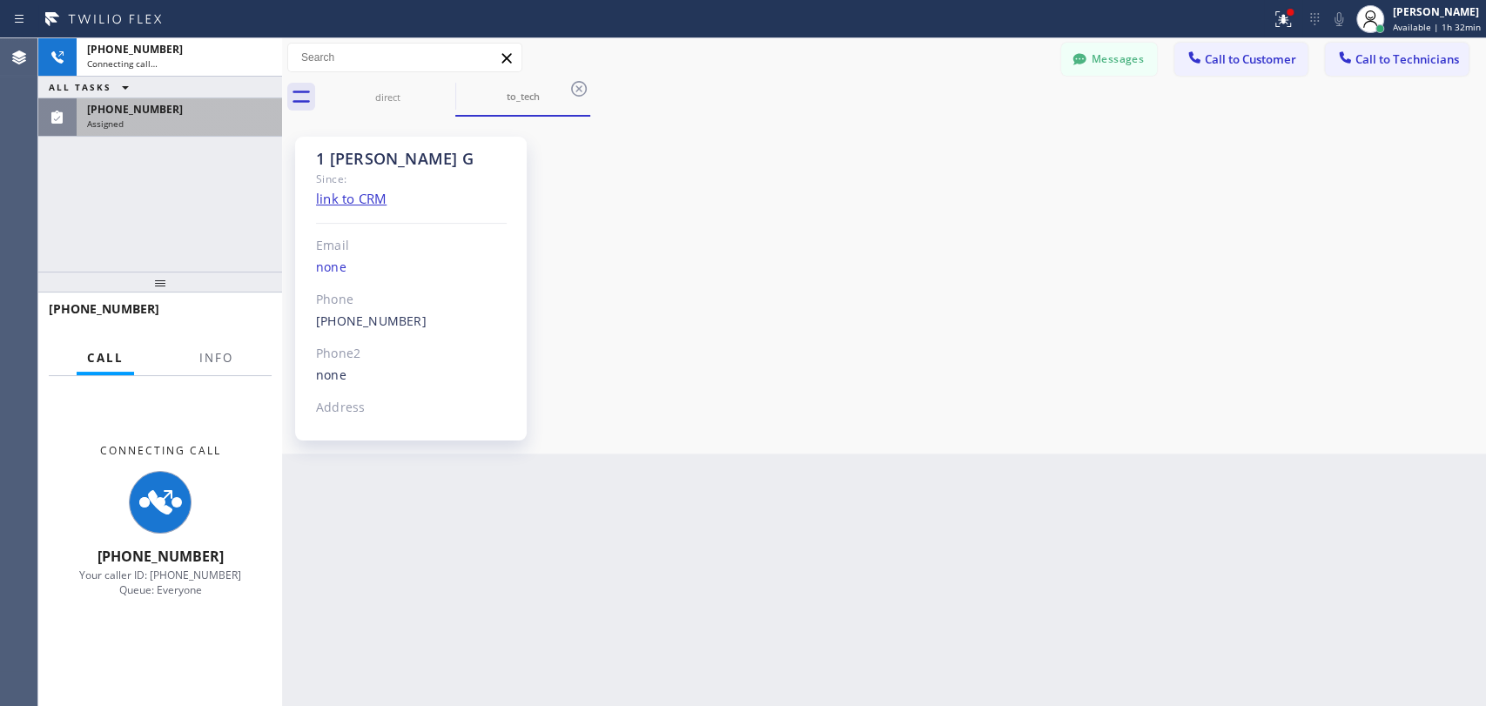
scroll to position [3283, 0]
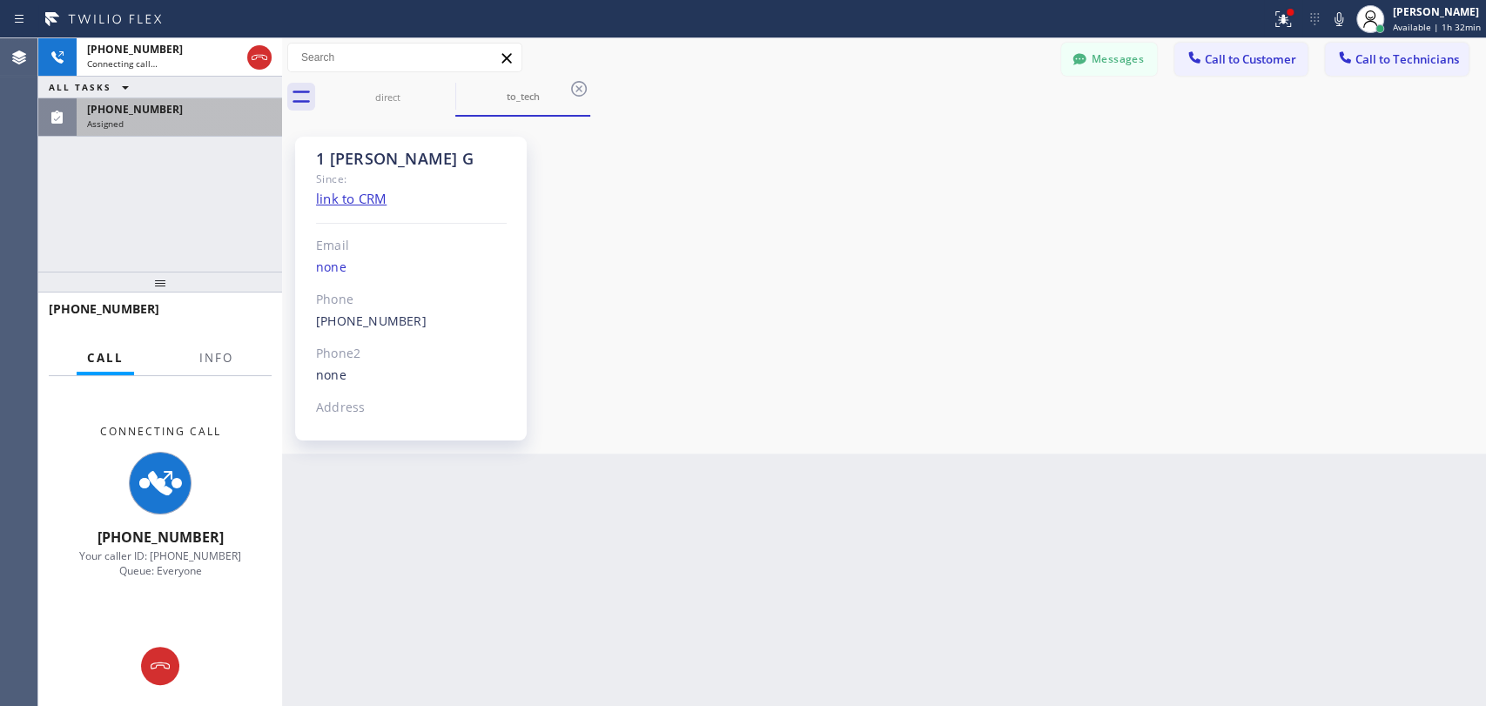
click at [188, 121] on div "Assigned" at bounding box center [179, 124] width 185 height 12
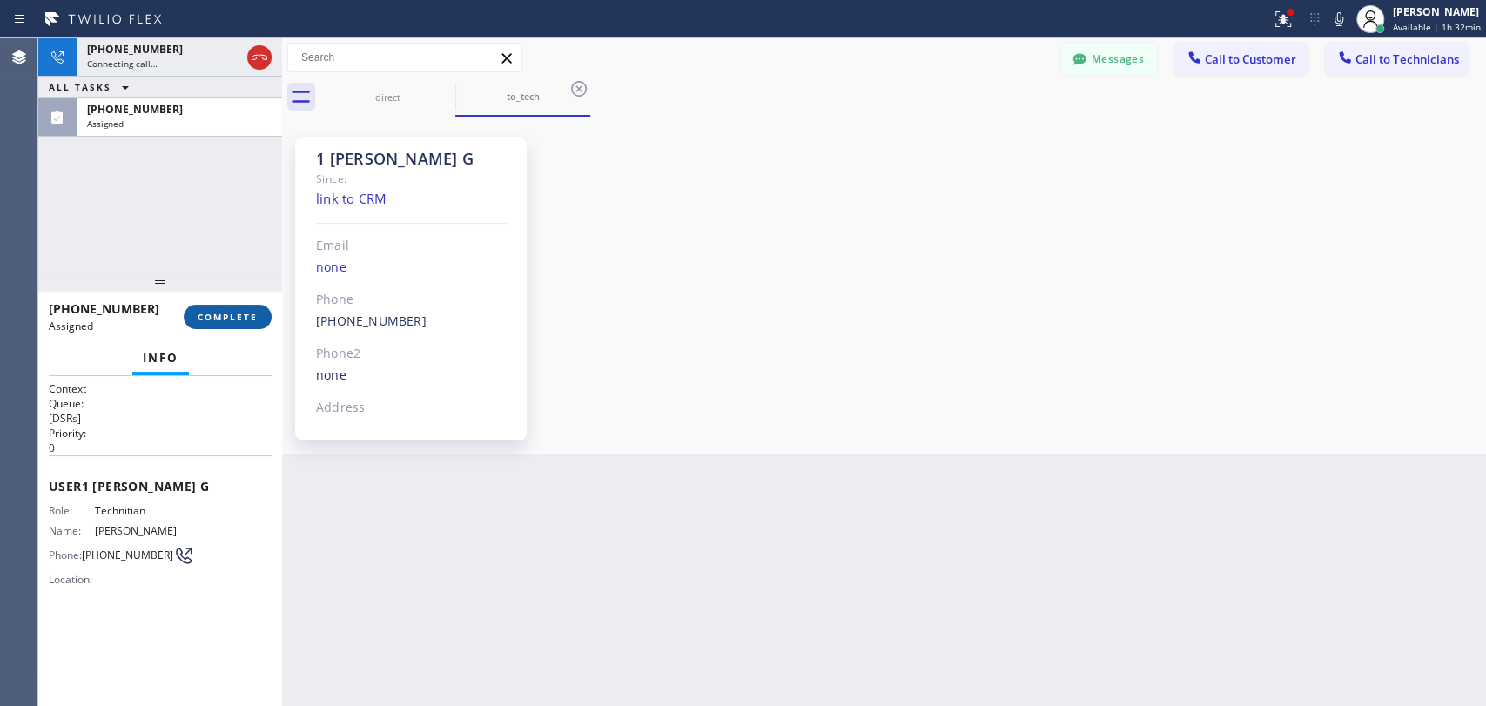
click at [236, 322] on span "COMPLETE" at bounding box center [228, 317] width 60 height 12
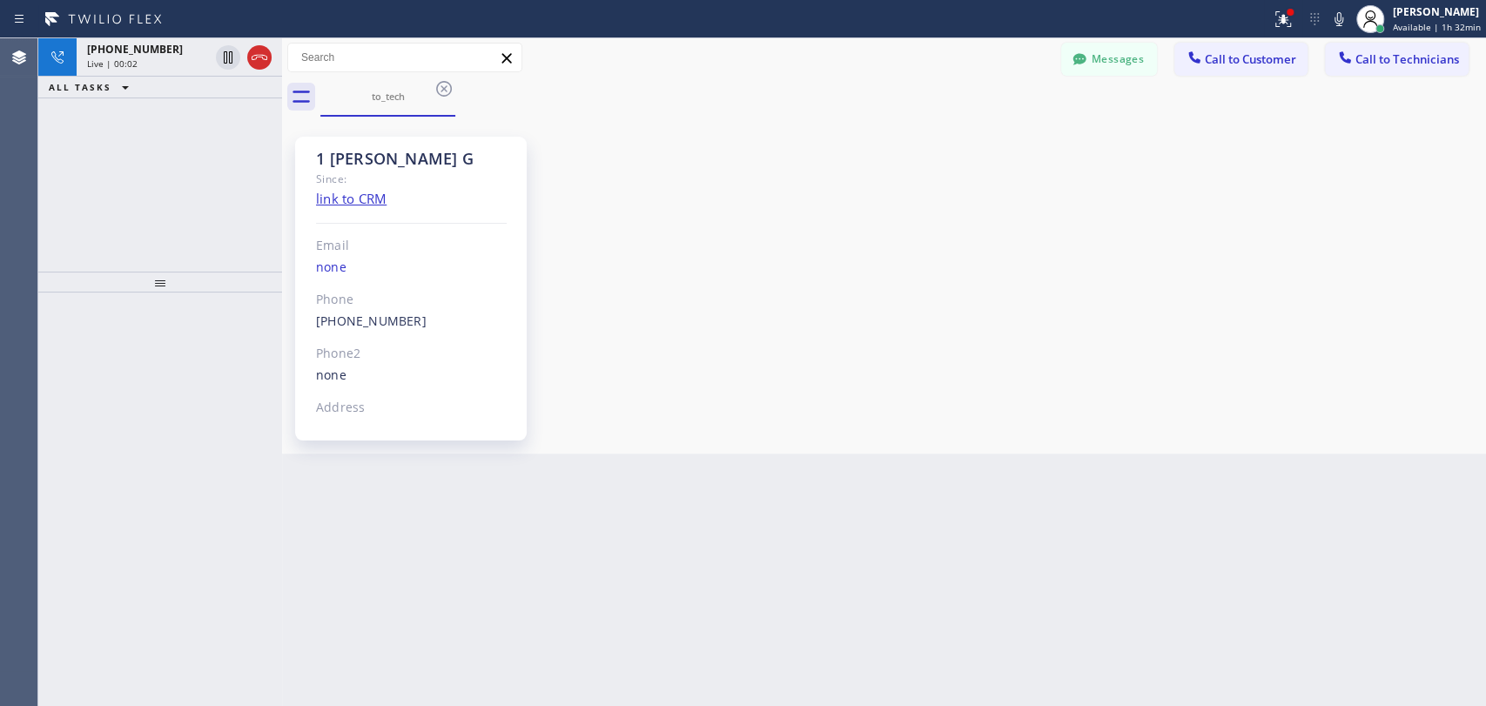
drag, startPoint x: 1334, startPoint y: 199, endPoint x: 1371, endPoint y: 113, distance: 94.0
click at [1334, 199] on div "1 Armen G Since: link to CRM Email none Phone (818) 302-5971 Outbound call Tech…" at bounding box center [883, 285] width 1195 height 328
click at [1397, 70] on button "Call to Technicians" at bounding box center [1397, 59] width 144 height 33
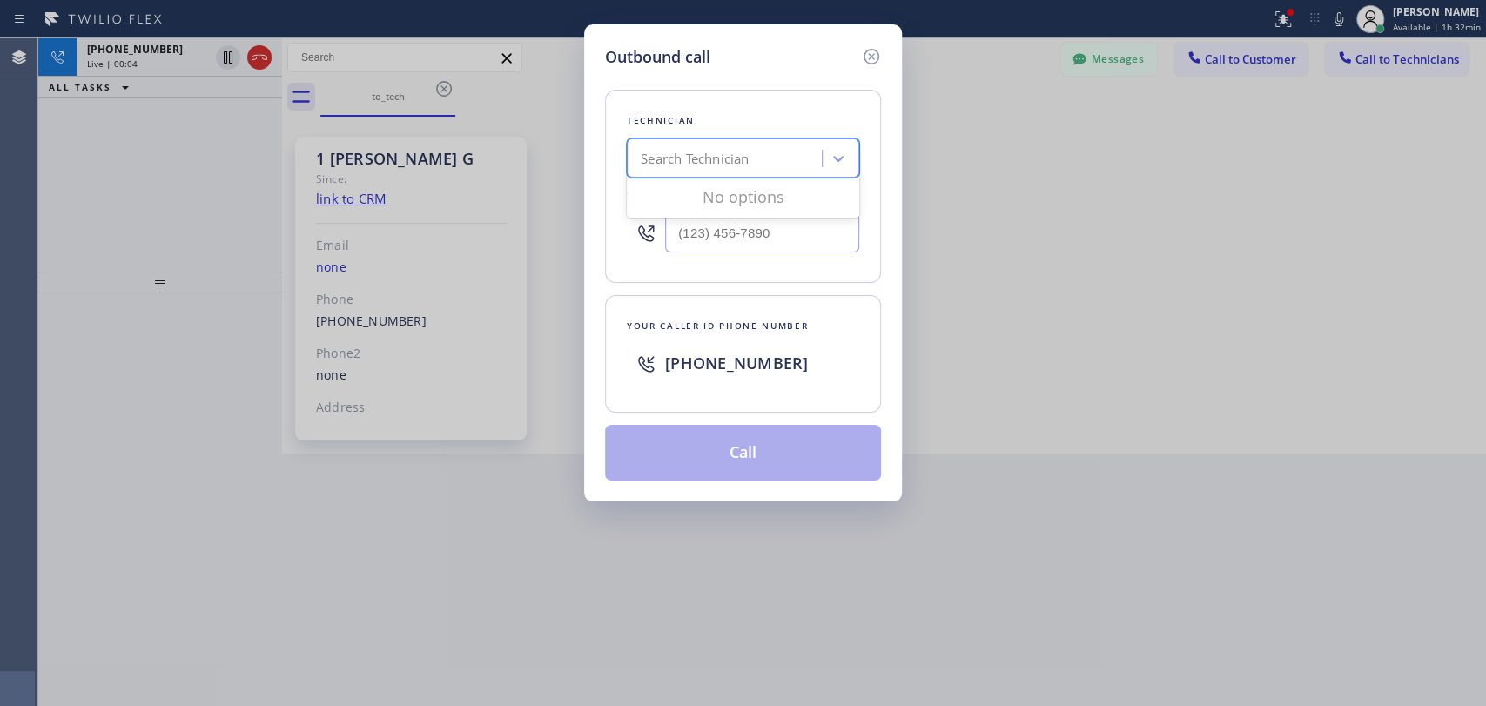
click at [763, 157] on div "Search Technician" at bounding box center [727, 159] width 190 height 30
type input "sham"
click at [741, 194] on div "Shamsuddin Esmati" at bounding box center [743, 194] width 232 height 31
type input "(916) 706-8130"
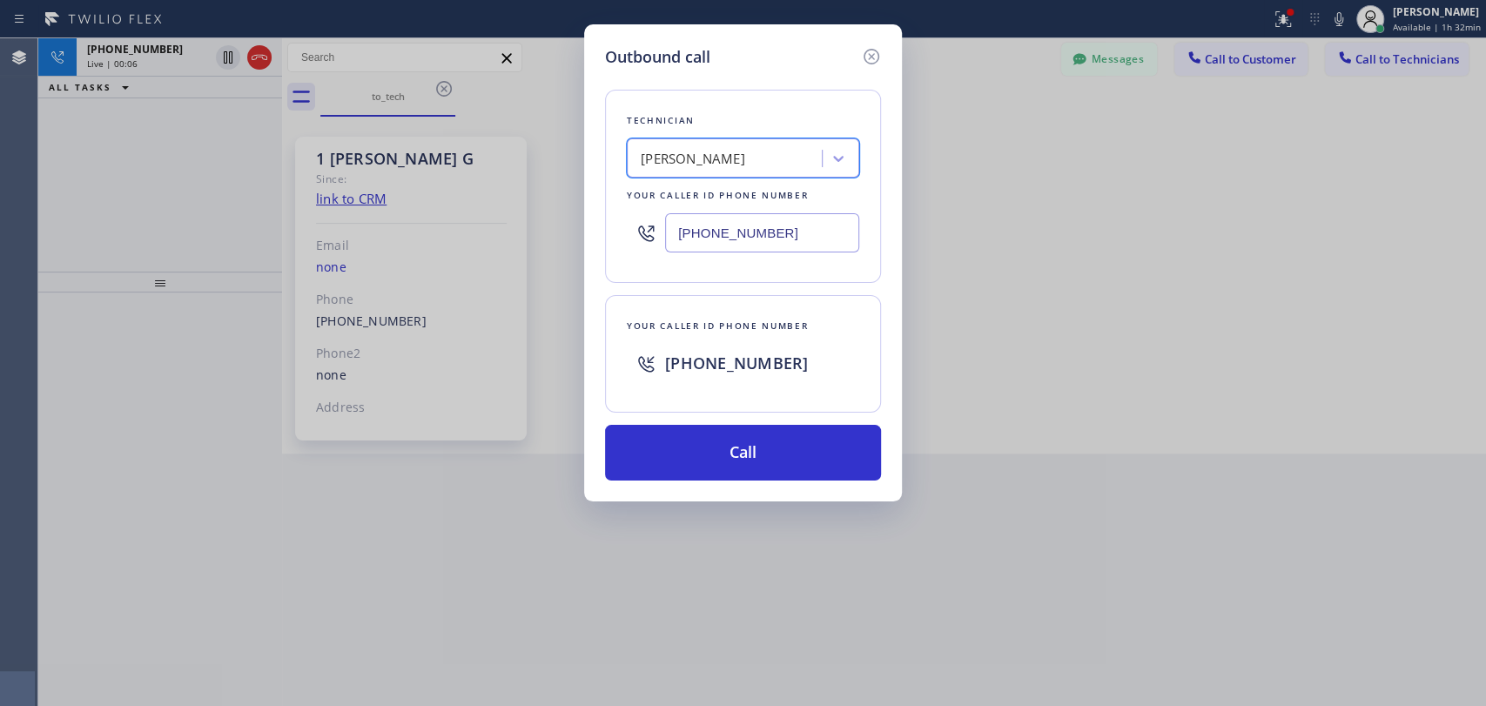
click at [739, 240] on input "(916) 706-8130" at bounding box center [762, 232] width 194 height 39
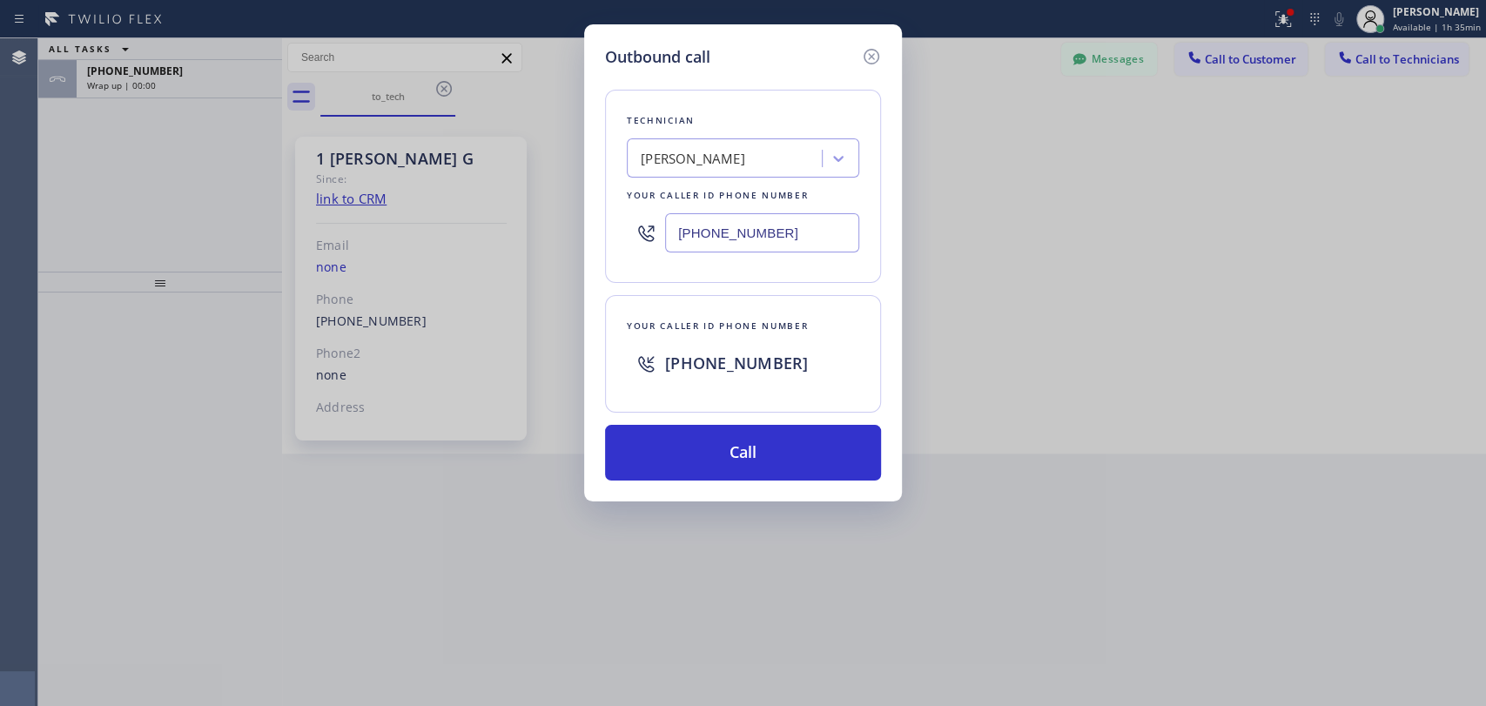
drag, startPoint x: 868, startPoint y: 59, endPoint x: 851, endPoint y: 58, distance: 16.6
click at [868, 58] on icon at bounding box center [871, 56] width 21 height 21
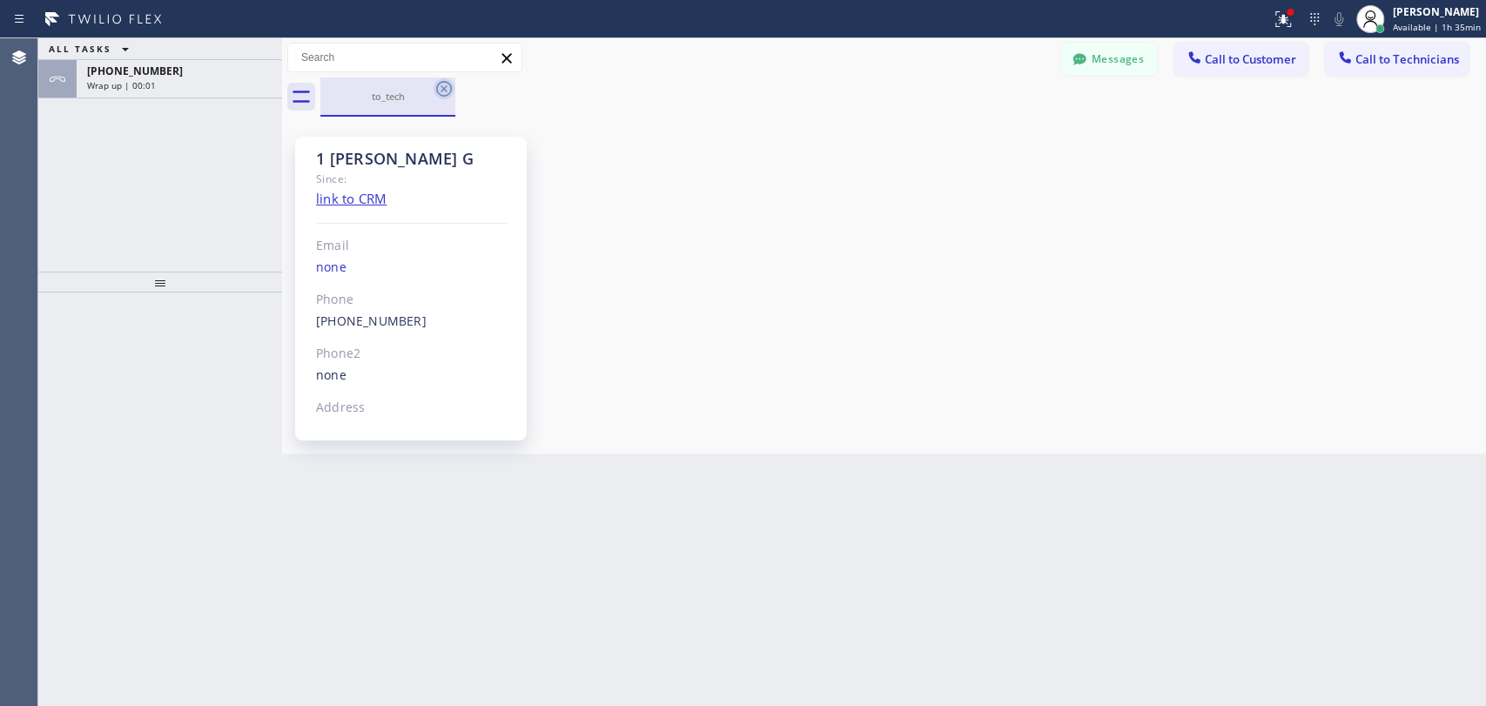
click at [441, 94] on icon at bounding box center [444, 88] width 21 height 21
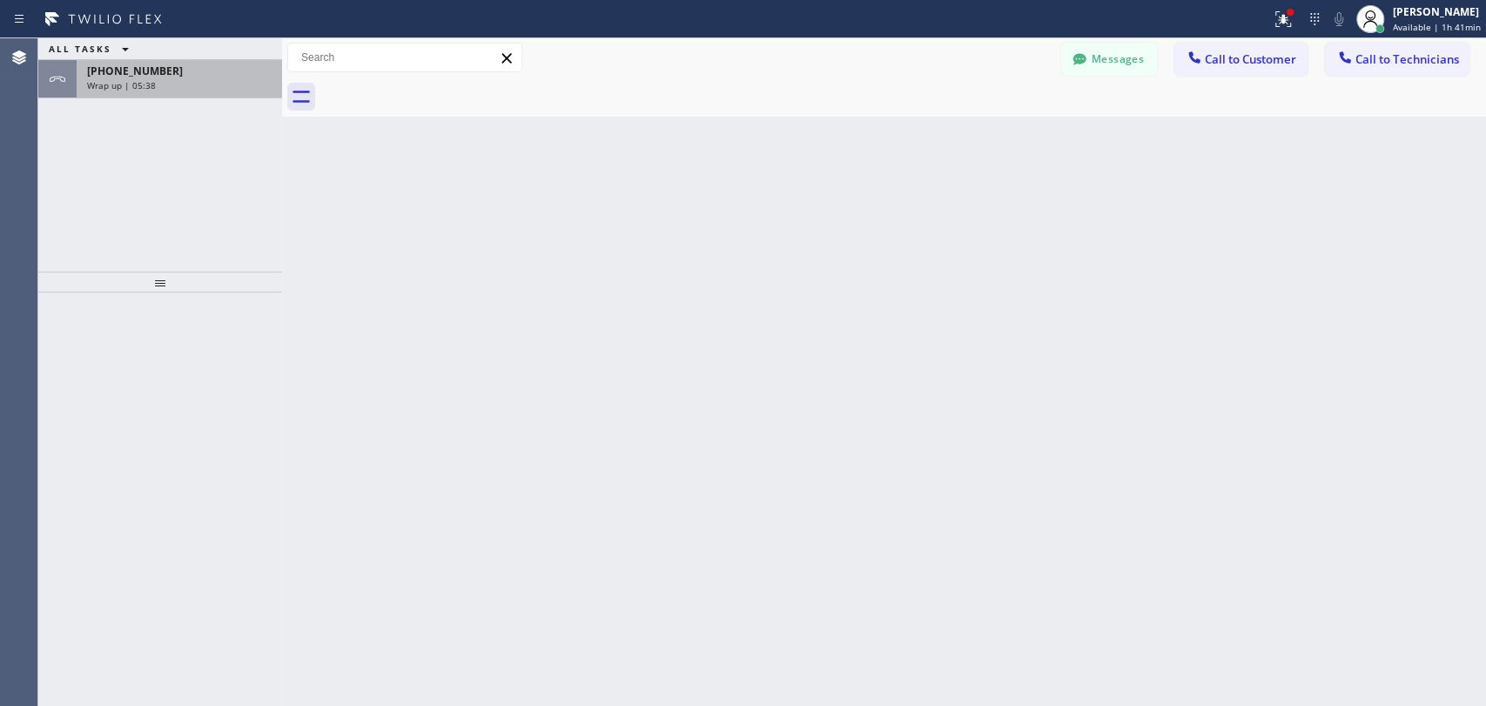
click at [212, 84] on div "Wrap up | 05:38" at bounding box center [179, 85] width 185 height 12
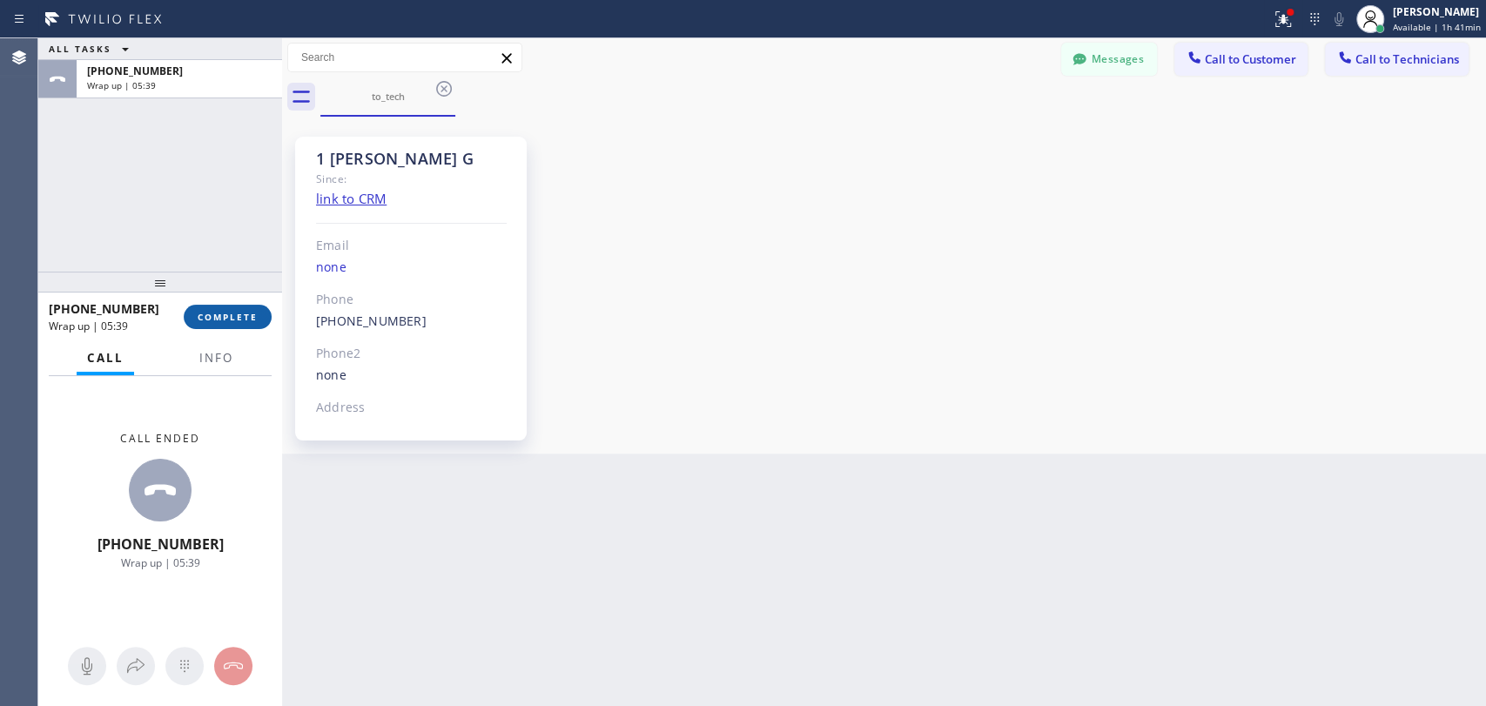
scroll to position [3283, 0]
click at [234, 324] on button "COMPLETE" at bounding box center [228, 317] width 88 height 24
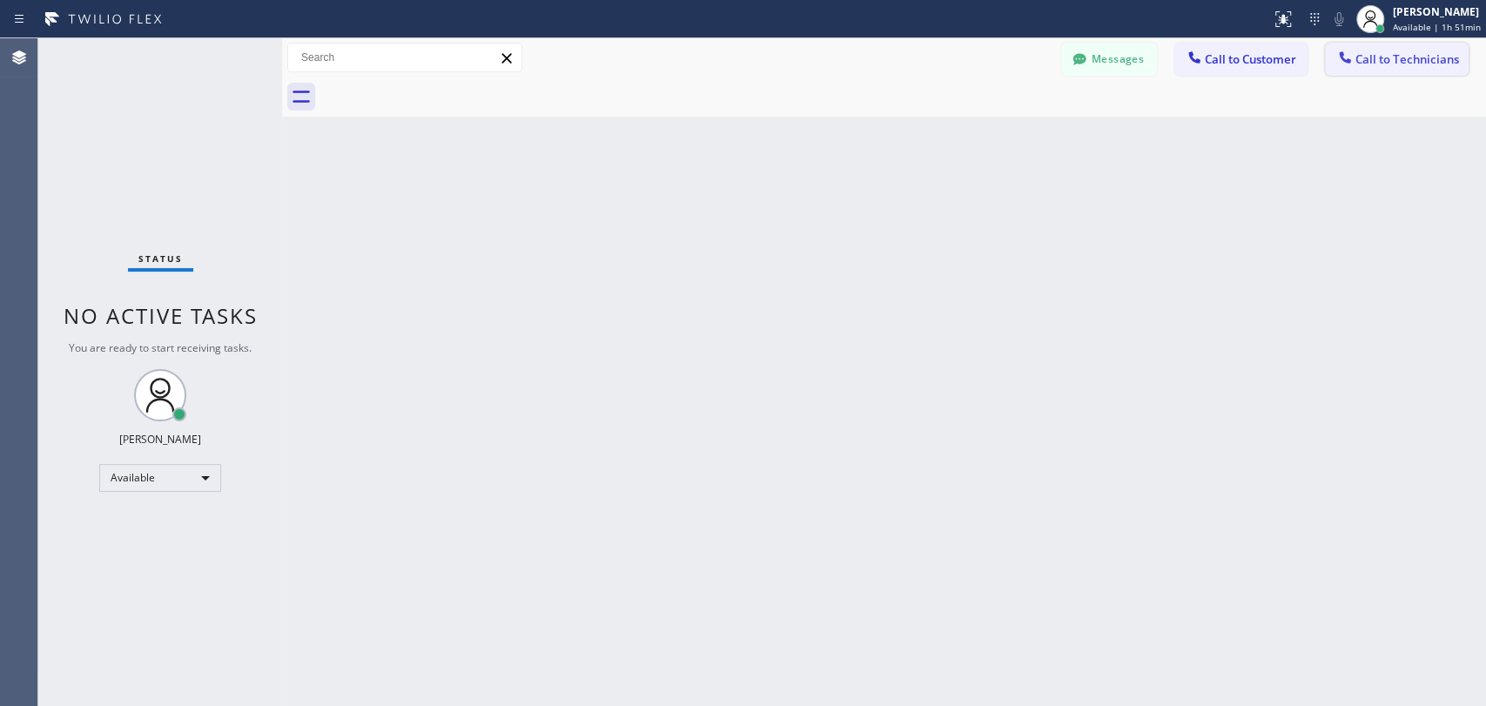
click at [1389, 64] on span "Call to Technicians" at bounding box center [1408, 59] width 104 height 16
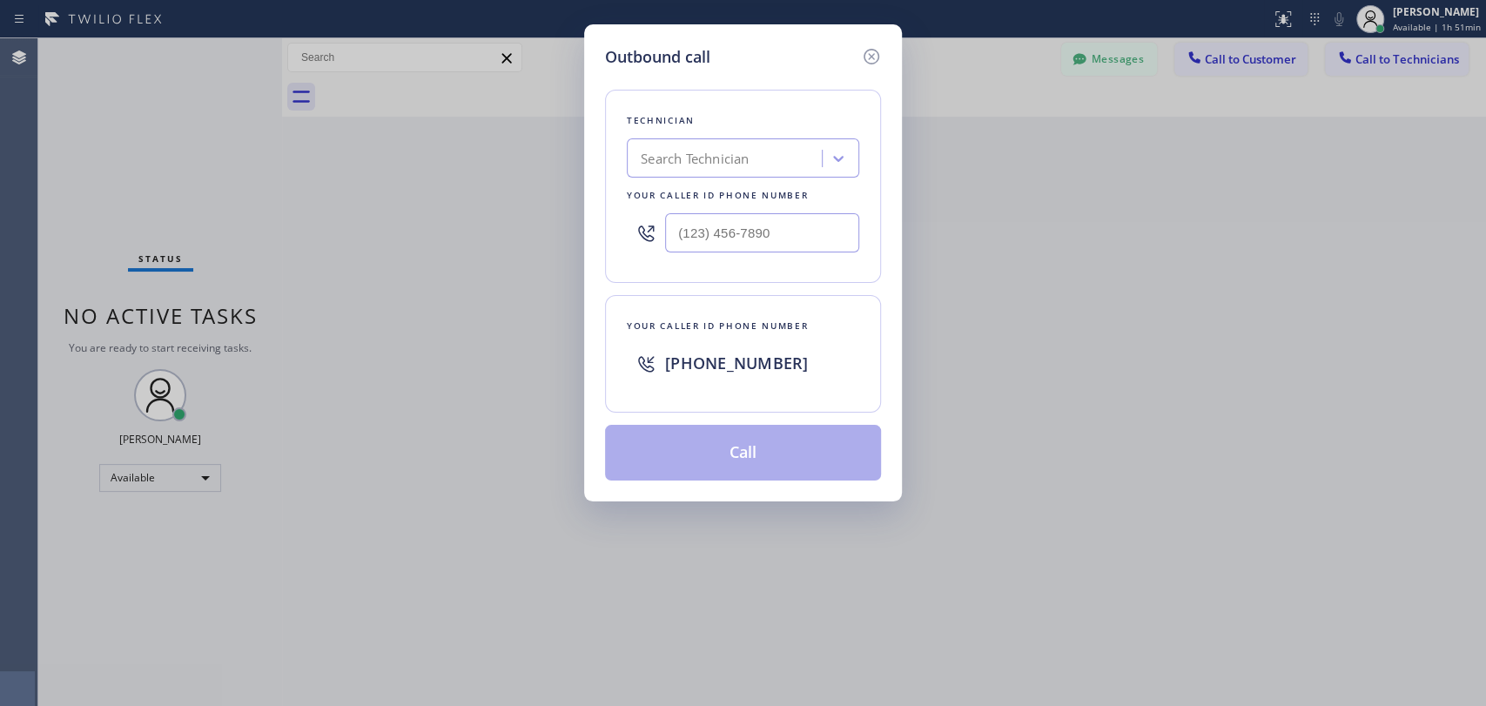
click at [761, 180] on div "Technician Search Technician Your caller id phone number" at bounding box center [743, 186] width 276 height 193
click at [761, 168] on div "Search Technician" at bounding box center [727, 159] width 190 height 30
type input "vict"
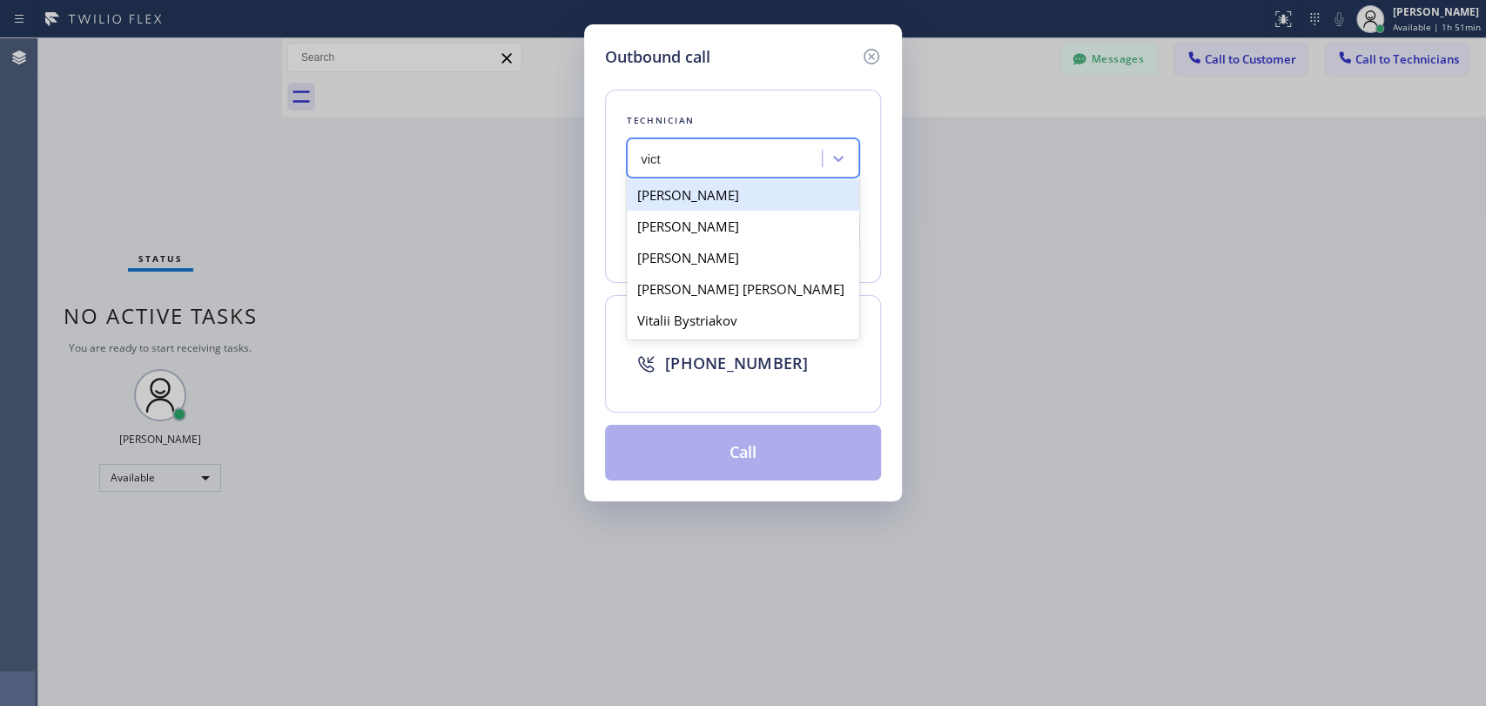
click at [739, 205] on div "[PERSON_NAME]" at bounding box center [743, 194] width 232 height 31
type input "[PHONE_NUMBER]"
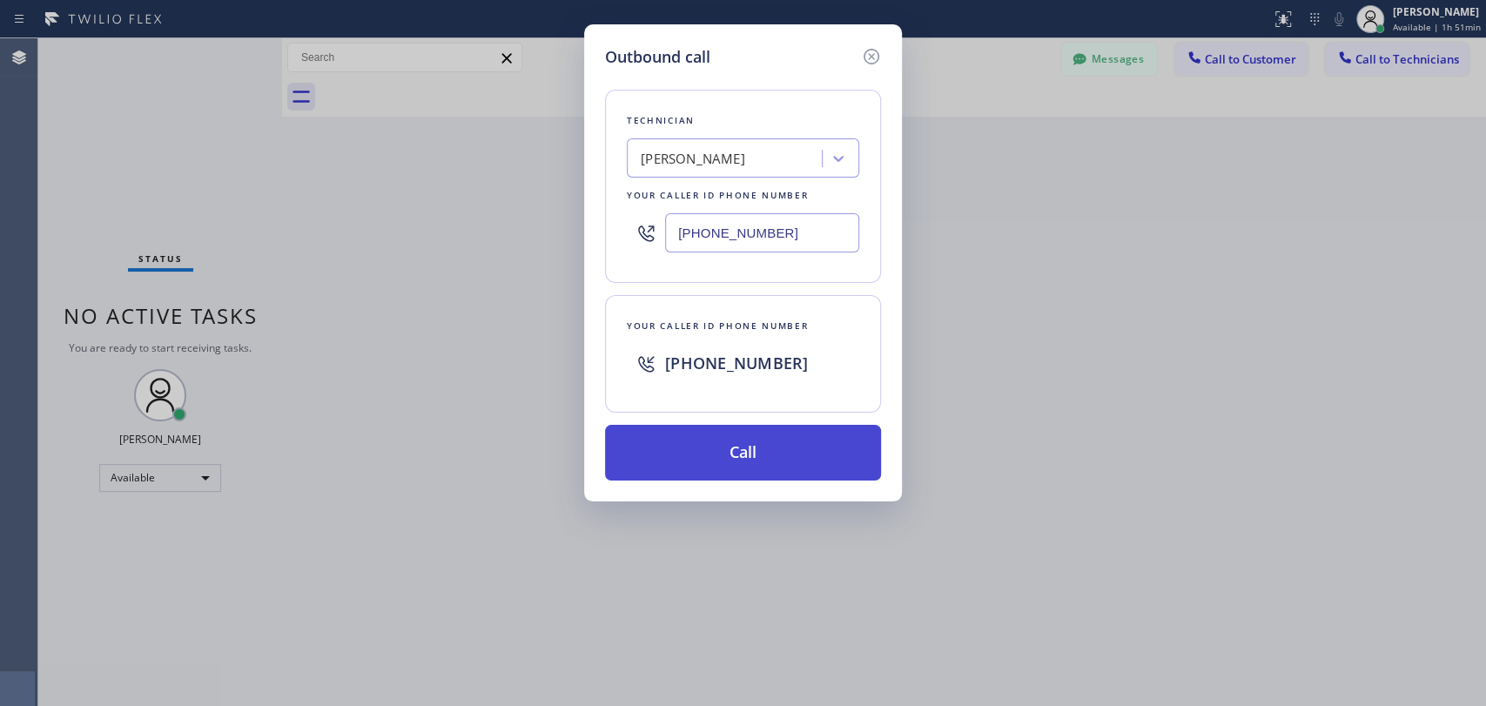
click at [756, 461] on button "Call" at bounding box center [743, 453] width 276 height 56
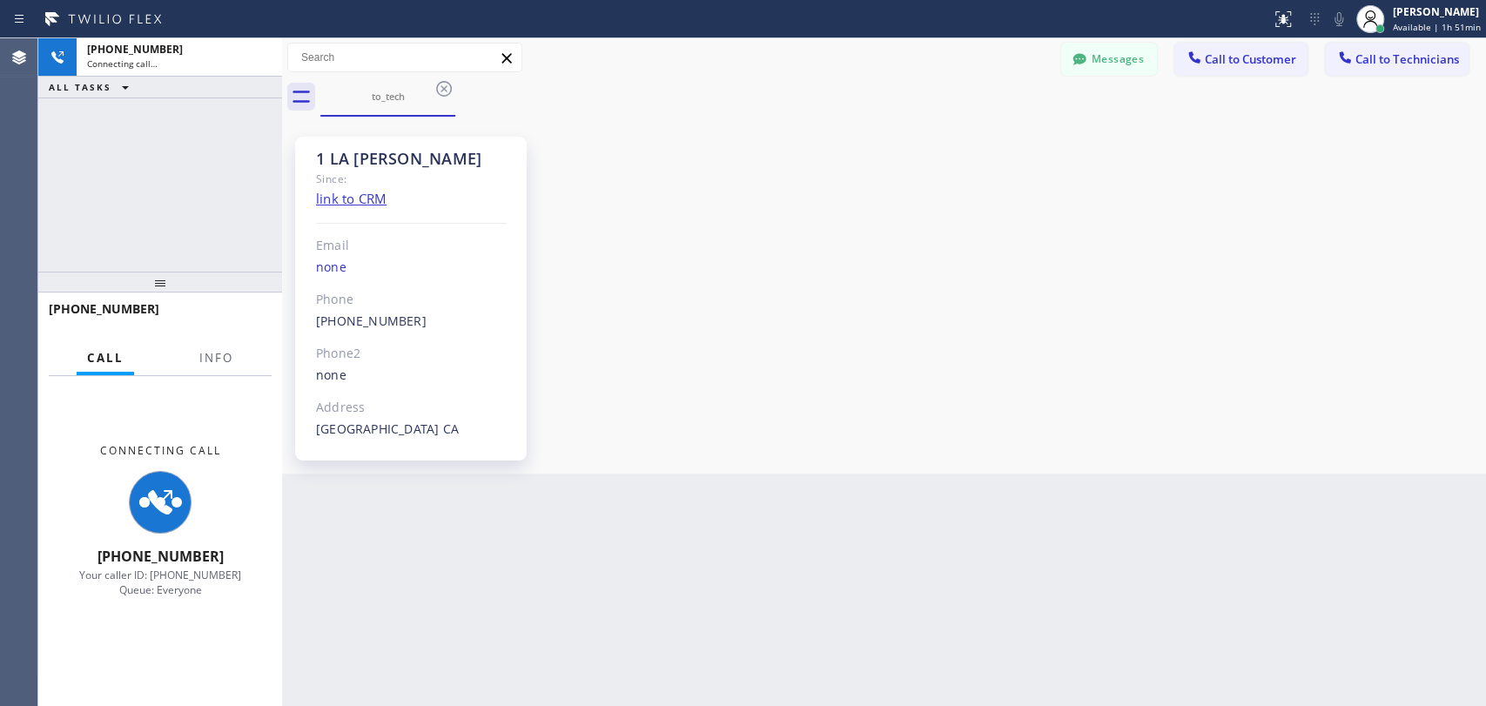
scroll to position [4199, 0]
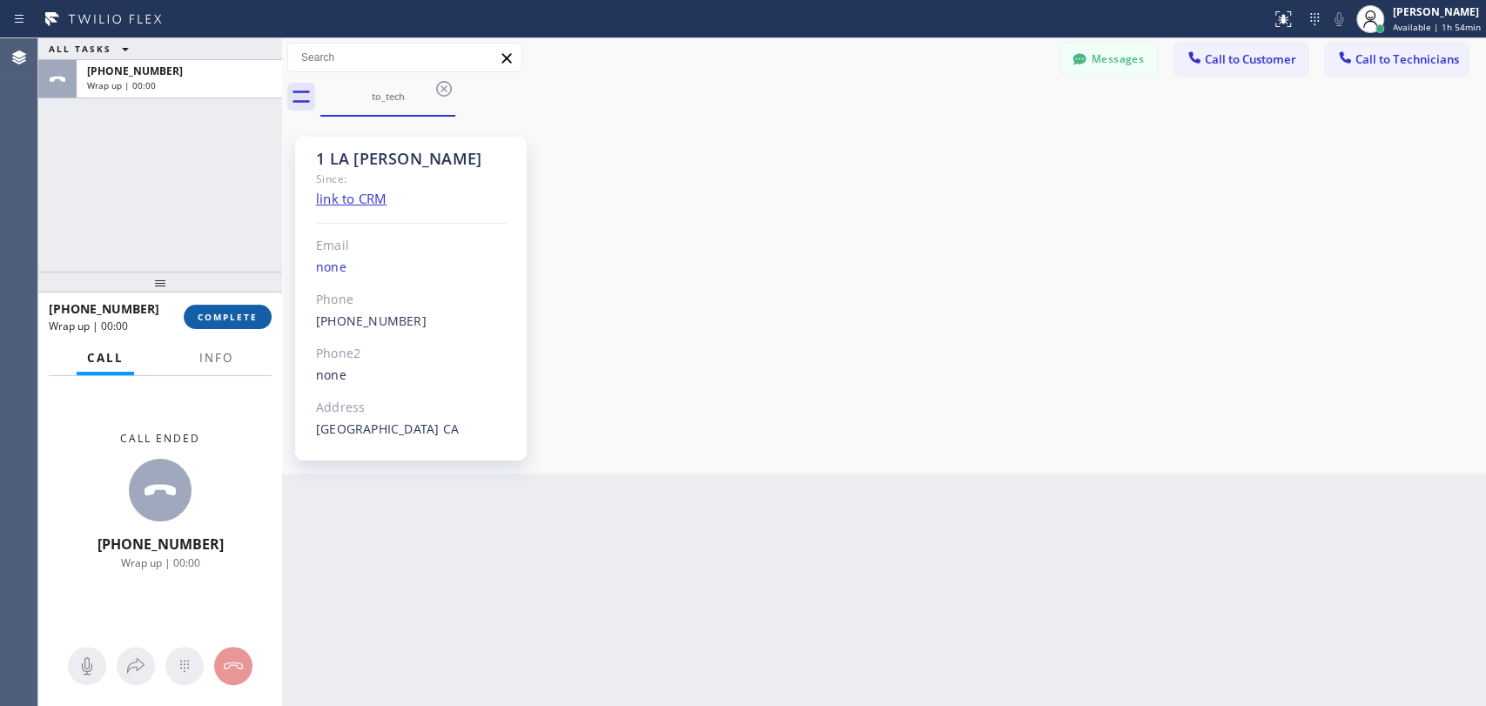
click at [256, 320] on span "COMPLETE" at bounding box center [228, 317] width 60 height 12
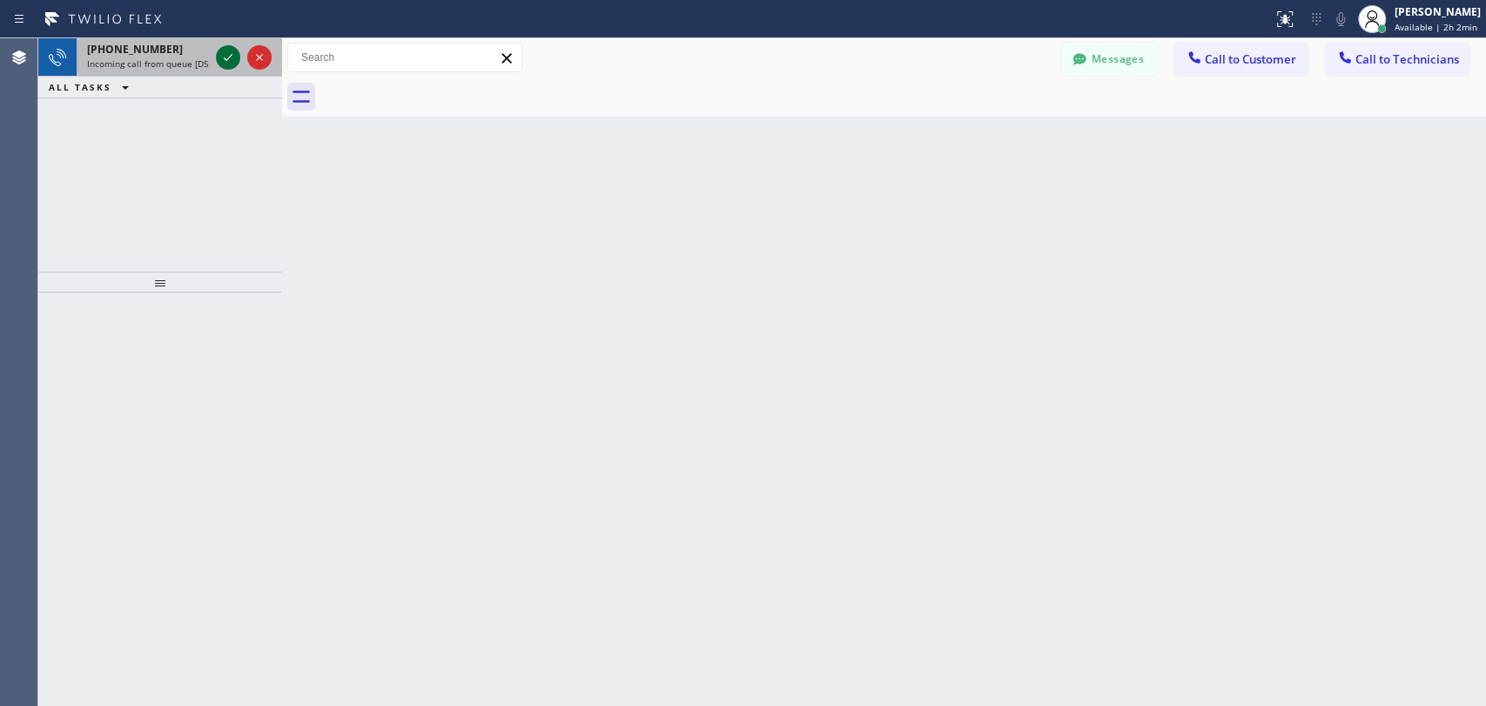
click at [231, 50] on icon at bounding box center [228, 57] width 21 height 21
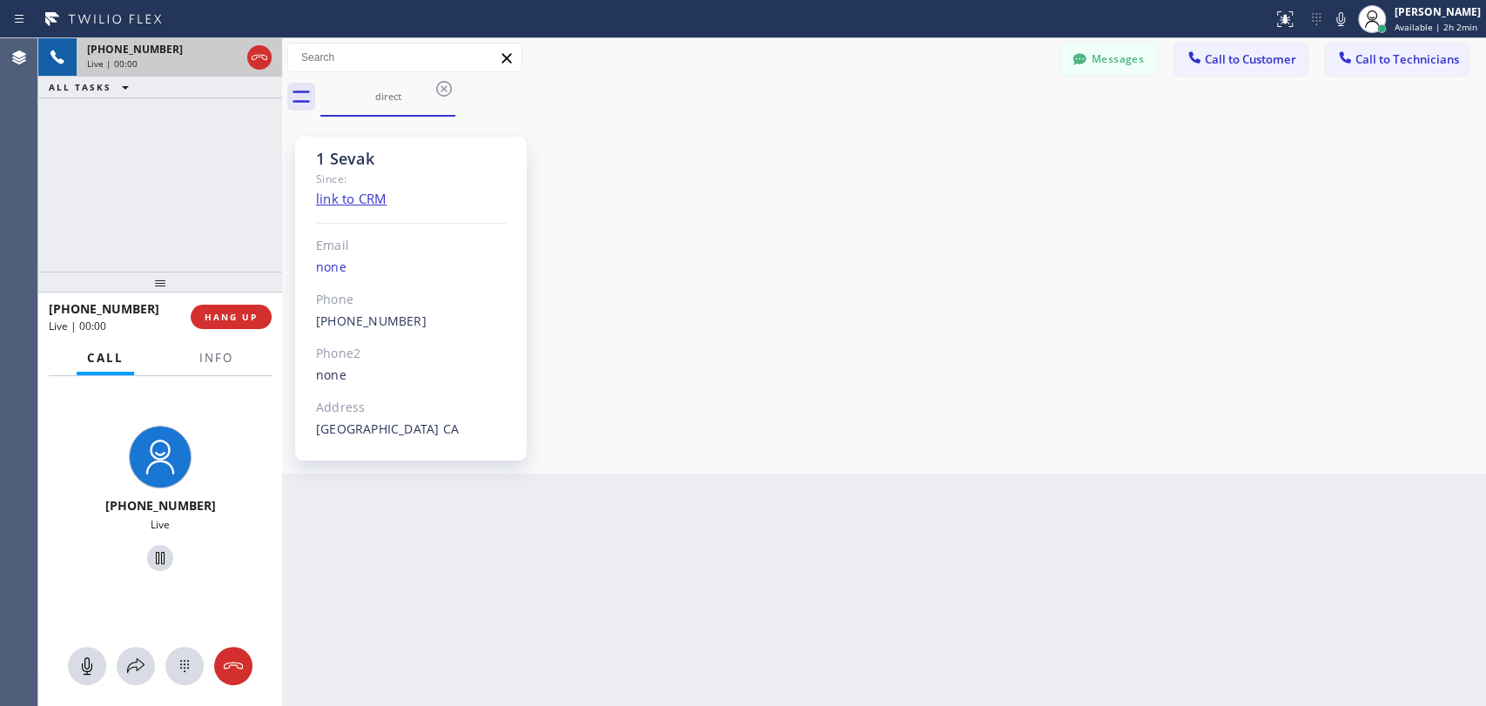
scroll to position [819, 0]
click at [139, 212] on div "[PHONE_NUMBER] Live | 04:25 ALL TASKS ALL TASKS ACTIVE TASKS TASKS IN WRAP UP" at bounding box center [160, 154] width 244 height 233
click at [239, 311] on span "HANG UP" at bounding box center [231, 317] width 53 height 12
click at [239, 312] on span "HANG UP" at bounding box center [231, 317] width 53 height 12
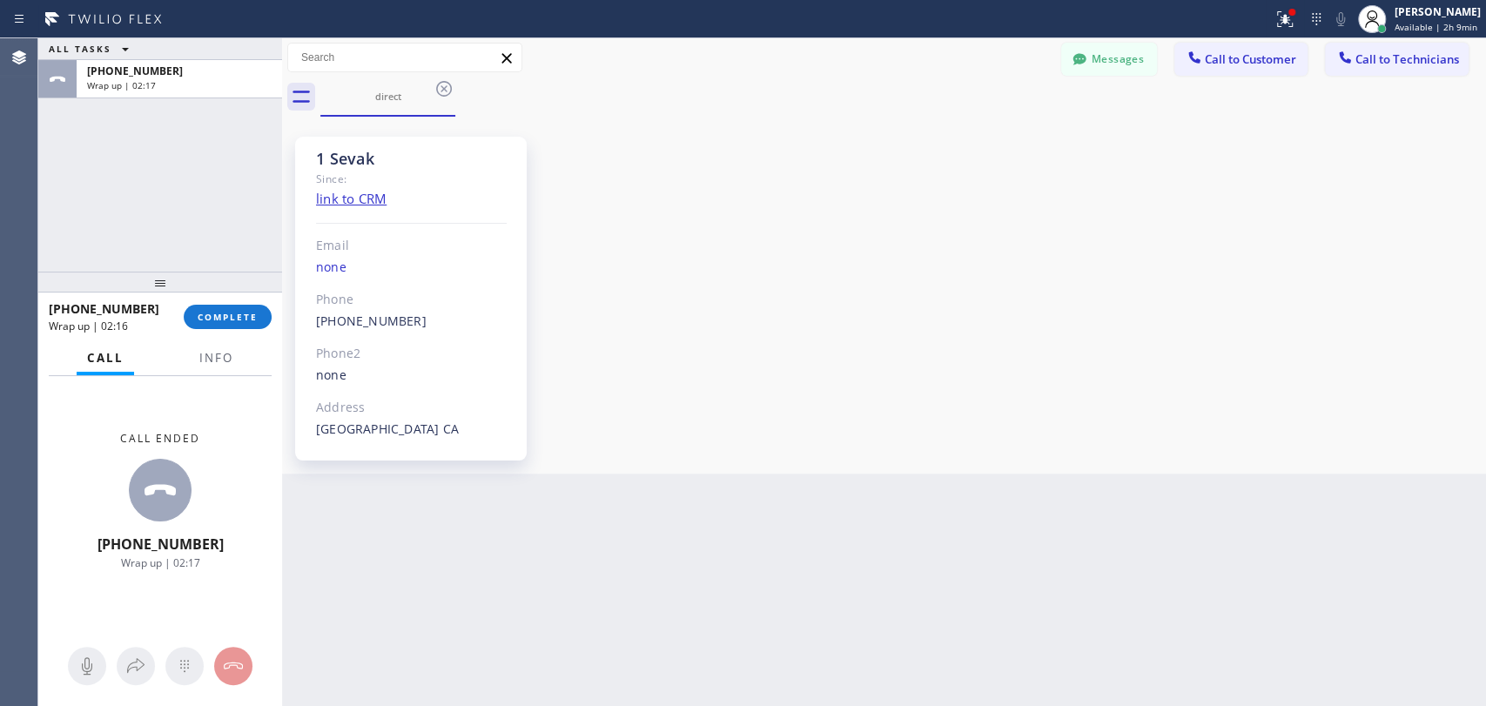
click at [1198, 244] on div "1 Sevak Since: link to CRM Email none Phone [PHONE_NUMBER] Outbound call Techni…" at bounding box center [883, 295] width 1195 height 348
click at [240, 313] on span "COMPLETE" at bounding box center [228, 317] width 60 height 12
